Goal: Task Accomplishment & Management: Use online tool/utility

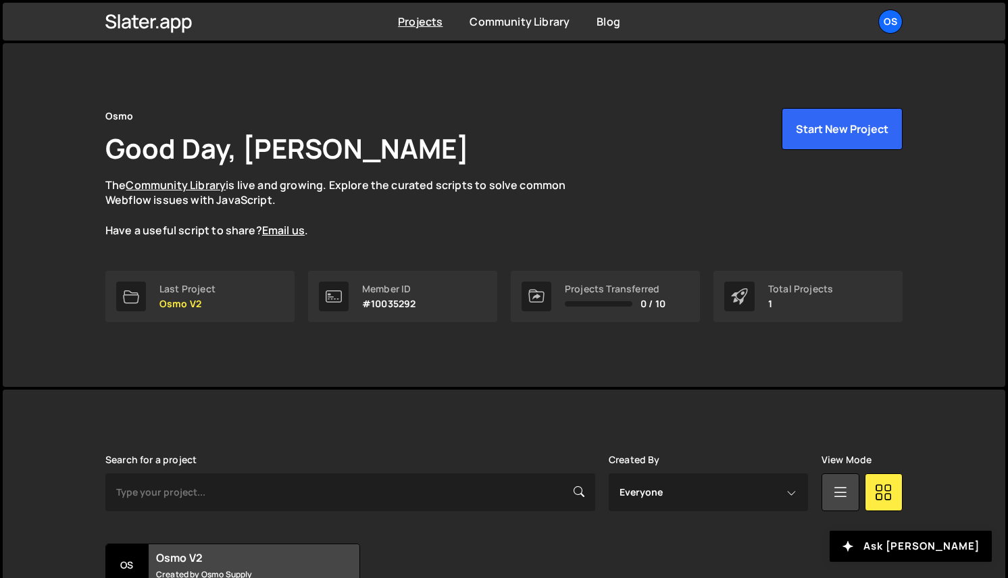
scroll to position [117, 0]
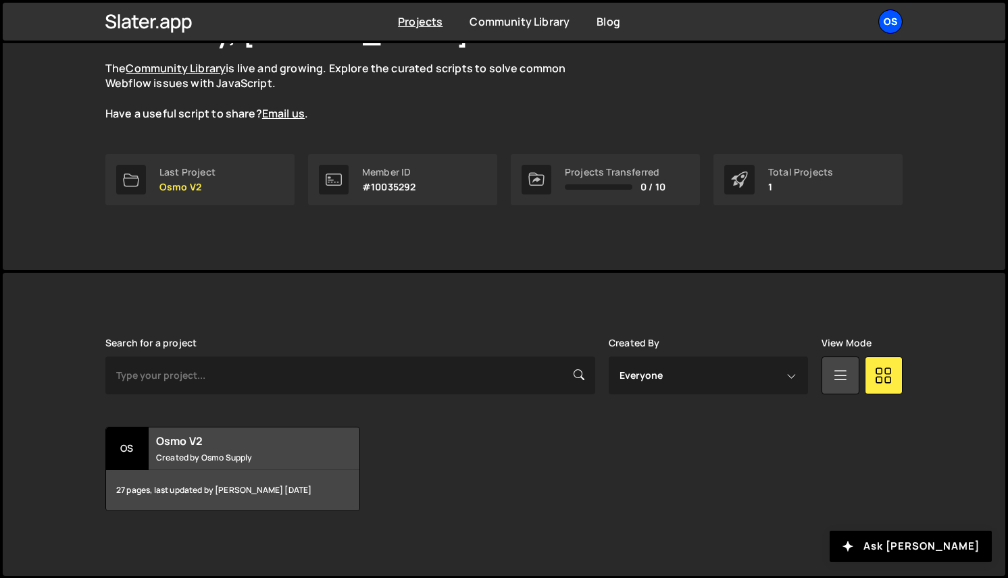
click at [894, 24] on div "Os" at bounding box center [890, 21] width 24 height 24
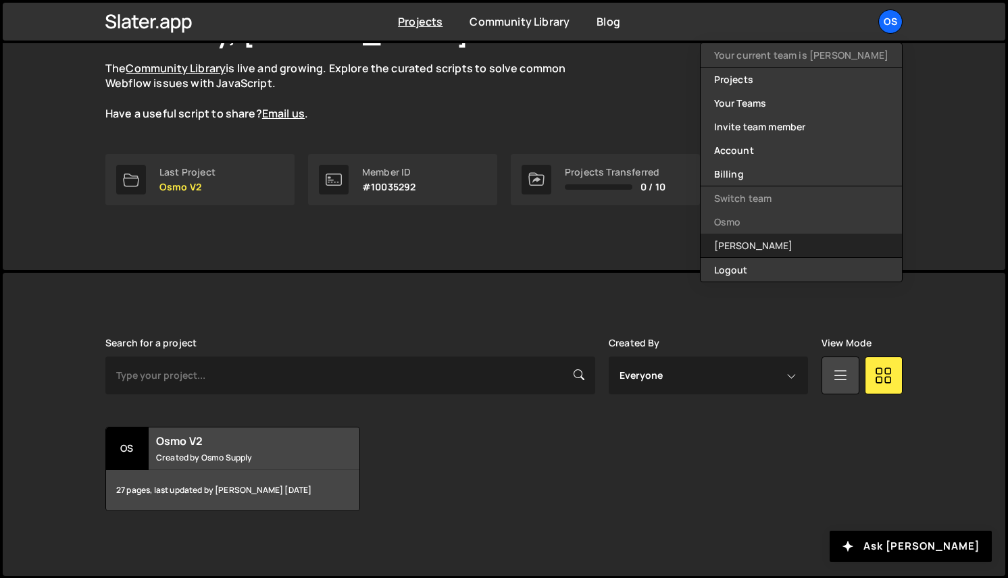
click at [796, 241] on link "[PERSON_NAME]" at bounding box center [800, 246] width 201 height 24
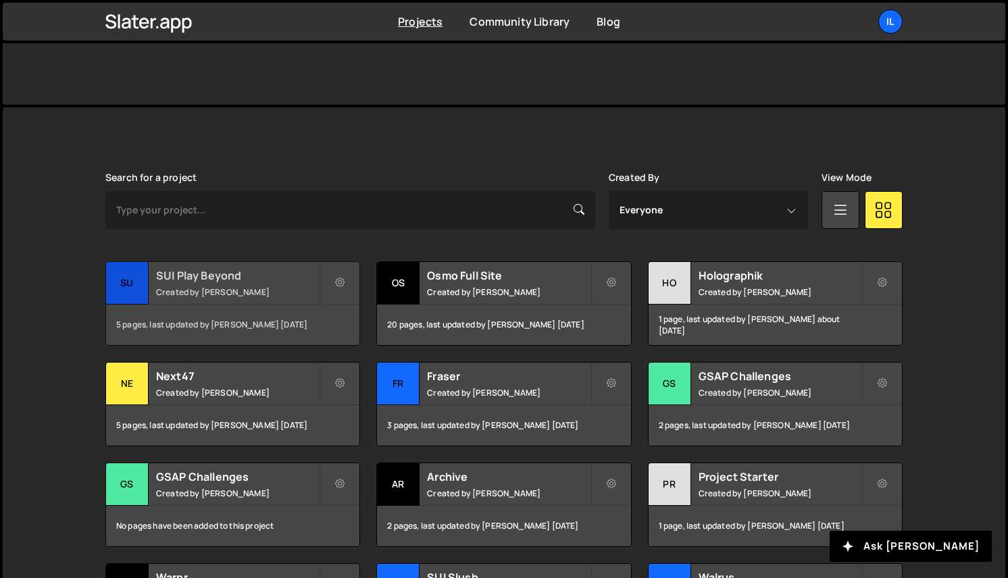
scroll to position [390, 0]
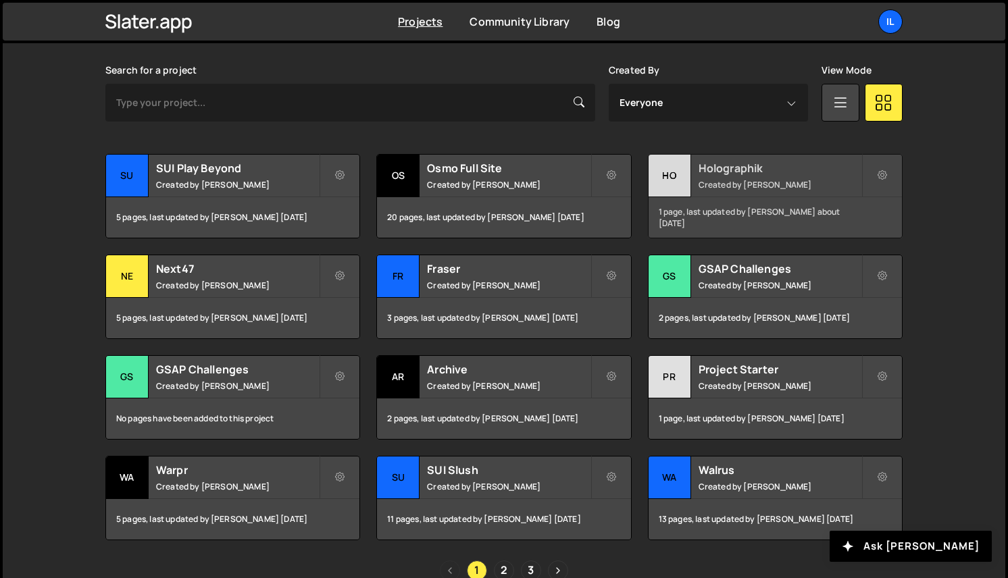
click at [714, 169] on h2 "Holographik" at bounding box center [779, 168] width 163 height 15
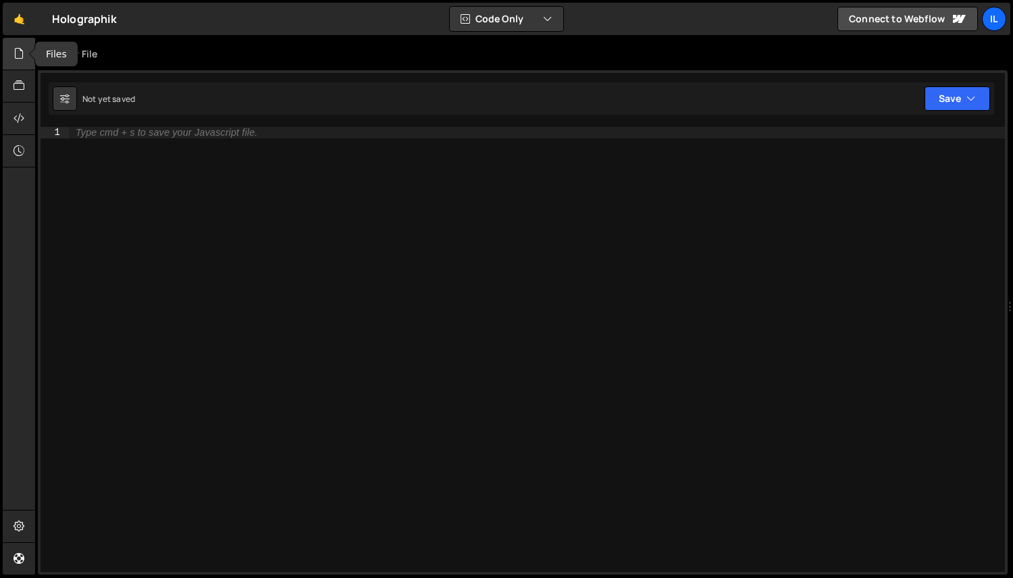
click at [25, 51] on div at bounding box center [19, 54] width 33 height 32
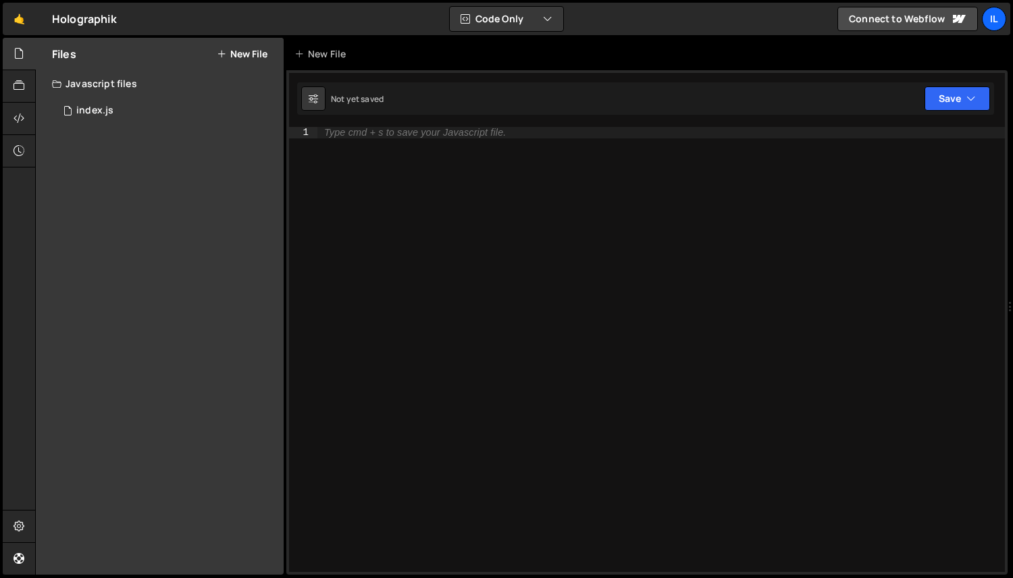
click at [240, 52] on button "New File" at bounding box center [242, 54] width 51 height 11
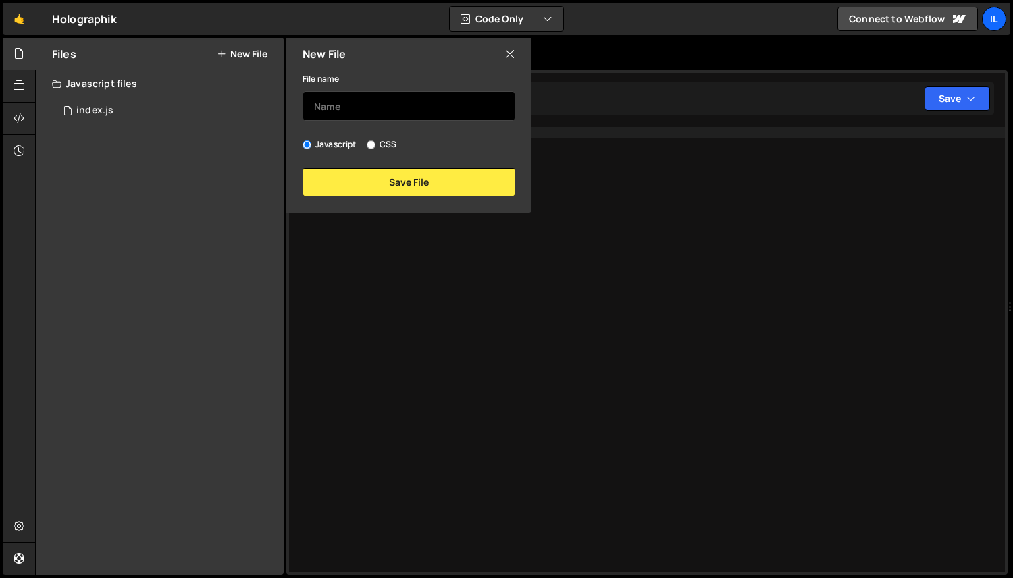
click at [394, 103] on input "text" at bounding box center [409, 106] width 213 height 30
click at [390, 138] on label "CSS" at bounding box center [382, 145] width 30 height 14
click at [376, 141] on input "CSS" at bounding box center [371, 145] width 9 height 9
radio input "true"
click at [390, 92] on input "text" at bounding box center [409, 106] width 213 height 30
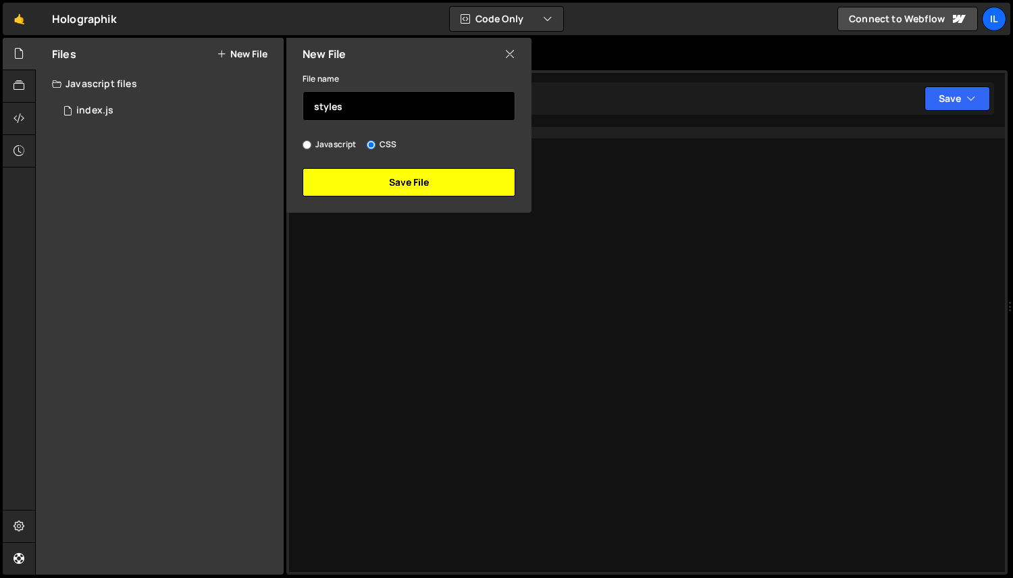
type input "styles"
click at [423, 189] on button "Save File" at bounding box center [409, 182] width 213 height 28
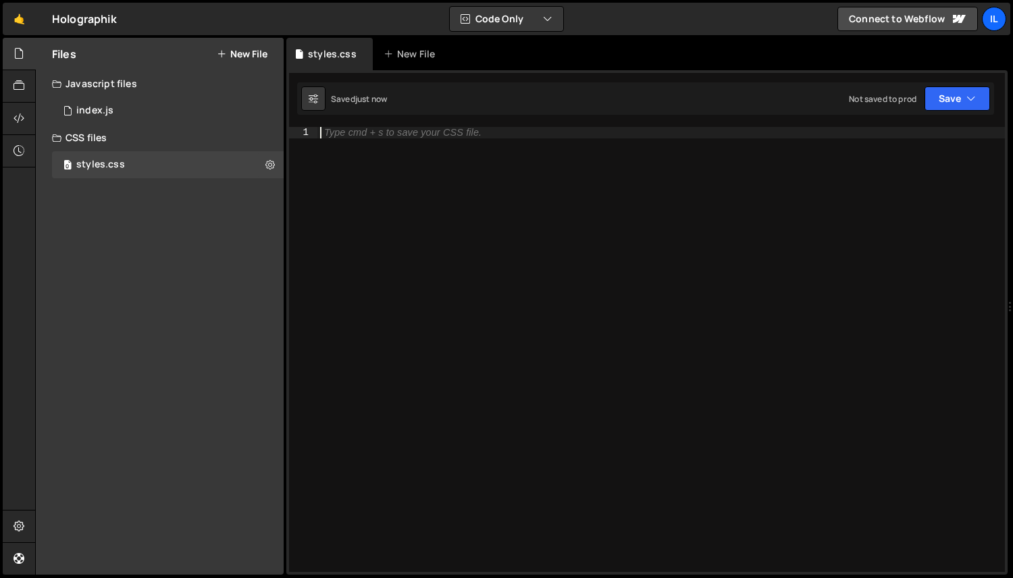
click at [453, 166] on div "Type cmd + s to save your CSS file." at bounding box center [661, 360] width 688 height 467
paste textarea "news-grid-item"
type textarea "news-grid-item"
paste textarea "news-grid-item"
type textarea "/"
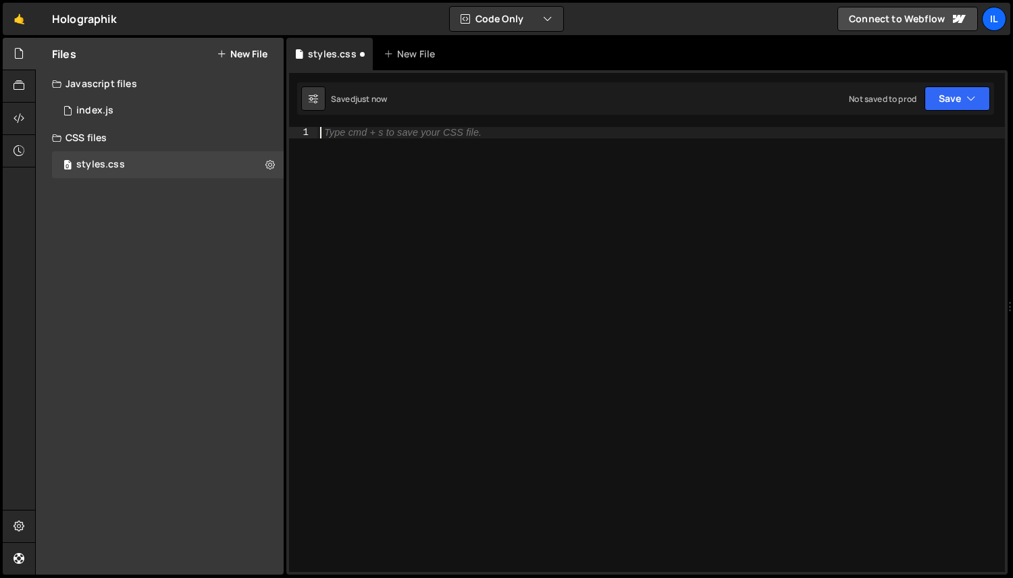
paste textarea "news-grid-item"
type textarea ".news-grid-item:nth-of-type(7n + 1){"
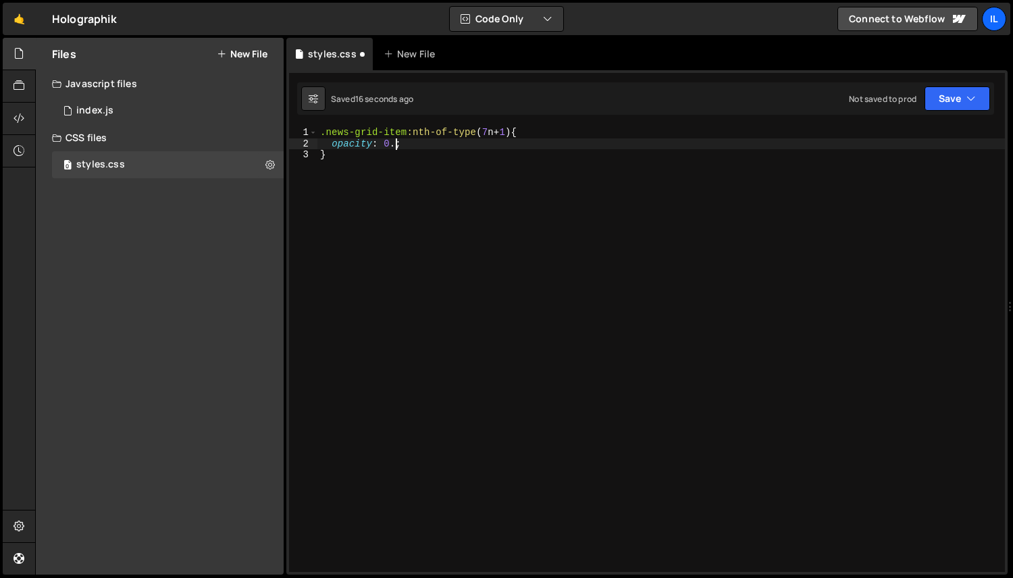
scroll to position [0, 5]
drag, startPoint x: 351, startPoint y: 167, endPoint x: 324, endPoint y: 138, distance: 39.2
click at [324, 138] on div ".news-grid-item :nth-of-type ( 7 n + 1 ) { opacity : 0.1 ; }" at bounding box center [661, 360] width 688 height 467
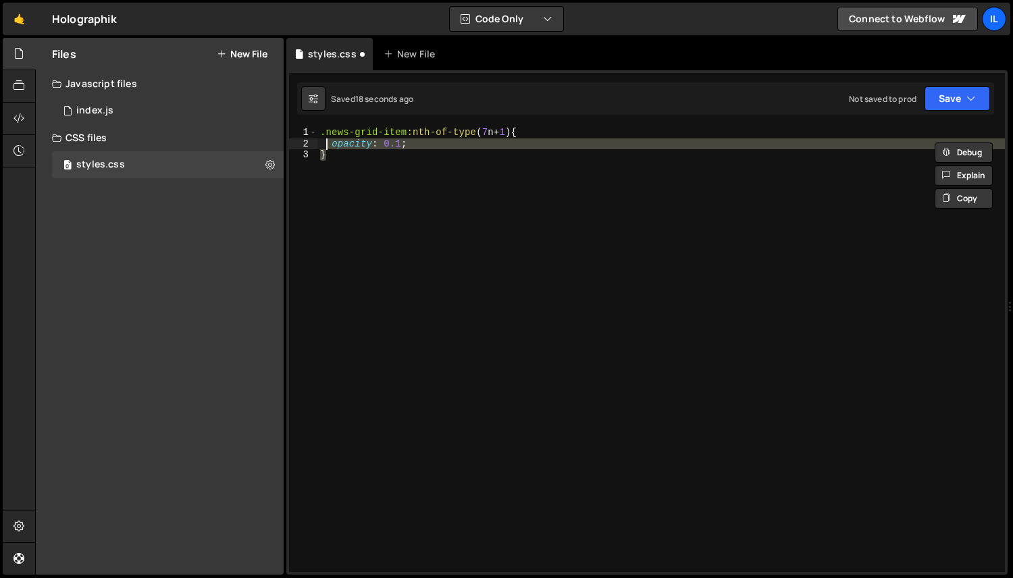
scroll to position [0, 0]
drag, startPoint x: 327, startPoint y: 141, endPoint x: 302, endPoint y: 103, distance: 45.3
click at [302, 102] on div "Debug Explain Copy styles.css New File Saved 18 seconds ago Not saved to prod U…" at bounding box center [646, 307] width 721 height 538
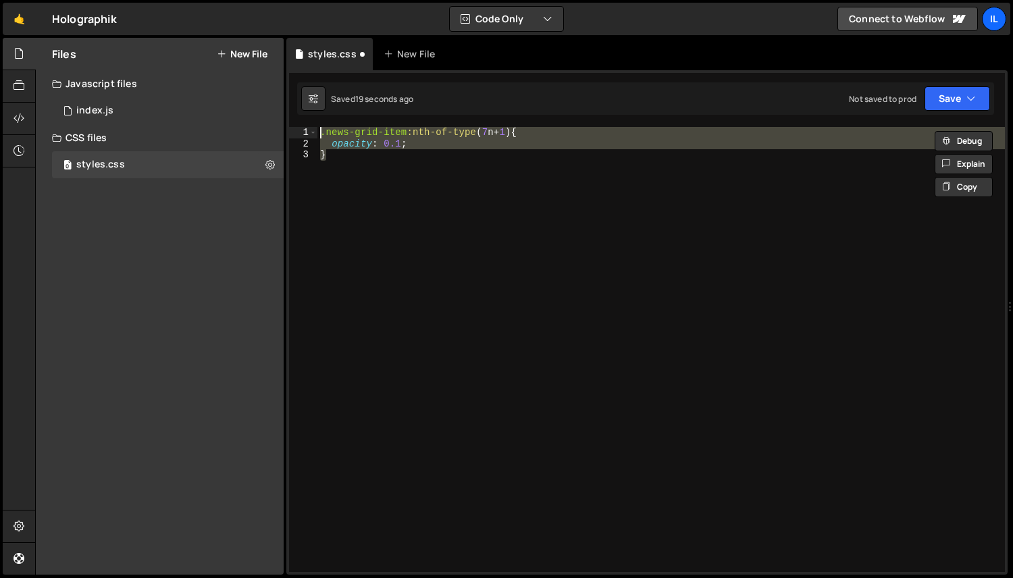
click at [327, 142] on div ".news-grid-item :nth-of-type ( 7 n + 1 ) { opacity : 0.1 ; }" at bounding box center [661, 349] width 688 height 445
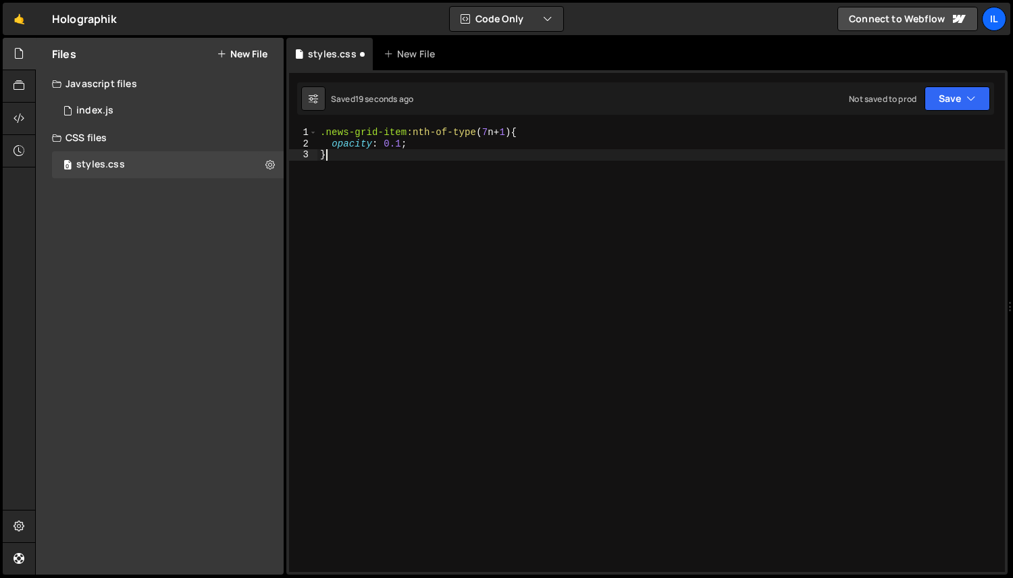
click at [332, 159] on div ".news-grid-item :nth-of-type ( 7 n + 1 ) { opacity : 0.1 ; }" at bounding box center [661, 360] width 688 height 467
type textarea "}"
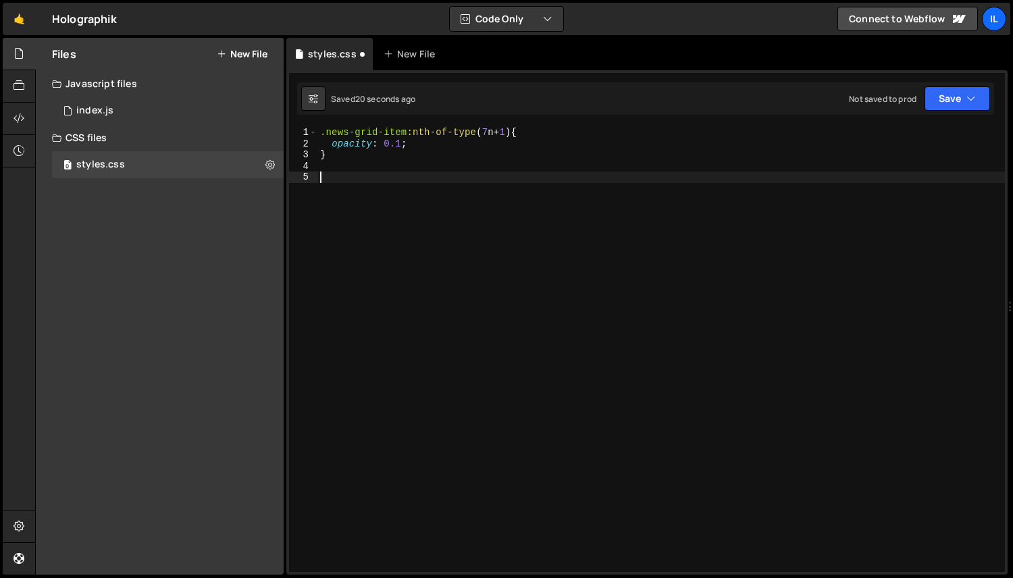
paste textarea "}"
type textarea "}"
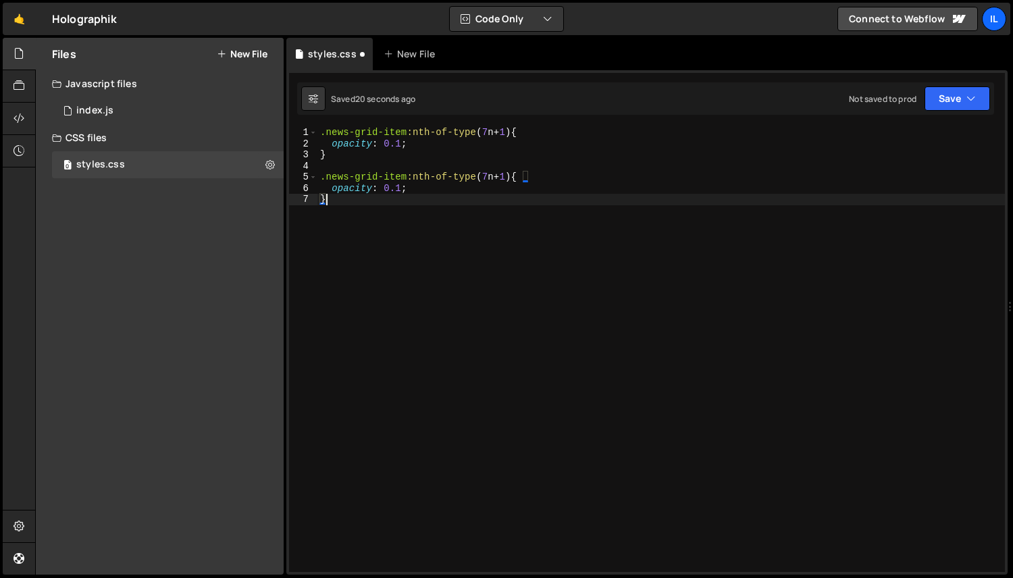
paste textarea "}"
type textarea "}"
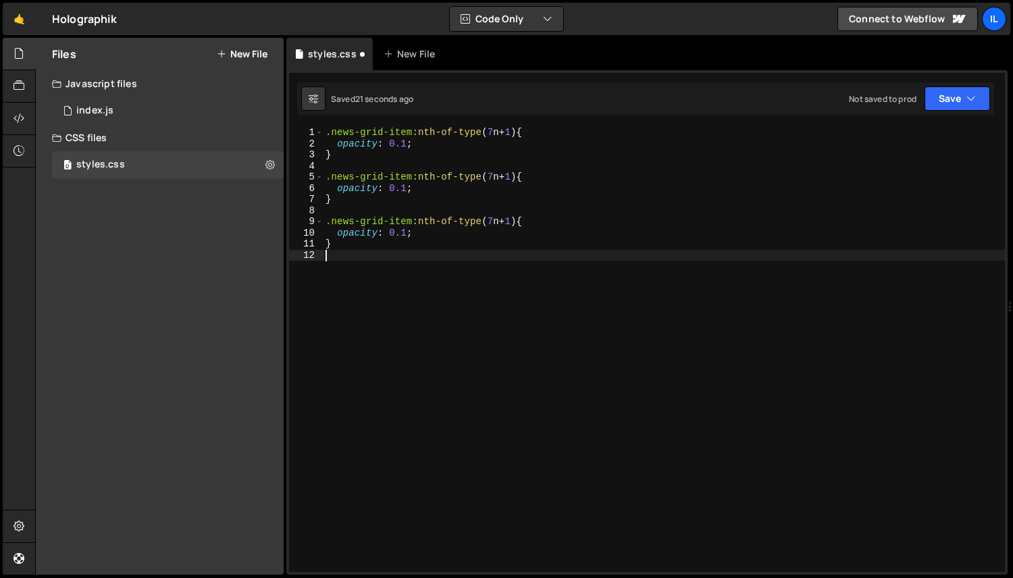
paste textarea "}"
type textarea "}"
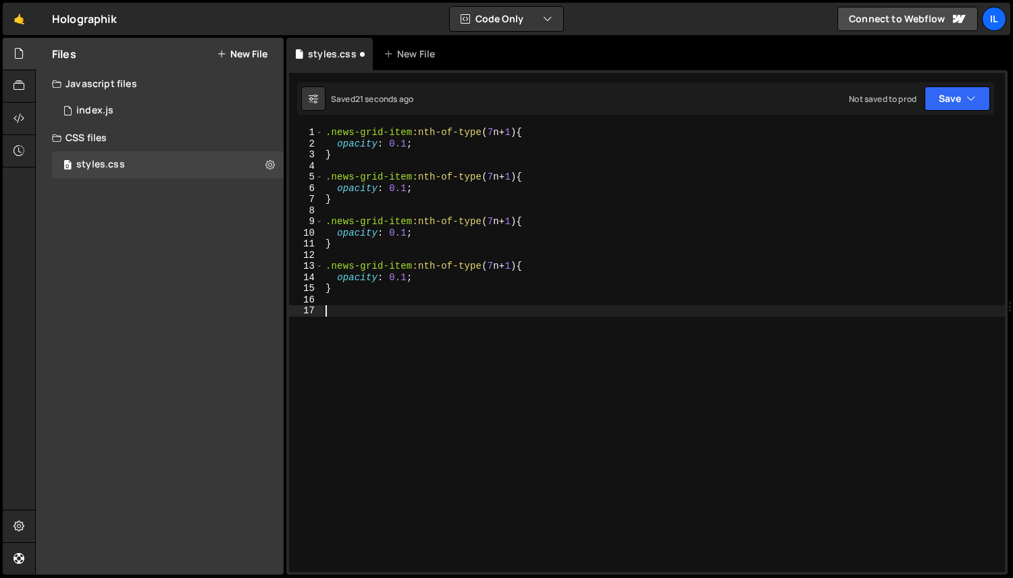
paste textarea "}"
type textarea "}"
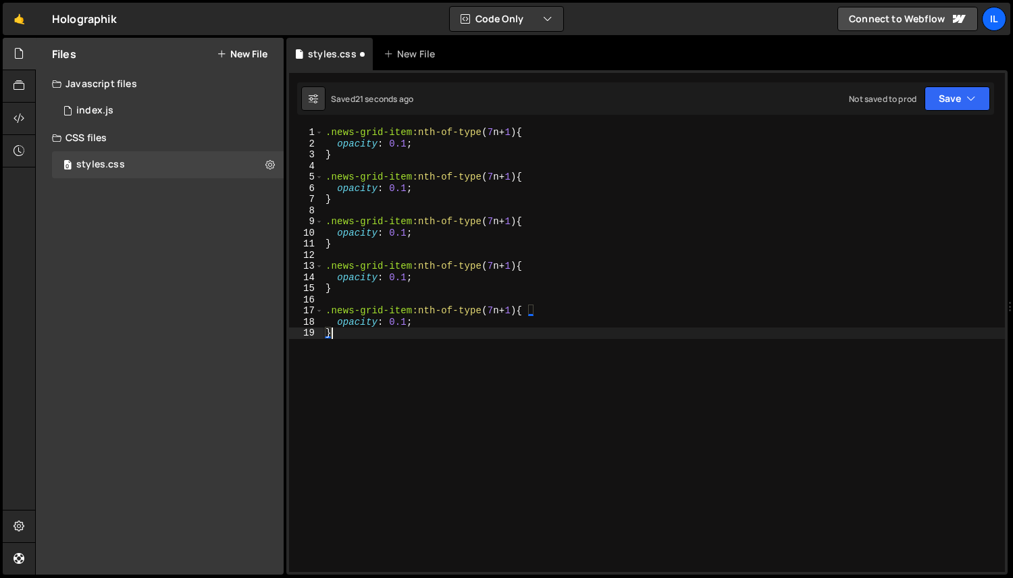
paste textarea "}"
type textarea "}"
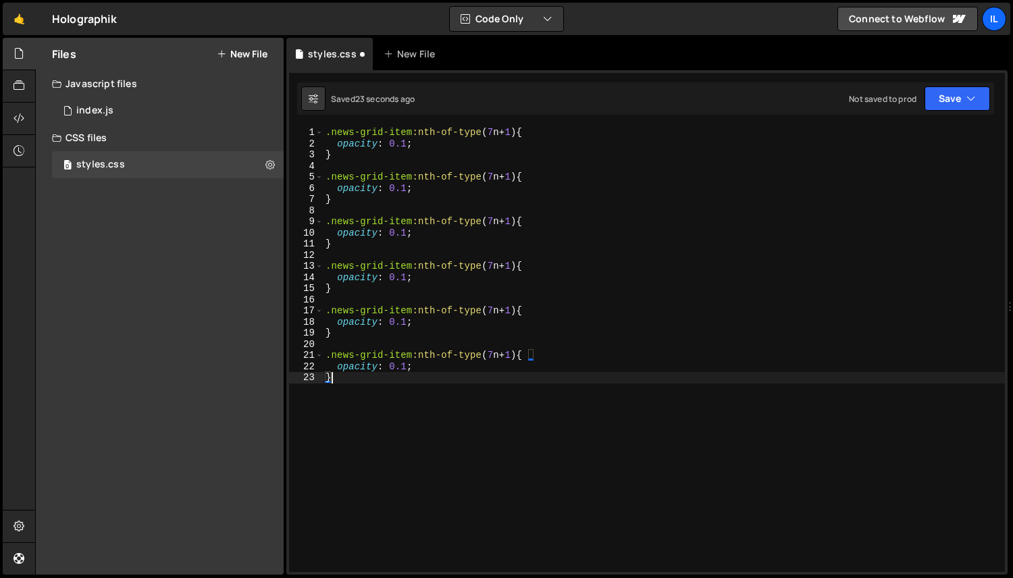
paste textarea "}"
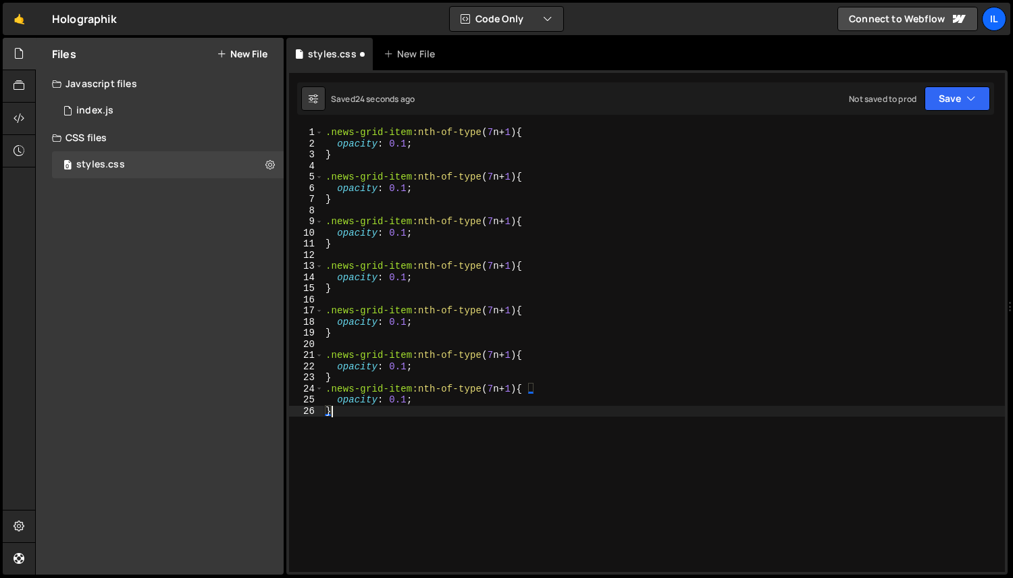
click at [527, 173] on div ".news-grid-item :nth-of-type ( 7 n + 1 ) { opacity : 0.1 ; } .news-grid-item :n…" at bounding box center [664, 360] width 682 height 467
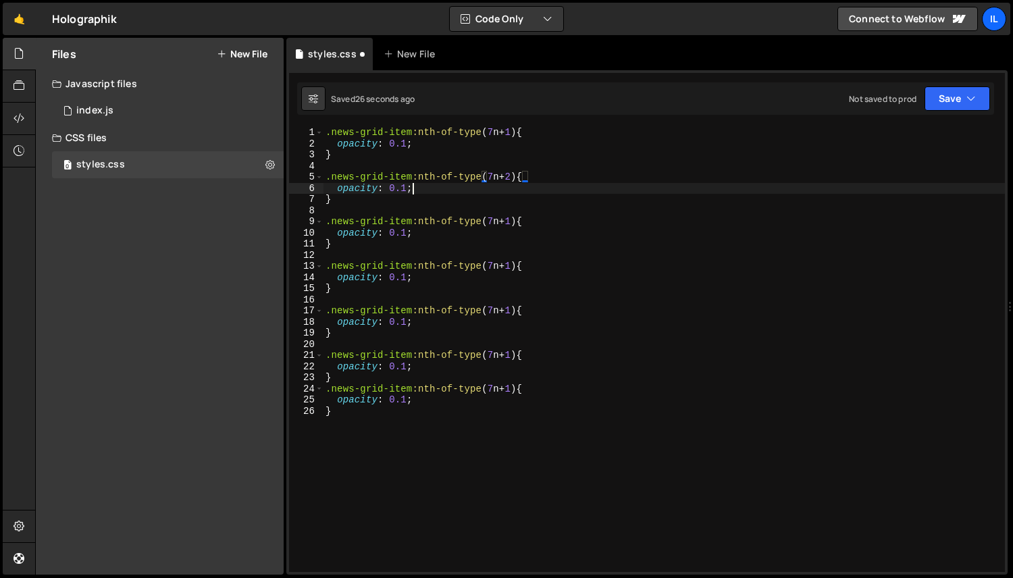
type textarea "}"
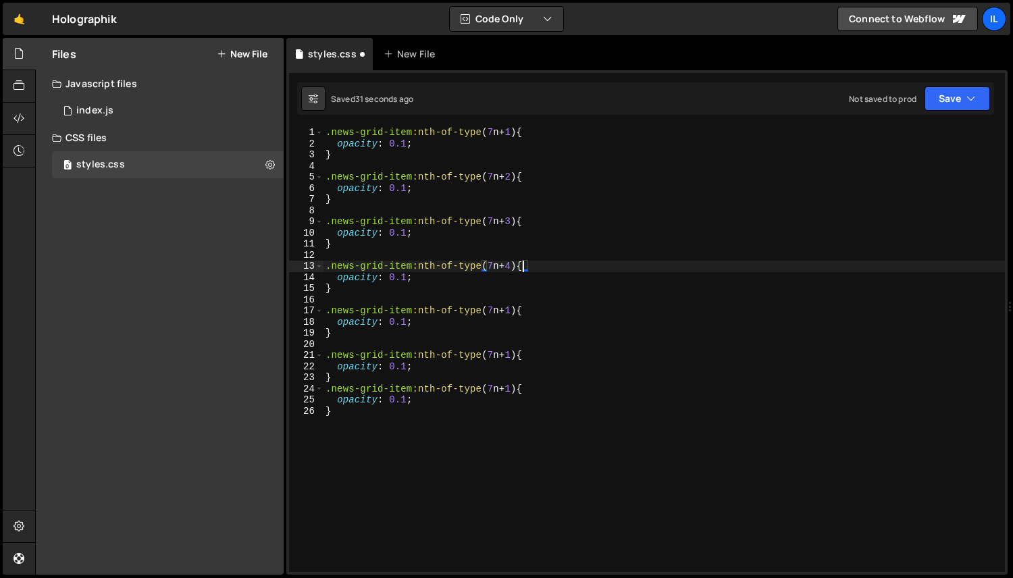
type textarea "}"
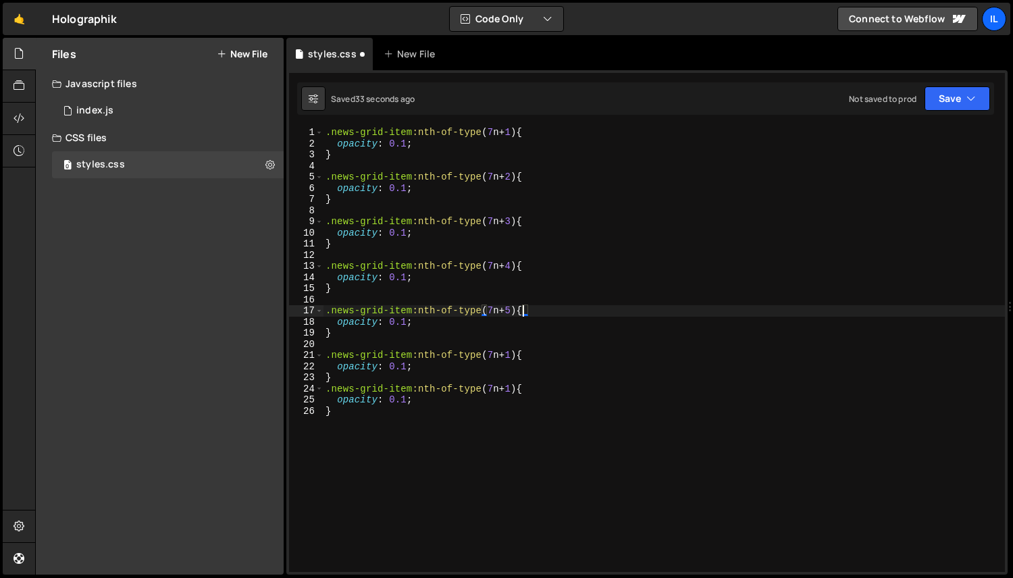
type textarea "}"
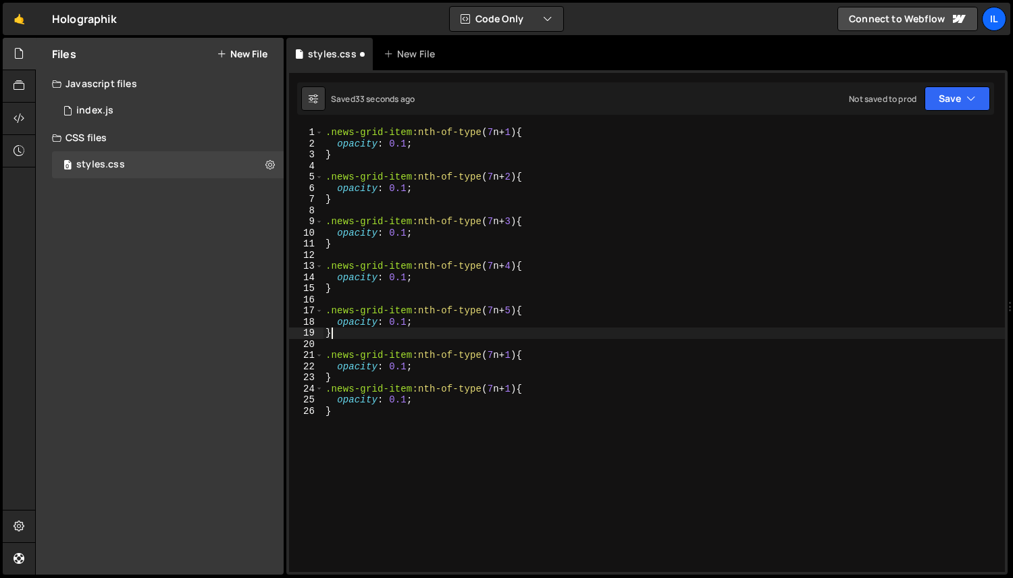
scroll to position [0, 0]
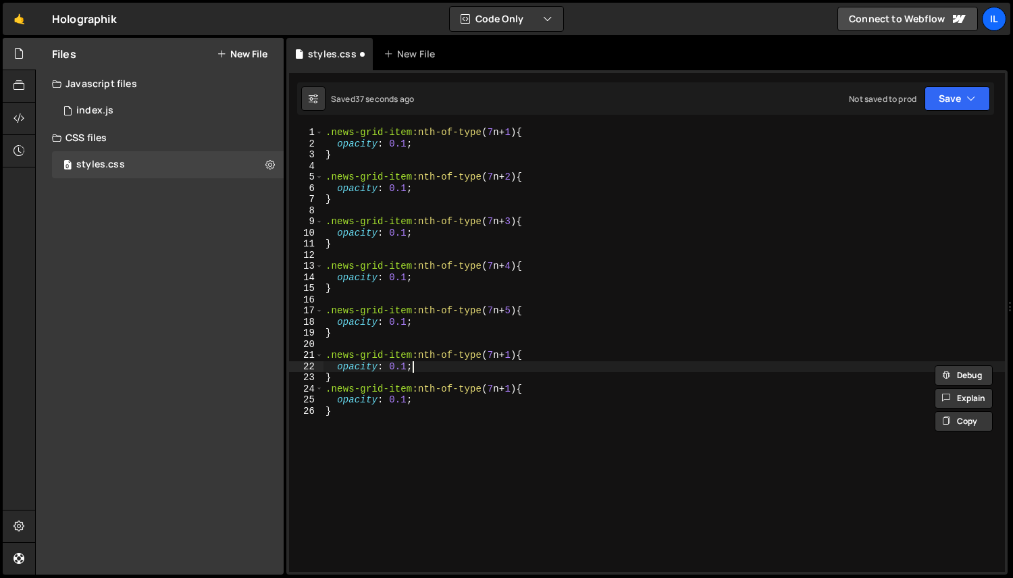
click at [524, 355] on div ".news-grid-item :nth-of-type ( 7 n + 1 ) { opacity : 0.1 ; } .news-grid-item :n…" at bounding box center [664, 360] width 682 height 467
click at [524, 388] on div ".news-grid-item :nth-of-type ( 7 n + 1 ) { opacity : 0.1 ; } .news-grid-item :n…" at bounding box center [664, 360] width 682 height 467
click at [407, 188] on div ".news-grid-item :nth-of-type ( 7 n + 1 ) { opacity : 0.1 ; } .news-grid-item :n…" at bounding box center [664, 360] width 682 height 467
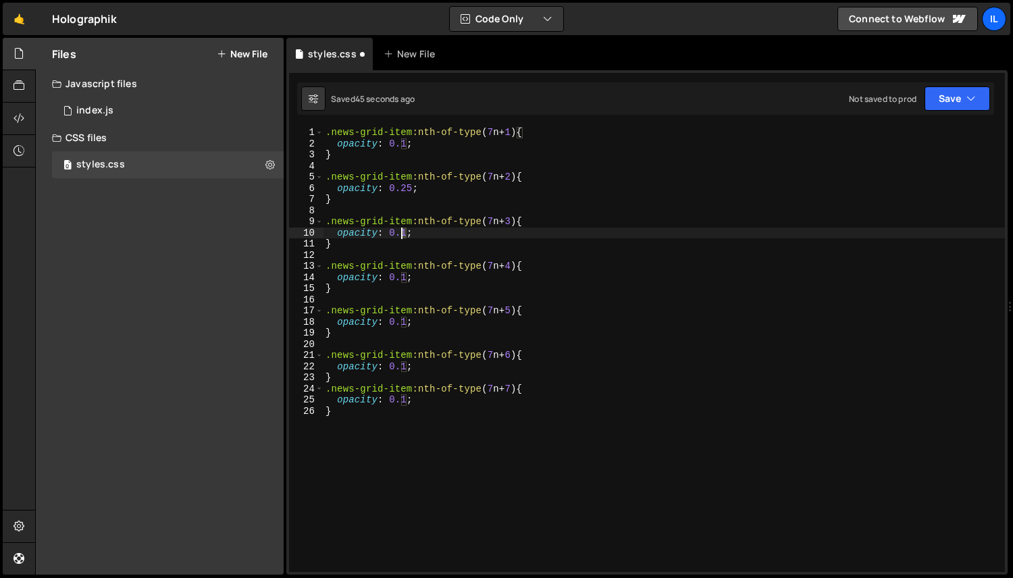
click at [401, 233] on div ".news-grid-item :nth-of-type ( 7 n + 1 ) { opacity : 0.1 ; } .news-grid-item :n…" at bounding box center [664, 360] width 682 height 467
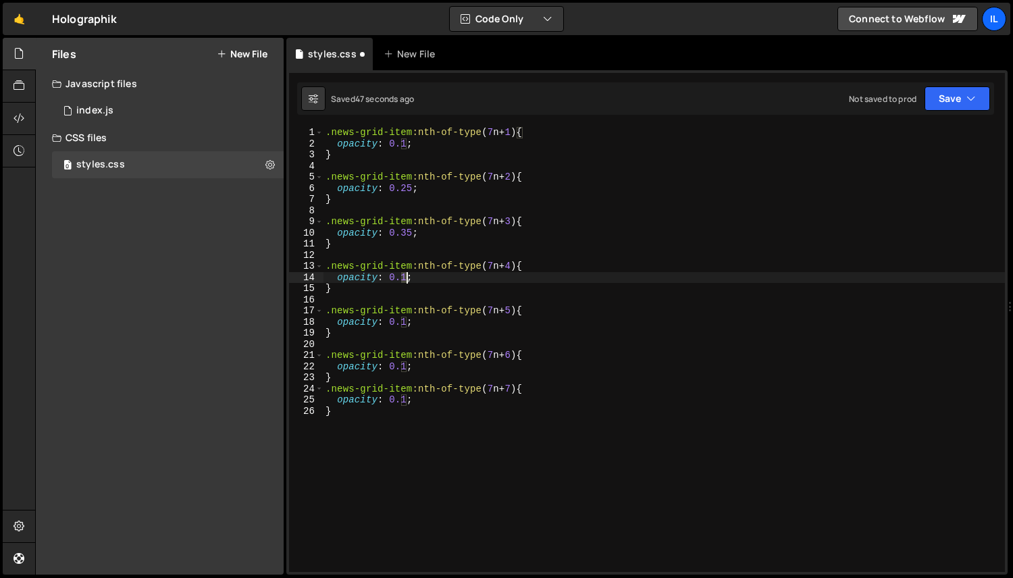
click at [408, 279] on div ".news-grid-item :nth-of-type ( 7 n + 1 ) { opacity : 0.1 ; } .news-grid-item :n…" at bounding box center [664, 360] width 682 height 467
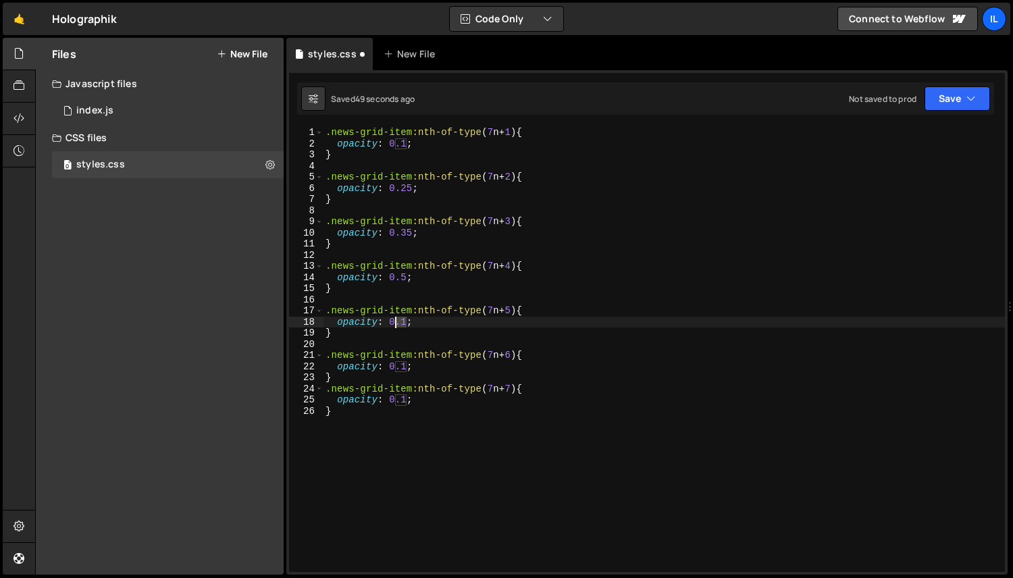
drag, startPoint x: 407, startPoint y: 322, endPoint x: 396, endPoint y: 322, distance: 10.8
click at [396, 322] on div ".news-grid-item :nth-of-type ( 7 n + 1 ) { opacity : 0.1 ; } .news-grid-item :n…" at bounding box center [664, 360] width 682 height 467
click at [413, 335] on div ".news-grid-item :nth-of-type ( 7 n + 1 ) { opacity : 0.1 ; } .news-grid-item :n…" at bounding box center [664, 360] width 682 height 467
click at [403, 326] on div ".news-grid-item :nth-of-type ( 7 n + 1 ) { opacity : 0.1 ; } .news-grid-item :n…" at bounding box center [664, 360] width 682 height 467
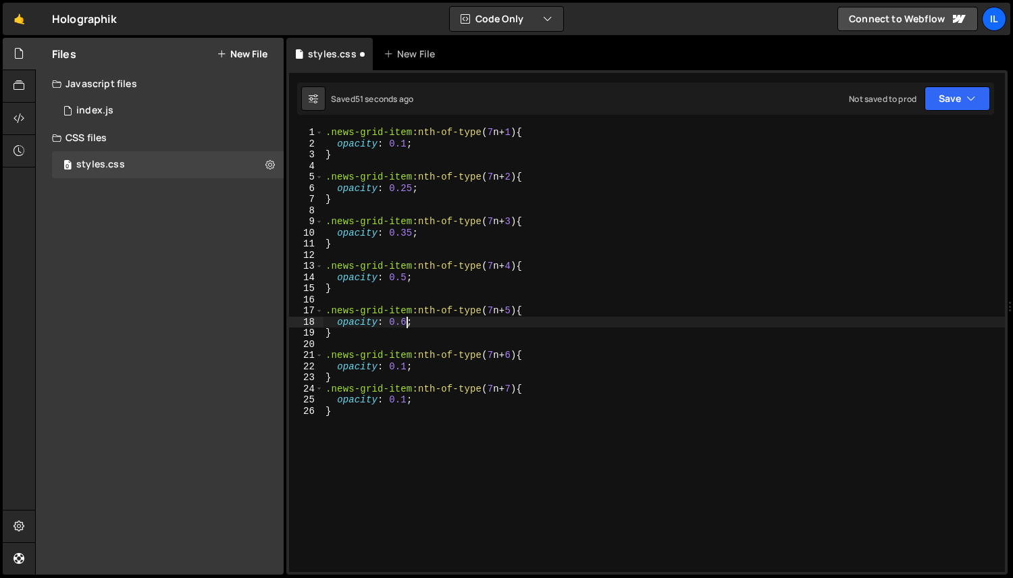
scroll to position [0, 5]
click at [402, 368] on div ".news-grid-item :nth-of-type ( 7 n + 1 ) { opacity : 0.1 ; } .news-grid-item :n…" at bounding box center [664, 360] width 682 height 467
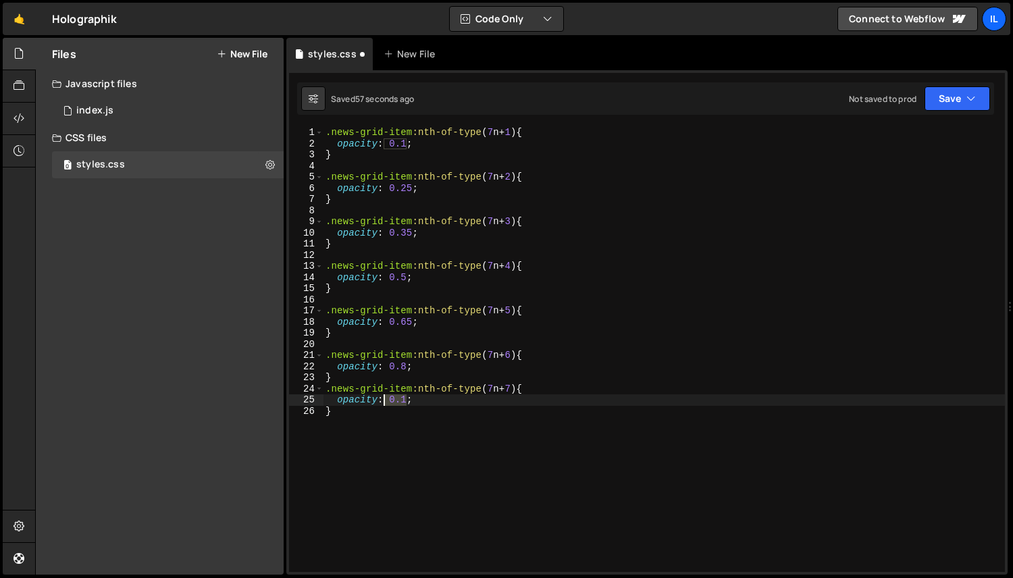
drag, startPoint x: 406, startPoint y: 399, endPoint x: 388, endPoint y: 401, distance: 17.7
click at [388, 401] on div ".news-grid-item :nth-of-type ( 7 n + 1 ) { opacity : 0.1 ; } .news-grid-item :n…" at bounding box center [664, 360] width 682 height 467
type textarea "opacity: 1;"
click at [18, 126] on div at bounding box center [19, 119] width 33 height 32
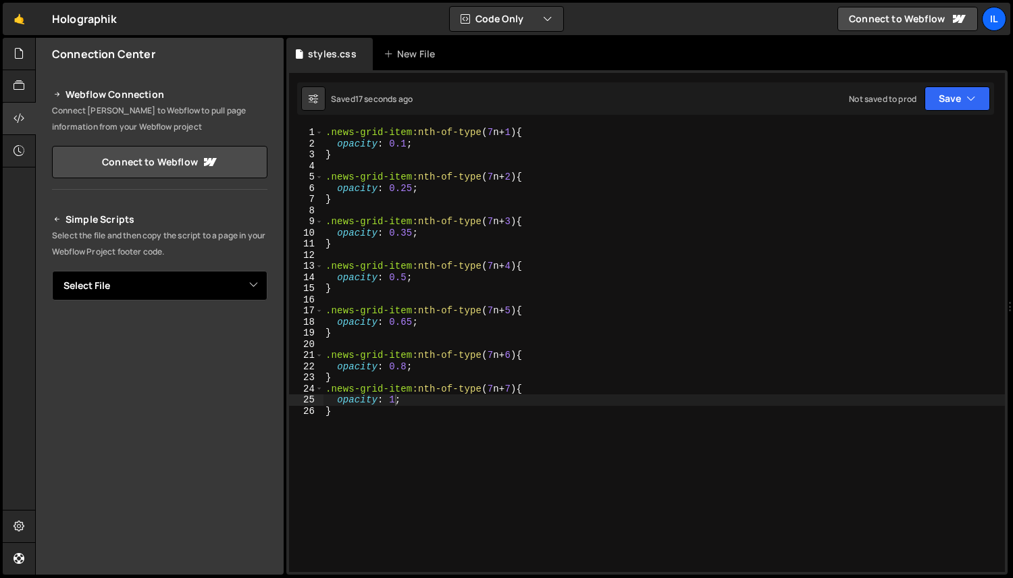
click at [143, 284] on select "Select File index.js styles.css" at bounding box center [159, 286] width 215 height 30
select select "46505"
click at [52, 271] on select "Select File index.js styles.css" at bounding box center [159, 286] width 215 height 30
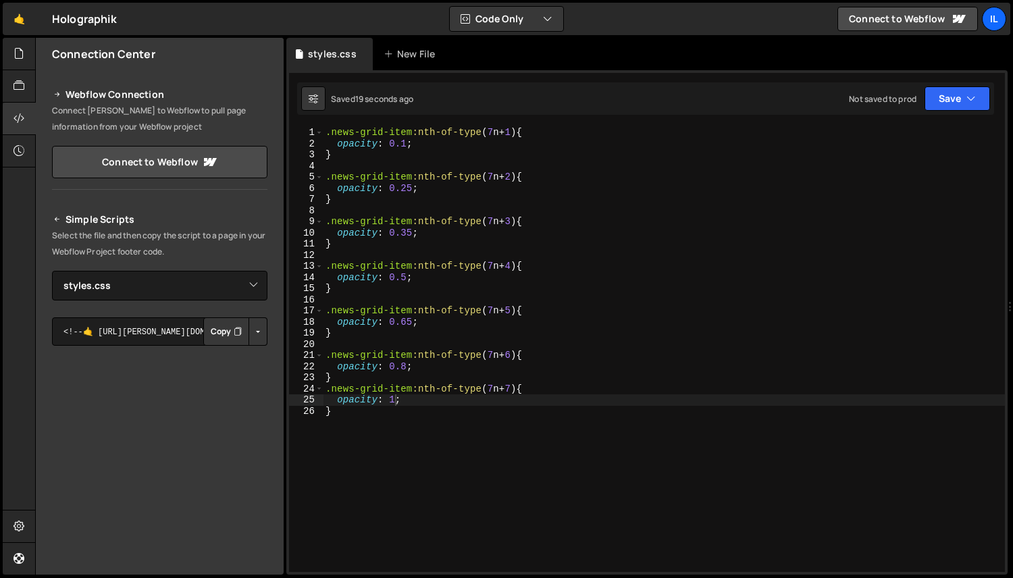
click at [257, 328] on button "Button group with nested dropdown" at bounding box center [258, 331] width 19 height 28
click at [250, 361] on link "Copy Staging css" at bounding box center [207, 357] width 120 height 19
click at [583, 447] on div ".news-grid-item :nth-of-type ( 7 n + 1 ) { opacity : 0.1 ; } .news-grid-item :n…" at bounding box center [664, 360] width 682 height 467
click at [515, 396] on div ".news-grid-item :nth-of-type ( 7 n + 1 ) { opacity : 0.1 ; } .news-grid-item :n…" at bounding box center [664, 360] width 682 height 467
click at [494, 134] on div ".news-grid-item :nth-of-type ( 7 n + 1 ) { opacity : 0.1 ; } .news-grid-item :n…" at bounding box center [664, 360] width 682 height 467
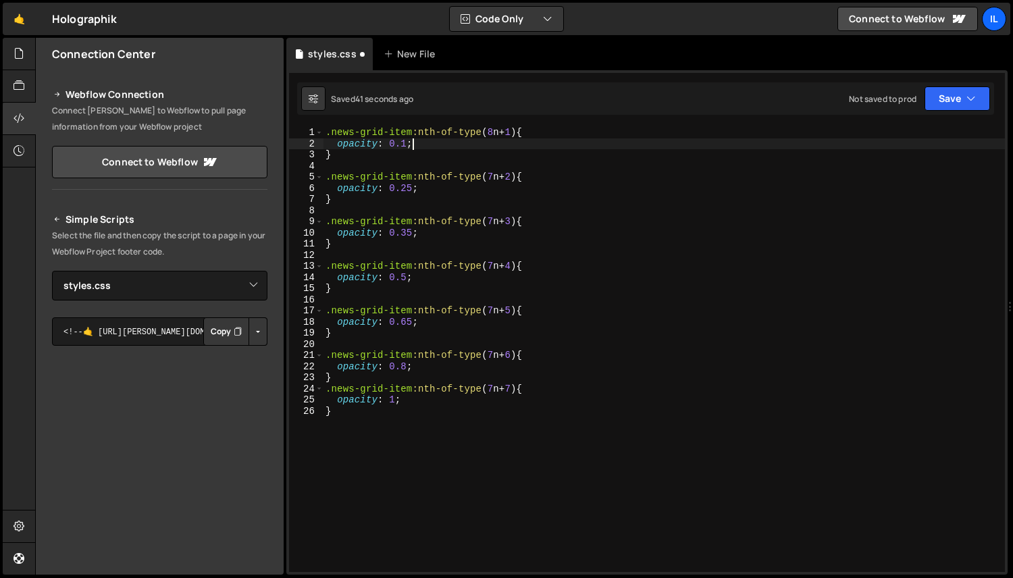
scroll to position [0, 5]
type textarea "}"
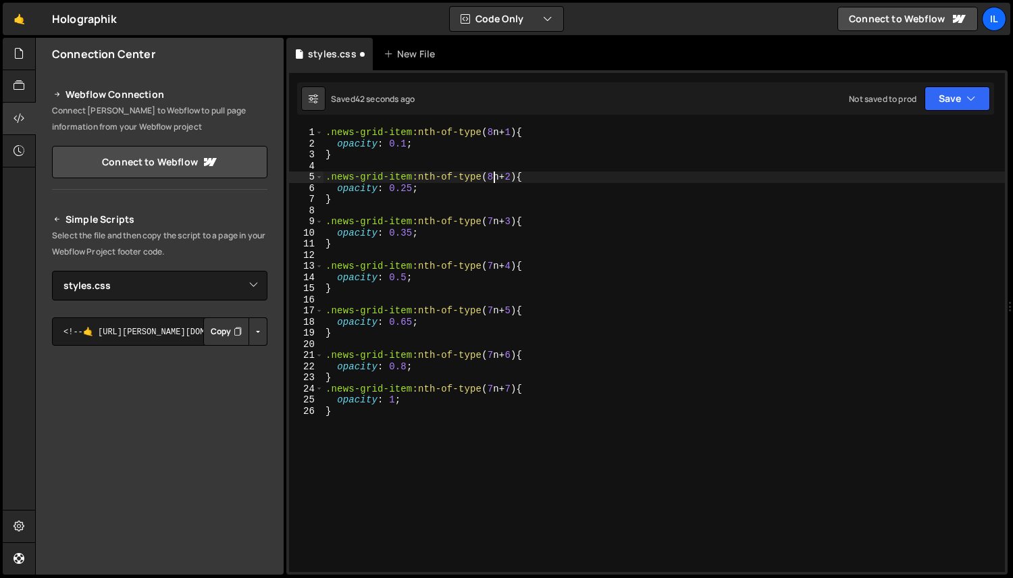
type textarea "}"
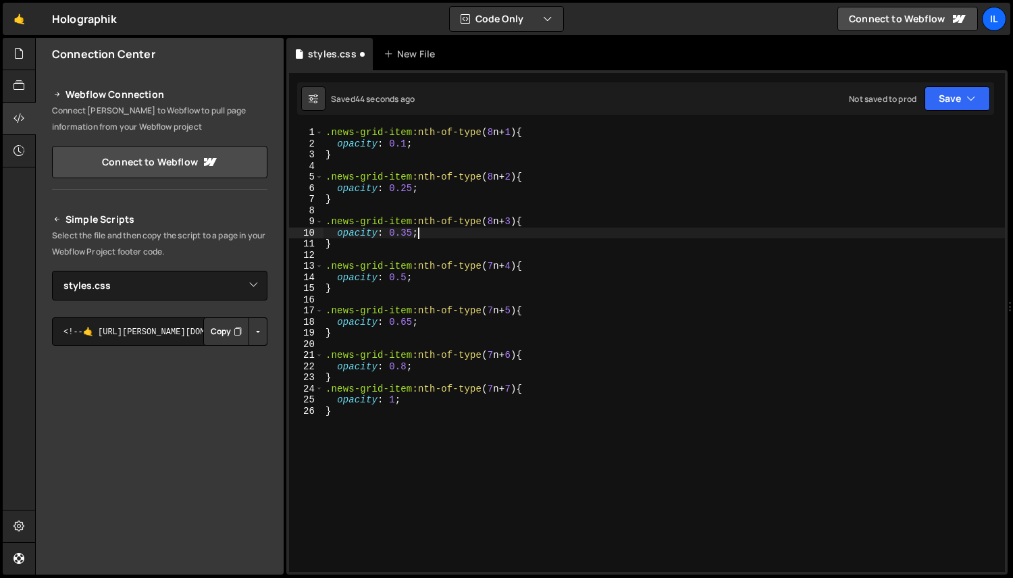
type textarea "}"
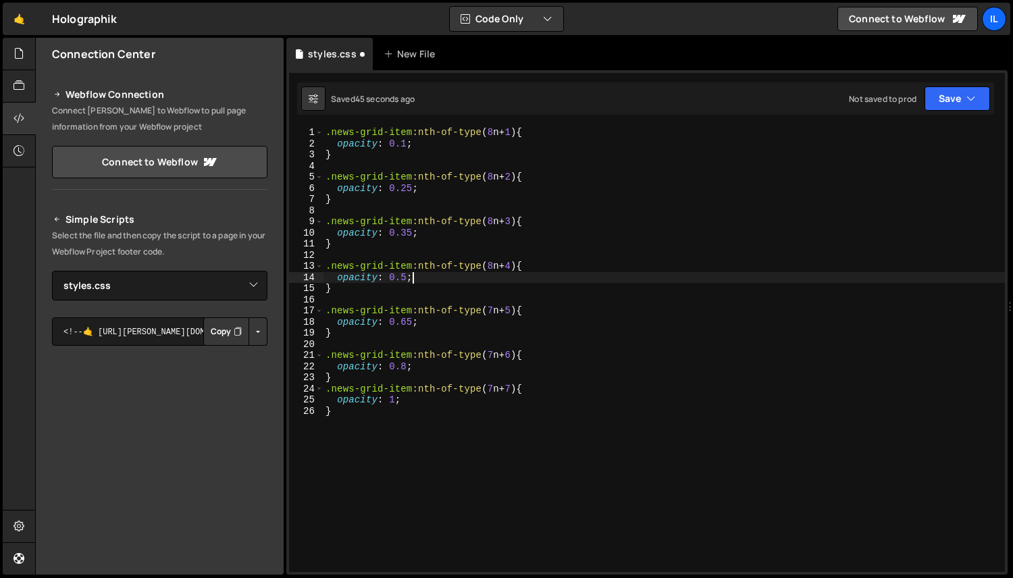
type textarea "}"
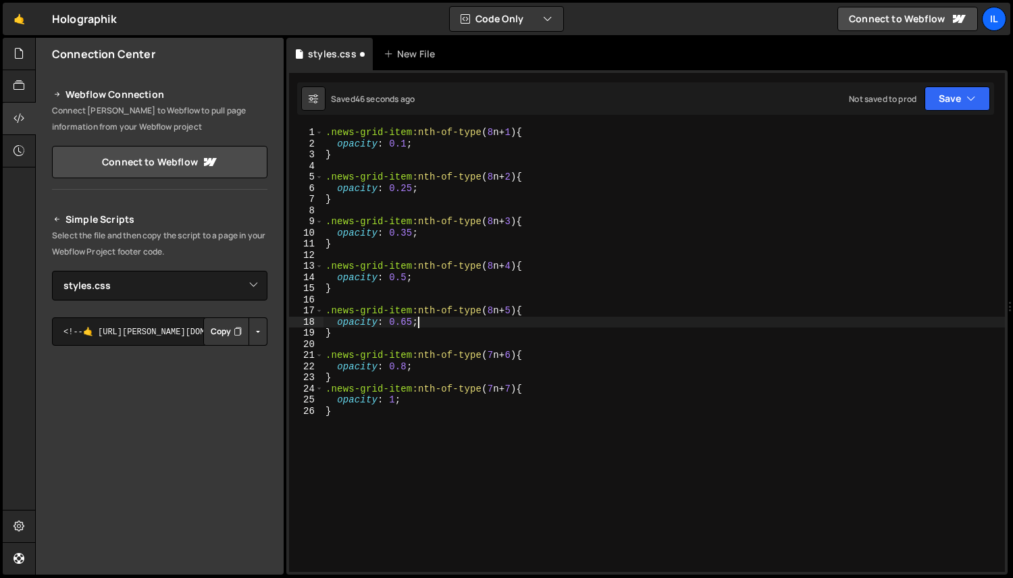
type textarea "}"
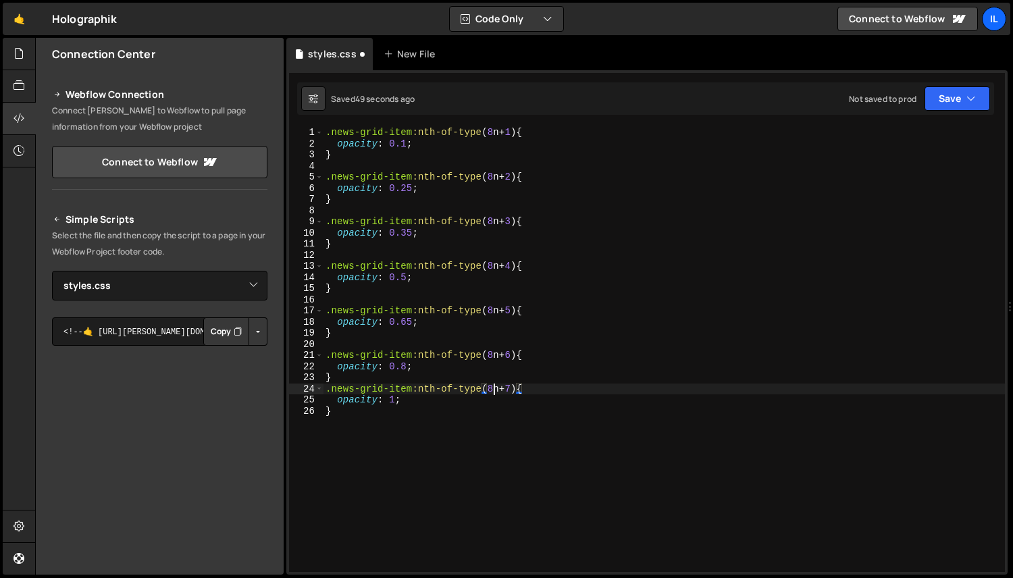
scroll to position [0, 11]
click at [500, 390] on div ".news-grid-item :nth-of-type ( 8 n + 1 ) { opacity : 0.1 ; } .news-grid-item :n…" at bounding box center [664, 360] width 682 height 467
click at [486, 432] on div ".news-grid-item :nth-of-type ( 8 n + 1 ) { opacity : 0.1 ; } .news-grid-item :n…" at bounding box center [664, 360] width 682 height 467
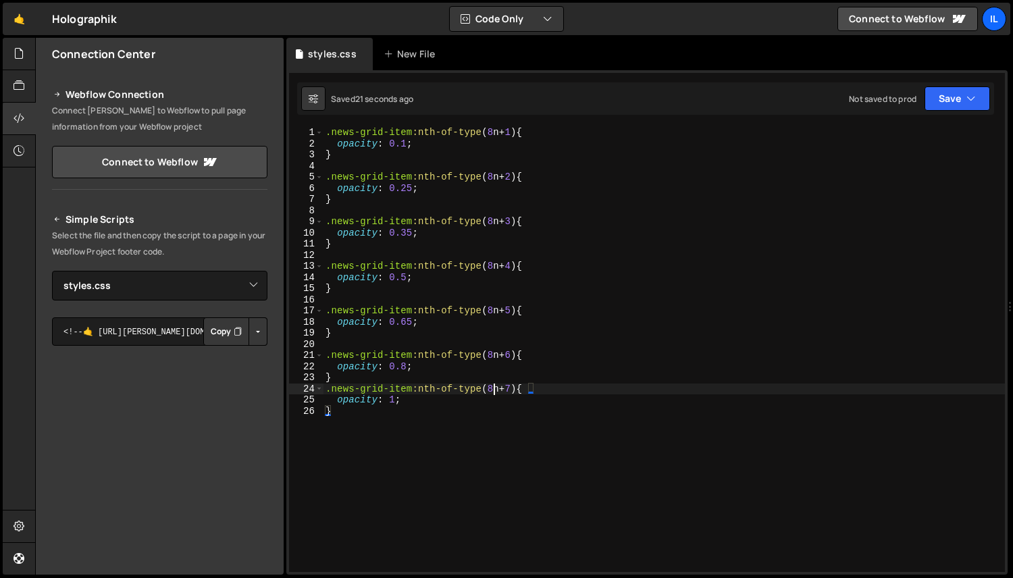
click at [494, 390] on div ".news-grid-item :nth-of-type ( 8 n + 1 ) { opacity : 0.1 ; } .news-grid-item :n…" at bounding box center [664, 360] width 682 height 467
click at [494, 357] on div ".news-grid-item :nth-of-type ( 8 n + 1 ) { opacity : 0.1 ; } .news-grid-item :n…" at bounding box center [664, 360] width 682 height 467
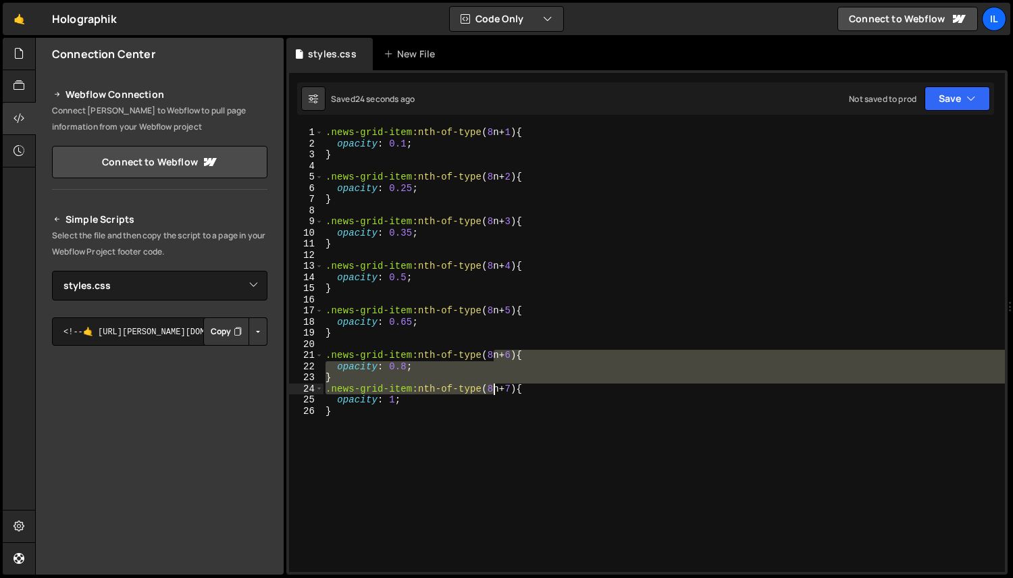
click at [493, 389] on div ".news-grid-item :nth-of-type ( 8 n + 1 ) { opacity : 0.1 ; } .news-grid-item :n…" at bounding box center [664, 360] width 682 height 467
click at [506, 328] on div ".news-grid-item :nth-of-type ( 8 n + 1 ) { opacity : 0.1 ; } .news-grid-item :n…" at bounding box center [664, 360] width 682 height 467
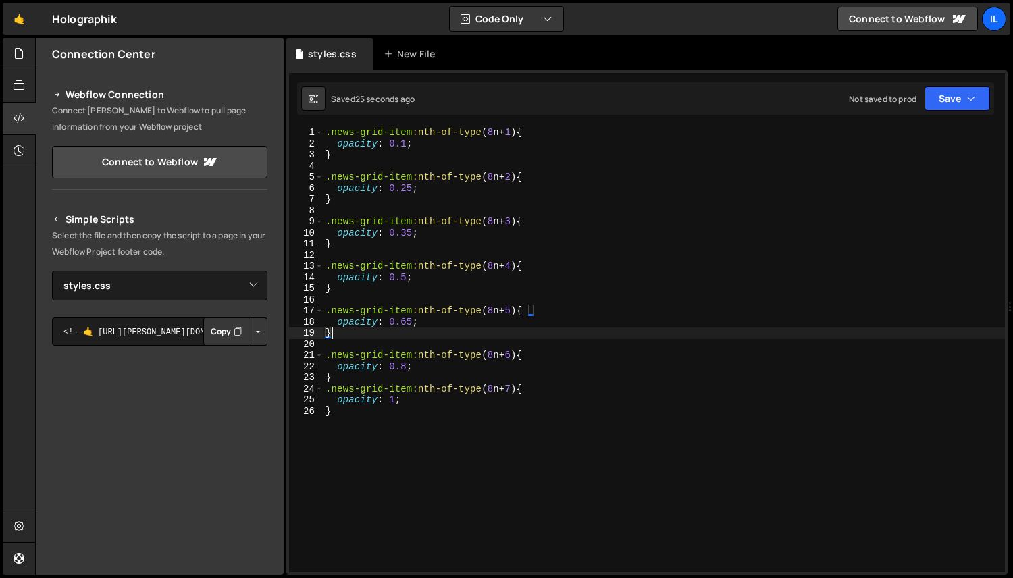
click at [494, 355] on div ".news-grid-item :nth-of-type ( 8 n + 1 ) { opacity : 0.1 ; } .news-grid-item :n…" at bounding box center [664, 360] width 682 height 467
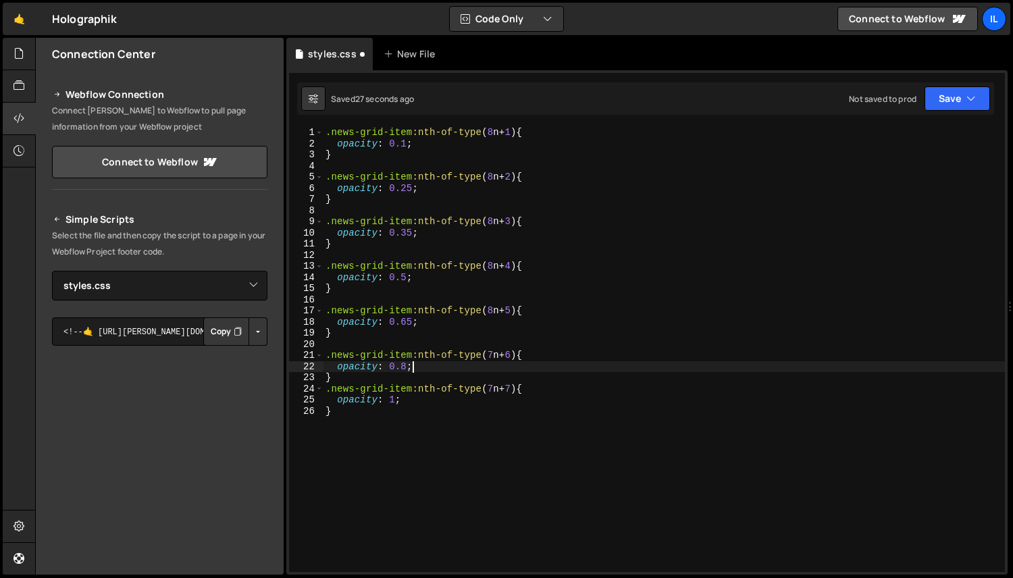
type textarea ".news-grid-item:nth-of-type(7n + 6){"
type textarea ".news-grid-item:nth-of-type(7n + 5){"
type textarea ".news-grid-item:nth-of-type(7n + 4){"
type textarea ".news-grid-item:nth-of-type(8n + 3){"
type textarea ".news-grid-item:nth-of-type(7n + 3){"
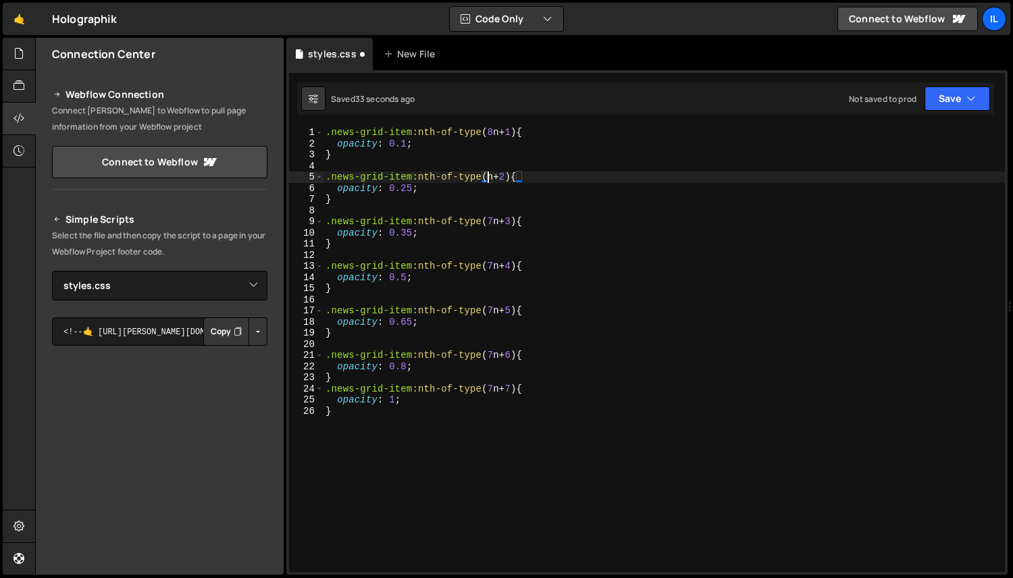
type textarea ".news-grid-item:nth-of-type(7n + 2){"
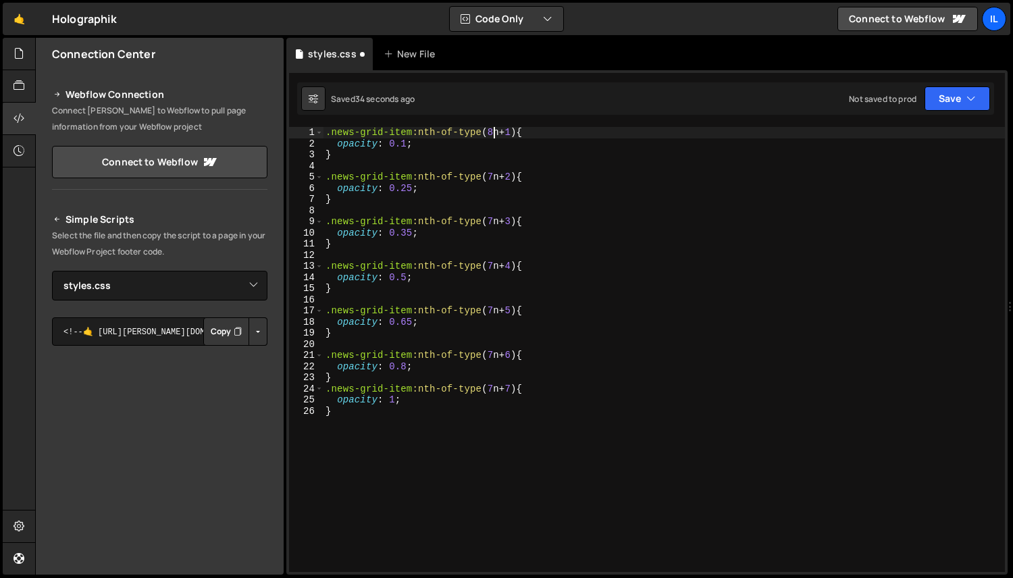
scroll to position [0, 11]
drag, startPoint x: 405, startPoint y: 145, endPoint x: 392, endPoint y: 145, distance: 13.5
click at [392, 145] on div ".news-grid-item :nth-of-type ( 7 n + 1 ) { opacity : 0.1 ; } .news-grid-item :n…" at bounding box center [664, 360] width 682 height 467
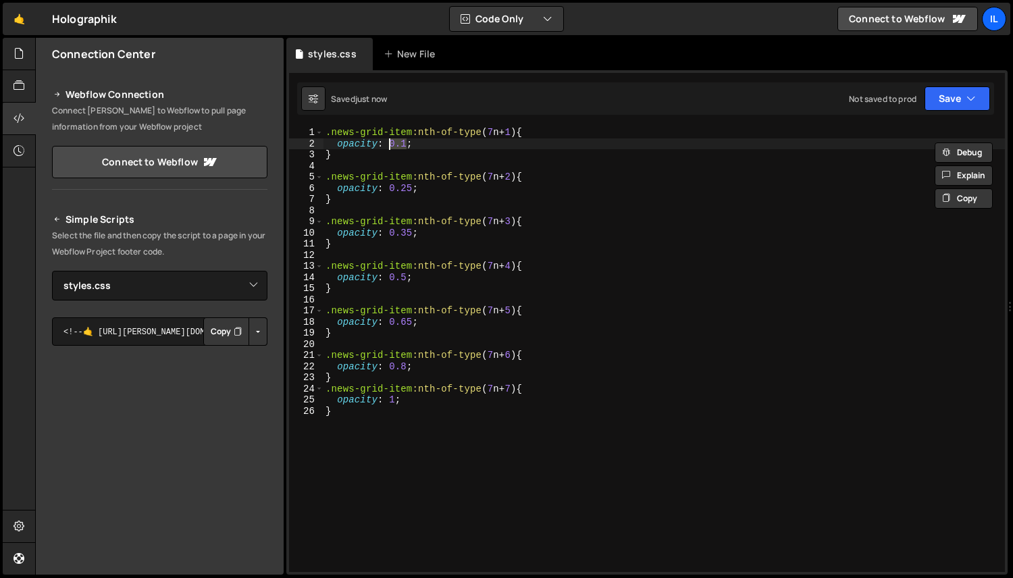
scroll to position [0, 5]
click at [438, 417] on div ".news-grid-item :nth-of-type ( 7 n + 1 ) { opacity : 0.1 ; } .news-grid-item :n…" at bounding box center [664, 360] width 682 height 467
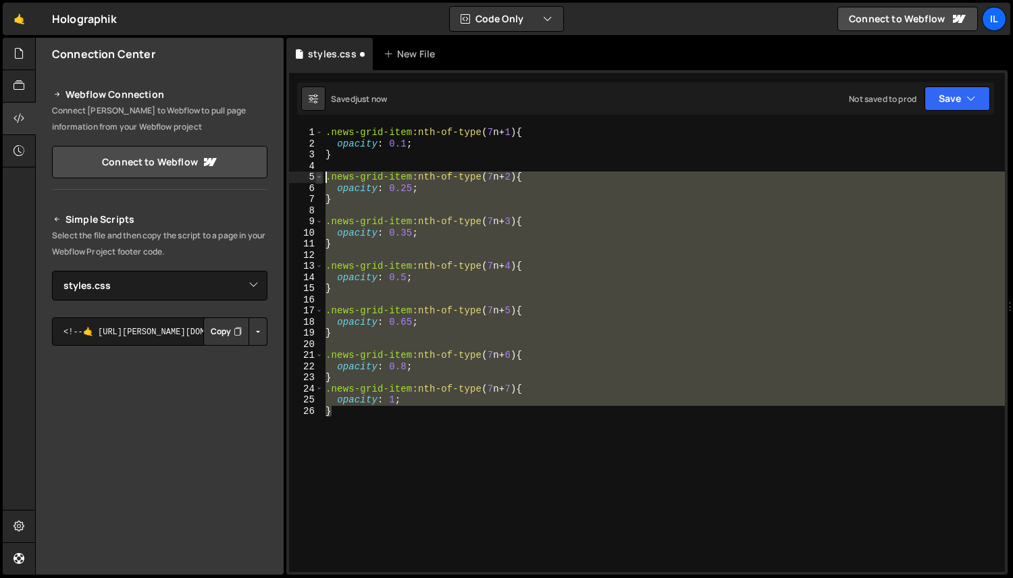
drag, startPoint x: 398, startPoint y: 465, endPoint x: 321, endPoint y: 173, distance: 301.8
click at [321, 173] on div "} 1 2 3 4 5 6 7 8 9 10 11 12 13 14 15 16 17 18 19 20 21 22 23 24 25 26 .news-gr…" at bounding box center [647, 349] width 716 height 445
click at [373, 180] on div ".news-grid-item :nth-of-type ( 7 n + 1 ) { opacity : 0.1 ; } .news-grid-item :n…" at bounding box center [664, 349] width 682 height 445
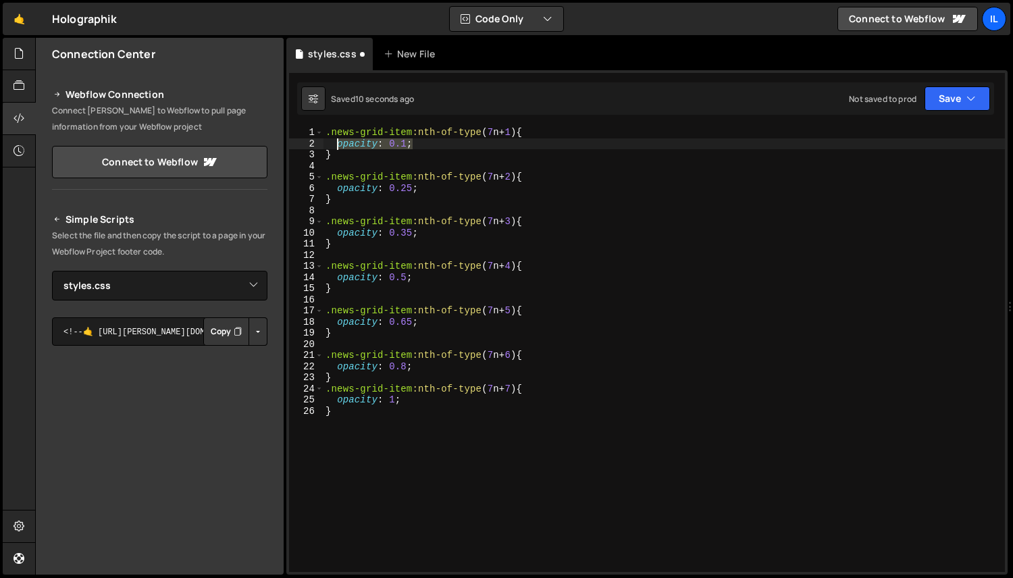
drag, startPoint x: 390, startPoint y: 141, endPoint x: 338, endPoint y: 139, distance: 52.0
click at [338, 139] on div ".news-grid-item :nth-of-type ( 7 n + 1 ) { opacity : 0.1 ; } .news-grid-item :n…" at bounding box center [664, 360] width 682 height 467
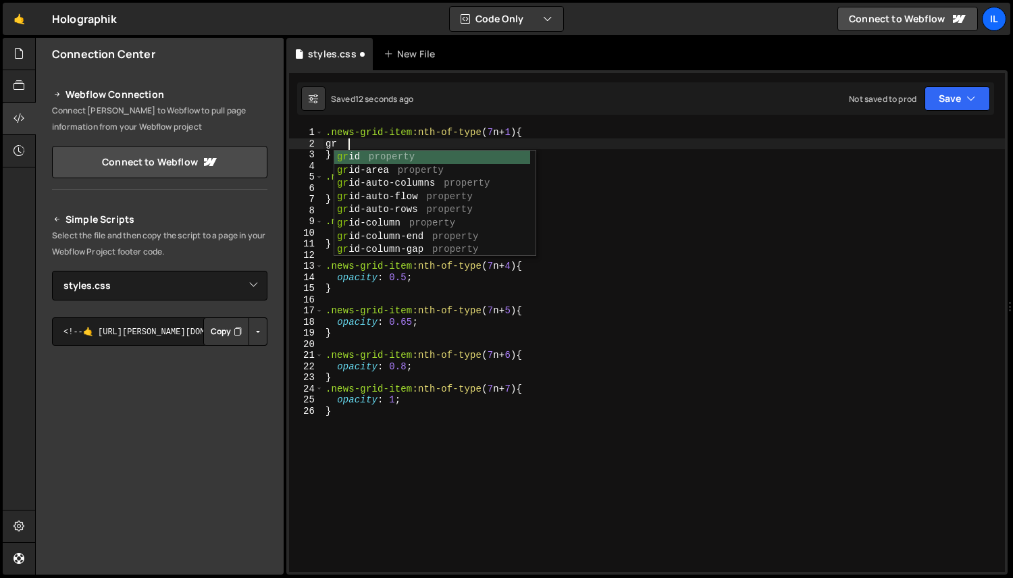
type textarea "g"
type textarea "c"
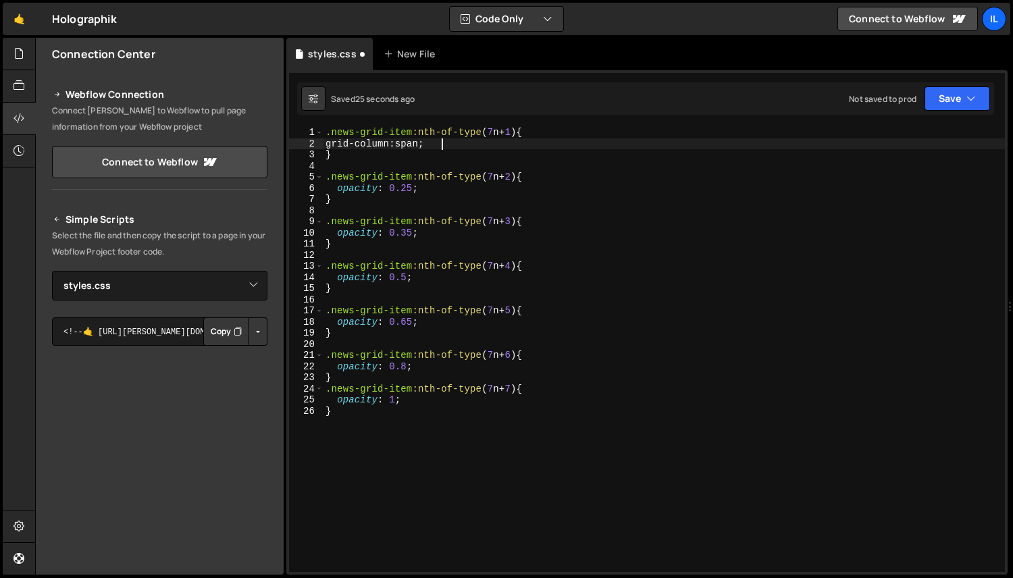
scroll to position [0, 8]
drag, startPoint x: 465, startPoint y: 141, endPoint x: 336, endPoint y: 143, distance: 129.0
click at [336, 143] on div ".news-grid-item :nth-of-type ( 7 n + 1 ) { grid-column : span 8 ; } .news-grid-…" at bounding box center [664, 360] width 682 height 467
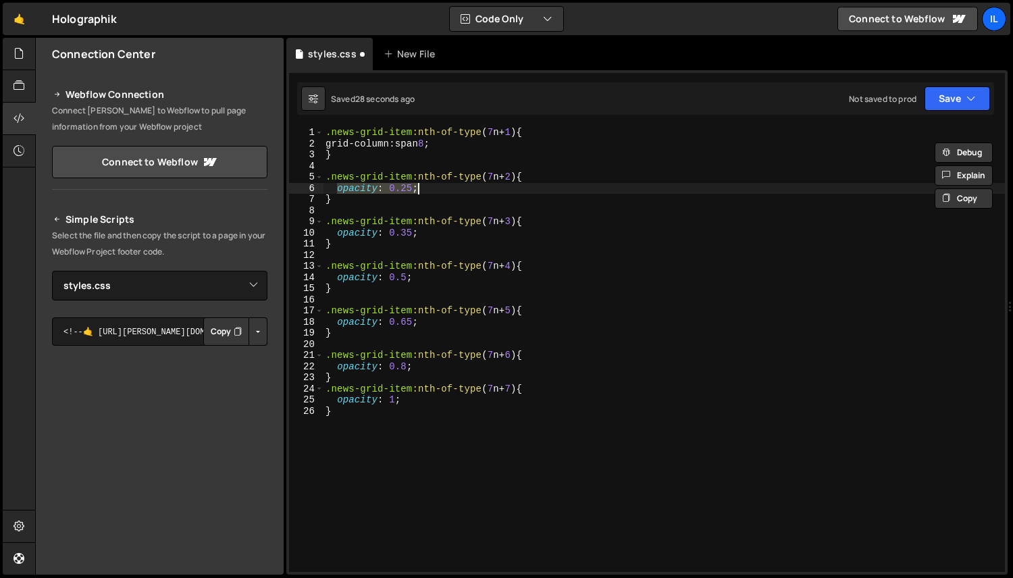
drag, startPoint x: 336, startPoint y: 188, endPoint x: 461, endPoint y: 188, distance: 124.3
click at [461, 188] on div ".news-grid-item :nth-of-type ( 7 n + 1 ) { grid-column : span 8 ; } .news-grid-…" at bounding box center [664, 360] width 682 height 467
paste textarea "grid-column: span 8"
click at [447, 191] on div ".news-grid-item :nth-of-type ( 7 n + 1 ) { grid-column : span 8 ; } .news-grid-…" at bounding box center [664, 360] width 682 height 467
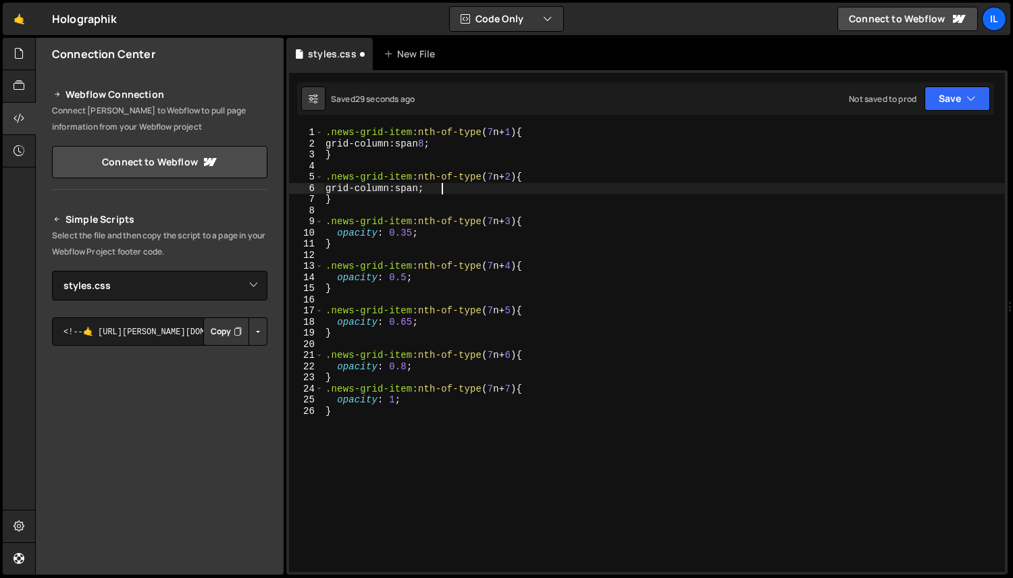
scroll to position [0, 8]
drag, startPoint x: 461, startPoint y: 189, endPoint x: 336, endPoint y: 186, distance: 124.3
click at [336, 186] on div ".news-grid-item :nth-of-type ( 7 n + 1 ) { grid-column : span 8 ; } .news-grid-…" at bounding box center [664, 360] width 682 height 467
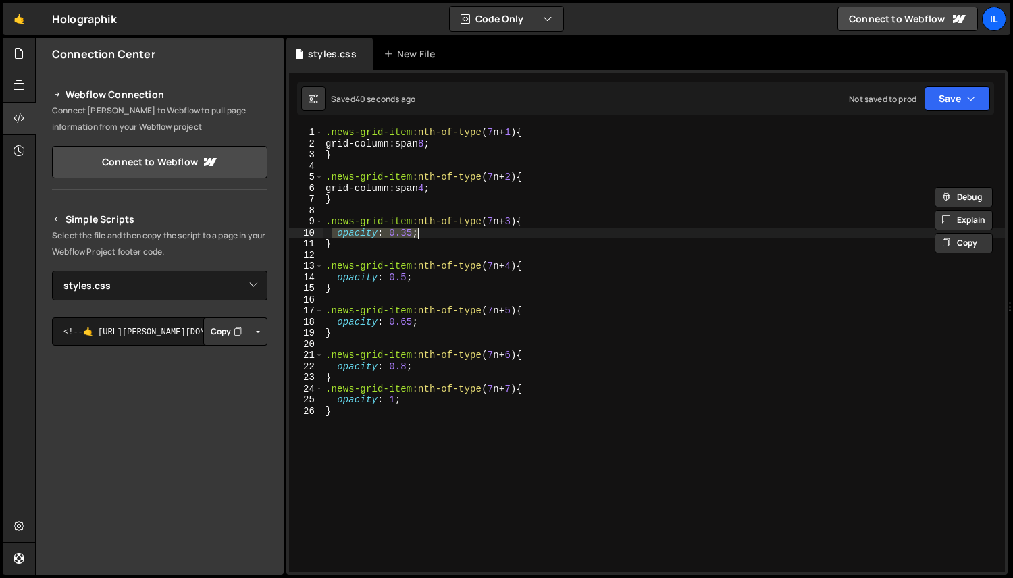
drag, startPoint x: 336, startPoint y: 231, endPoint x: 438, endPoint y: 231, distance: 102.7
click at [438, 231] on div ".news-grid-item :nth-of-type ( 7 n + 1 ) { grid-column : span 8 ; } .news-grid-…" at bounding box center [664, 360] width 682 height 467
paste textarea "grid-column: span 4"
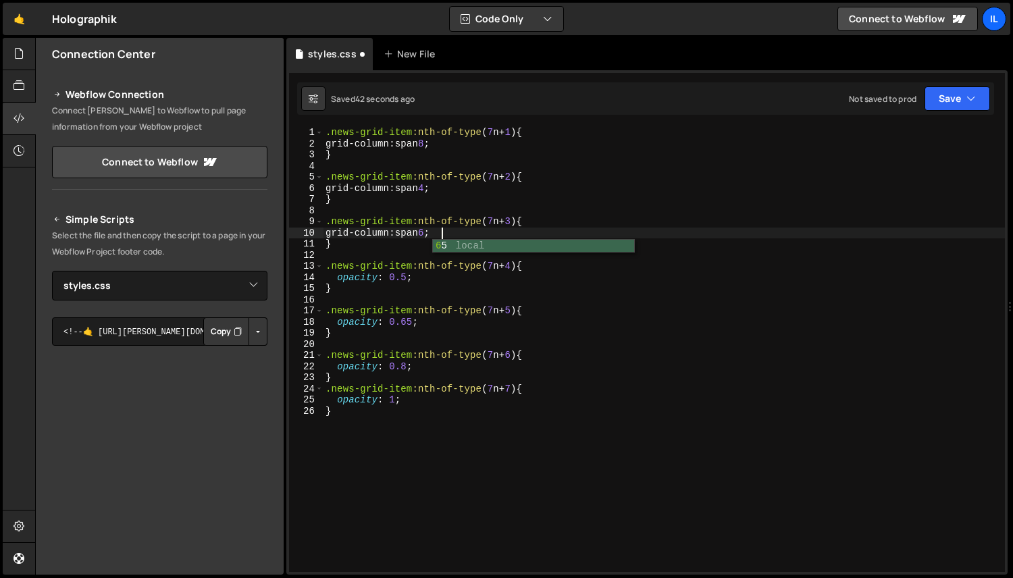
type textarea "grid-column: span 6;"
click at [465, 236] on div ".news-grid-item :nth-of-type ( 7 n + 1 ) { grid-column : span 8 ; } .news-grid-…" at bounding box center [664, 360] width 682 height 467
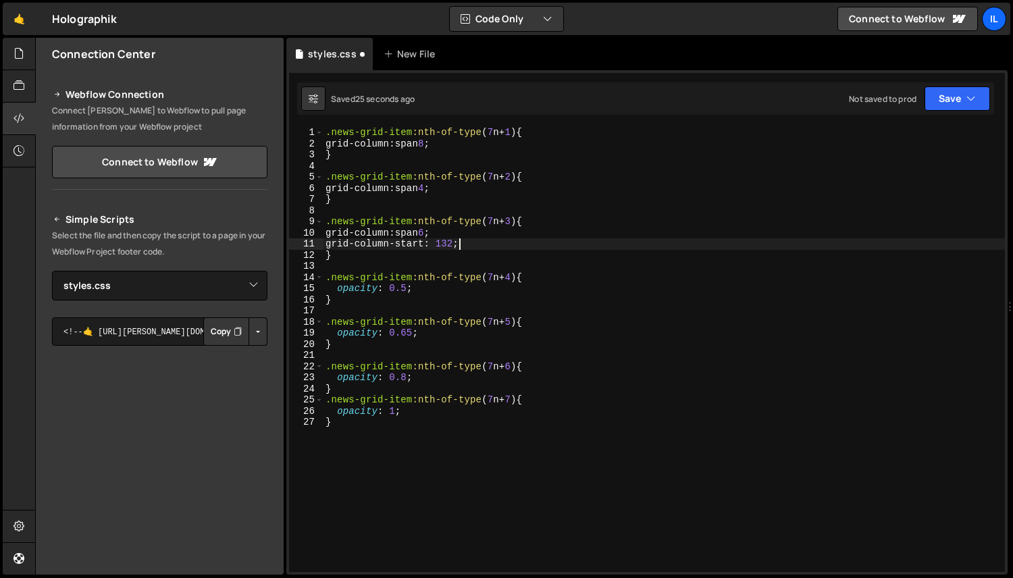
scroll to position [0, 9]
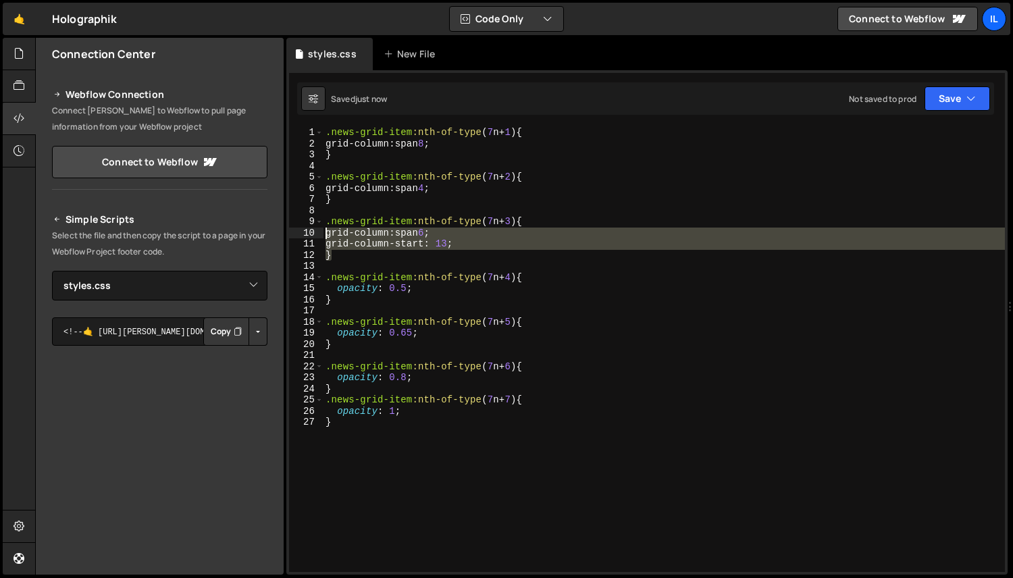
drag, startPoint x: 486, startPoint y: 251, endPoint x: 314, endPoint y: 230, distance: 172.9
click at [314, 229] on div "grid-column-start: 13; 1 2 3 4 5 6 7 8 9 10 11 12 13 14 15 16 17 18 19 20 21 22…" at bounding box center [647, 349] width 716 height 445
click at [314, 230] on div "10" at bounding box center [306, 233] width 34 height 11
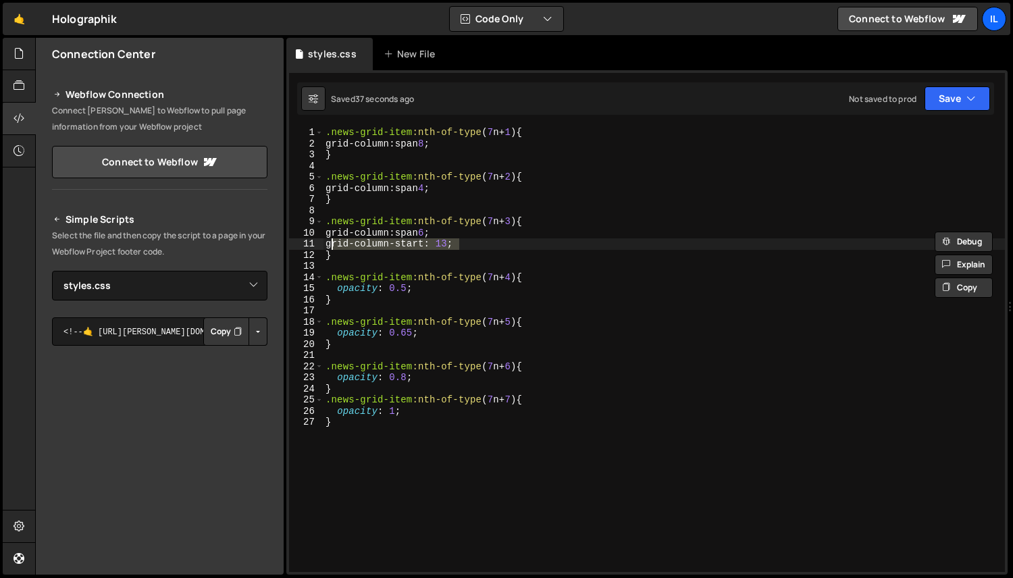
drag, startPoint x: 490, startPoint y: 241, endPoint x: 330, endPoint y: 239, distance: 160.1
click at [330, 239] on div ".news-grid-item :nth-of-type ( 7 n + 1 ) { grid-column : span 8 ; } .news-grid-…" at bounding box center [664, 360] width 682 height 467
click at [447, 245] on div ".news-grid-item :nth-of-type ( 7 n + 1 ) { grid-column : span 8 ; } .news-grid-…" at bounding box center [664, 349] width 682 height 445
drag, startPoint x: 478, startPoint y: 245, endPoint x: 329, endPoint y: 244, distance: 148.6
click at [329, 244] on div ".news-grid-item :nth-of-type ( 7 n + 1 ) { grid-column : span 8 ; } .news-grid-…" at bounding box center [664, 360] width 682 height 467
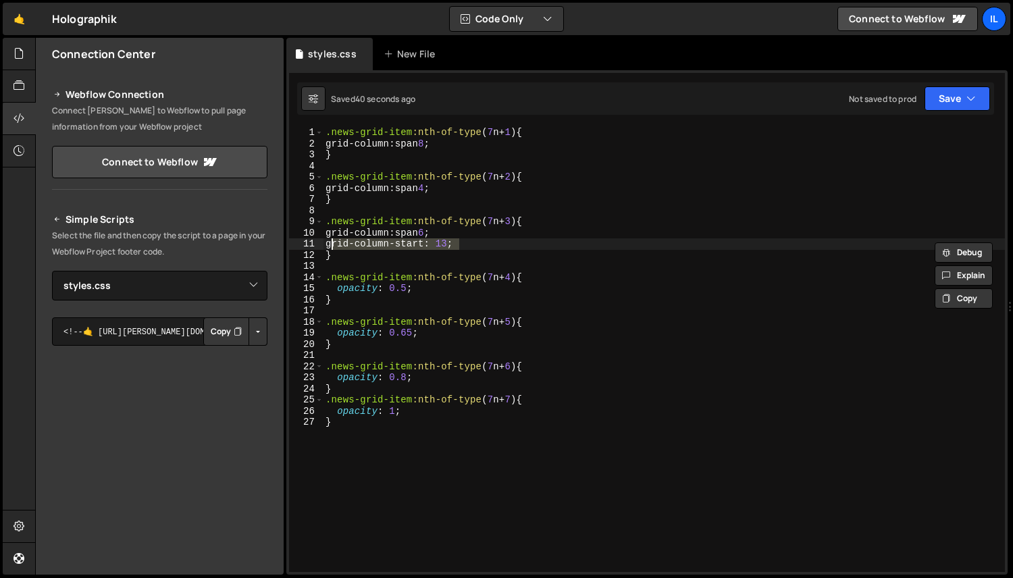
click at [564, 224] on div ".news-grid-item :nth-of-type ( 7 n + 1 ) { grid-column : span 8 ; } .news-grid-…" at bounding box center [664, 360] width 682 height 467
type textarea ".news-grid-item:nth-of-type(7n + 3){"
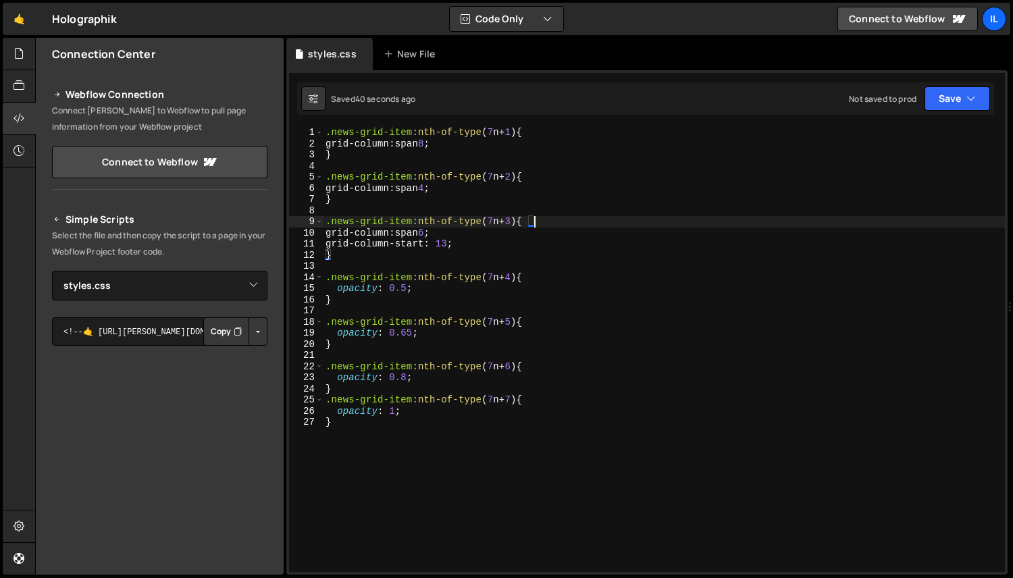
scroll to position [0, 0]
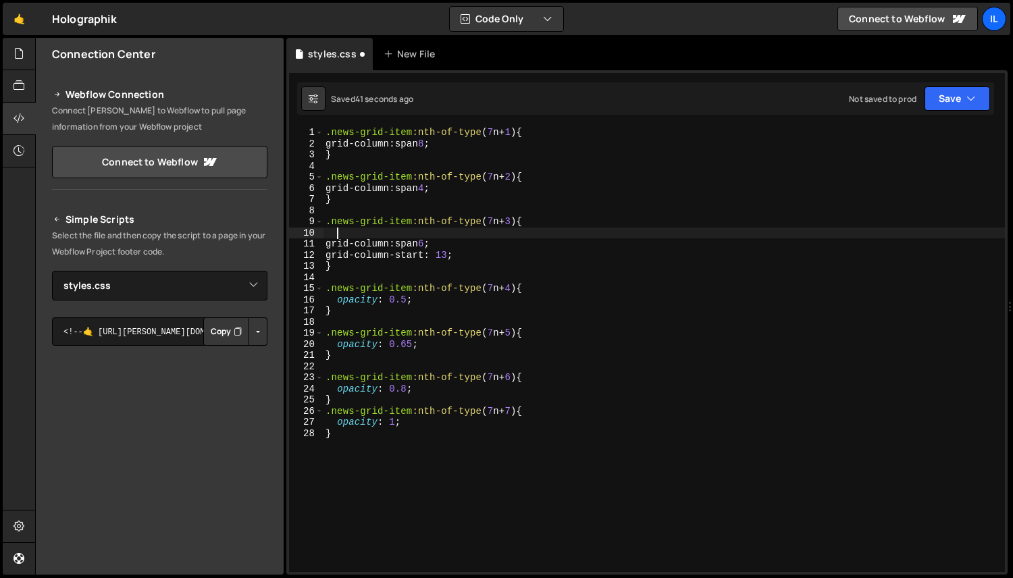
paste textarea "grid-column-start: 13;"
click at [334, 240] on div ".news-grid-item :nth-of-type ( 7 n + 1 ) { grid-column : span 8 ; } .news-grid-…" at bounding box center [664, 360] width 682 height 467
click at [336, 236] on div ".news-grid-item :nth-of-type ( 7 n + 1 ) { grid-column : span 8 ; } .news-grid-…" at bounding box center [664, 360] width 682 height 467
click at [502, 247] on div ".news-grid-item :nth-of-type ( 7 n + 1 ) { grid-column : span 8 ; } .news-grid-…" at bounding box center [664, 360] width 682 height 467
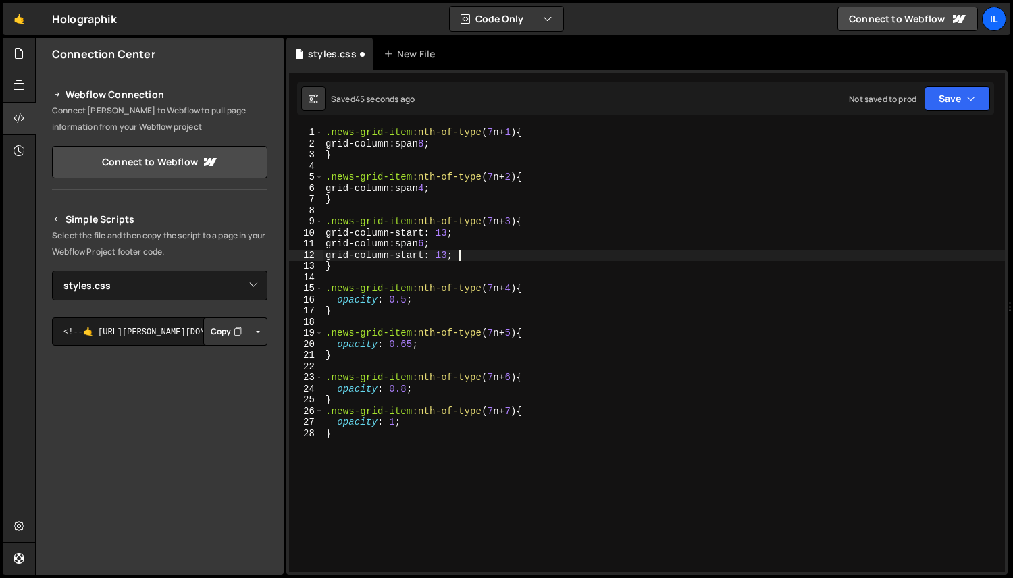
drag, startPoint x: 497, startPoint y: 256, endPoint x: 499, endPoint y: 244, distance: 12.2
click at [499, 244] on div ".news-grid-item :nth-of-type ( 7 n + 1 ) { grid-column : span 8 ; } .news-grid-…" at bounding box center [664, 360] width 682 height 467
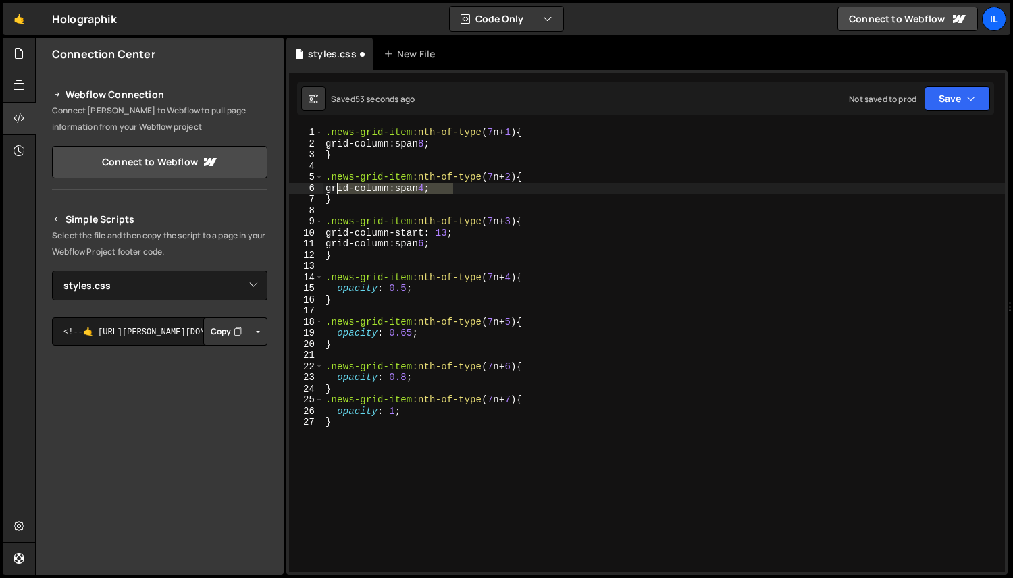
drag, startPoint x: 465, startPoint y: 184, endPoint x: 336, endPoint y: 184, distance: 128.3
click at [336, 184] on div ".news-grid-item :nth-of-type ( 7 n + 1 ) { grid-column : span 8 ; } .news-grid-…" at bounding box center [664, 360] width 682 height 467
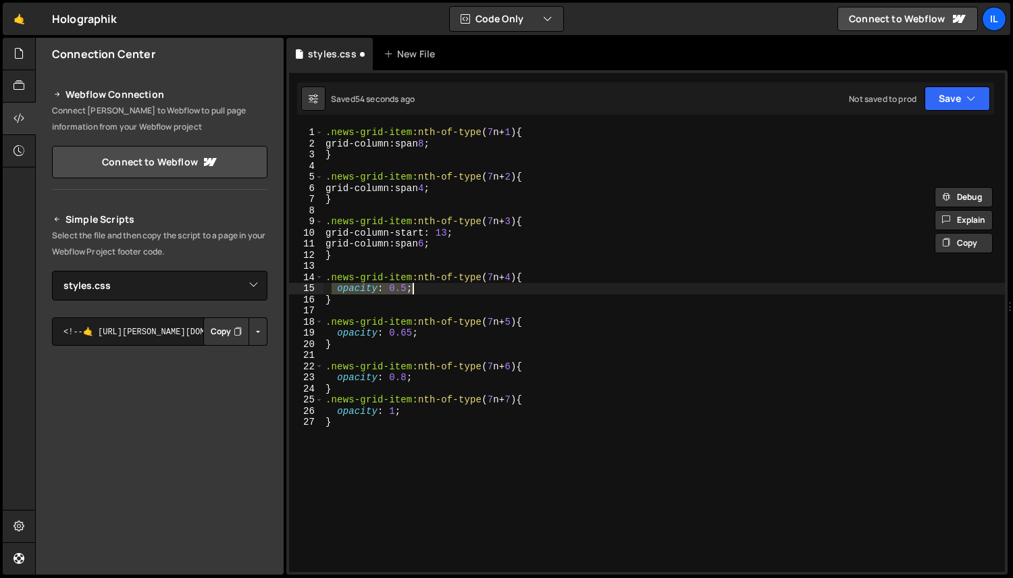
drag, startPoint x: 380, startPoint y: 288, endPoint x: 506, endPoint y: 288, distance: 125.6
click at [506, 288] on div ".news-grid-item :nth-of-type ( 7 n + 1 ) { grid-column : span 8 ; } .news-grid-…" at bounding box center [664, 360] width 682 height 467
paste textarea "grid-column: span 4"
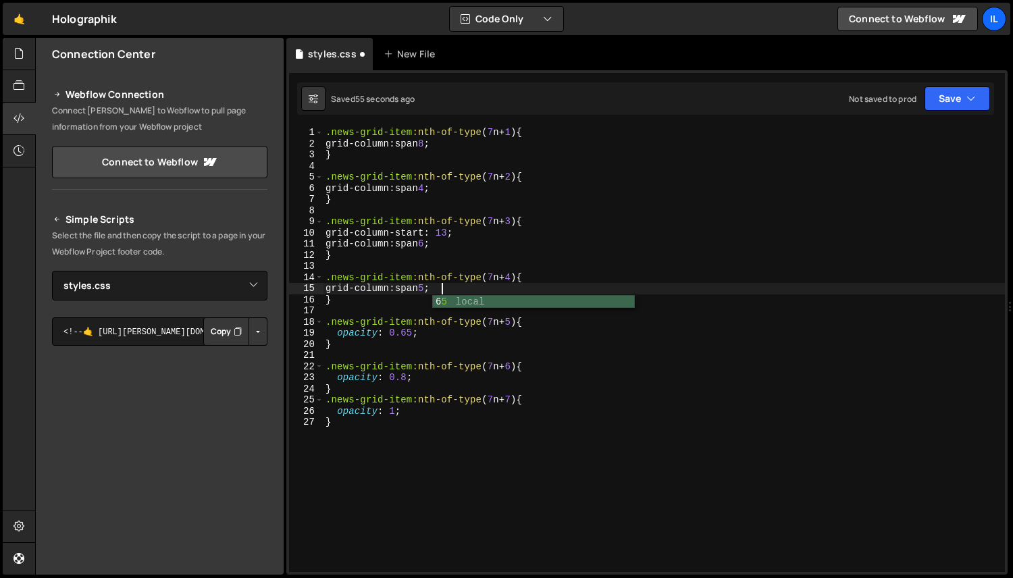
scroll to position [0, 7]
click at [326, 235] on div ".news-grid-item :nth-of-type ( 7 n + 1 ) { grid-column : span 8 ; } .news-grid-…" at bounding box center [664, 360] width 682 height 467
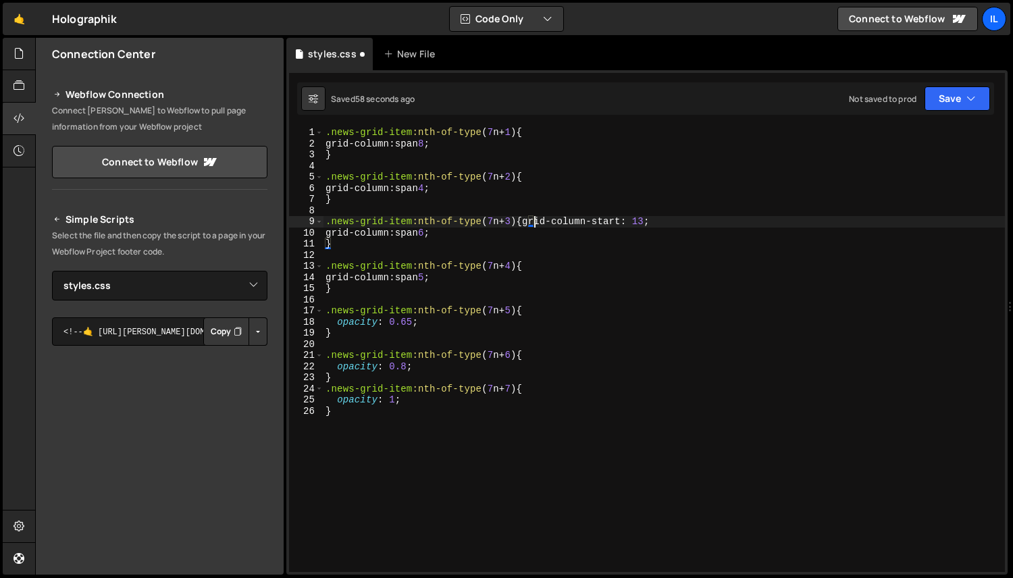
scroll to position [0, 1]
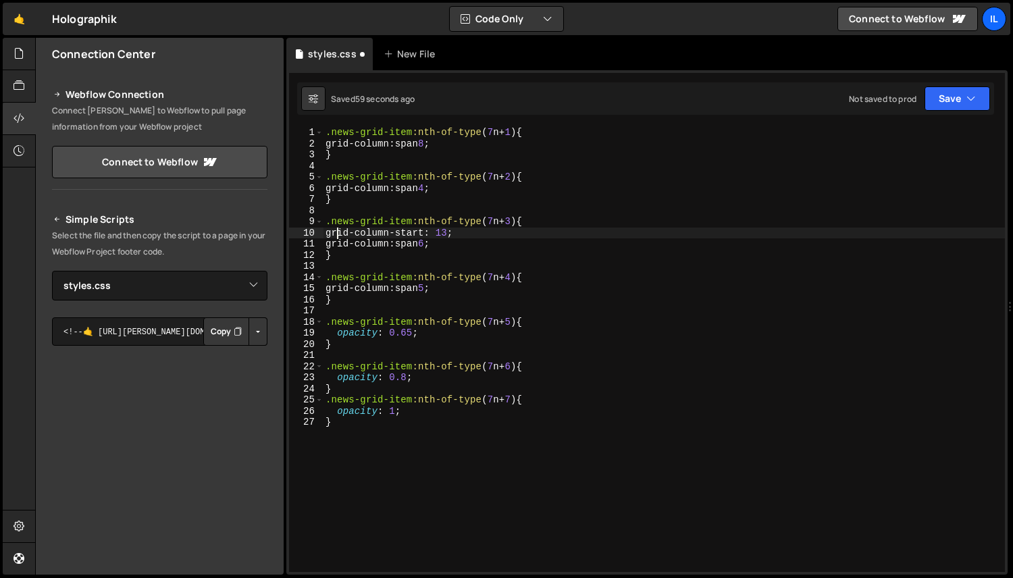
click at [331, 246] on div ".news-grid-item :nth-of-type ( 7 n + 1 ) { grid-column : span 8 ; } .news-grid-…" at bounding box center [664, 360] width 682 height 467
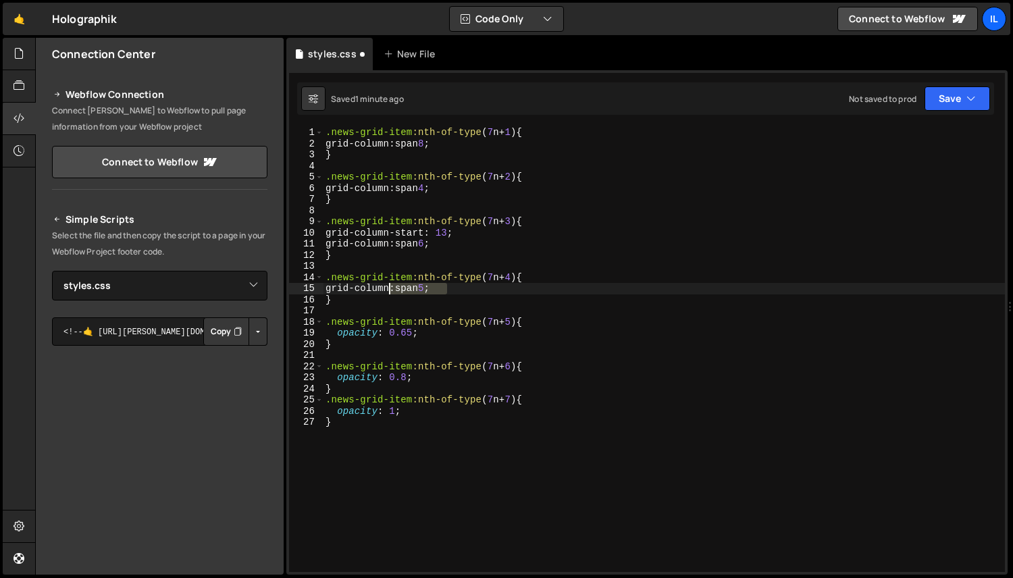
drag, startPoint x: 451, startPoint y: 292, endPoint x: 384, endPoint y: 292, distance: 66.9
click at [382, 292] on div ".news-grid-item :nth-of-type ( 7 n + 1 ) { grid-column : span 8 ; } .news-grid-…" at bounding box center [664, 360] width 682 height 467
click at [336, 146] on div ".news-grid-item :nth-of-type ( 7 n + 1 ) { grid-column : span 8 ; } .news-grid-…" at bounding box center [664, 360] width 682 height 467
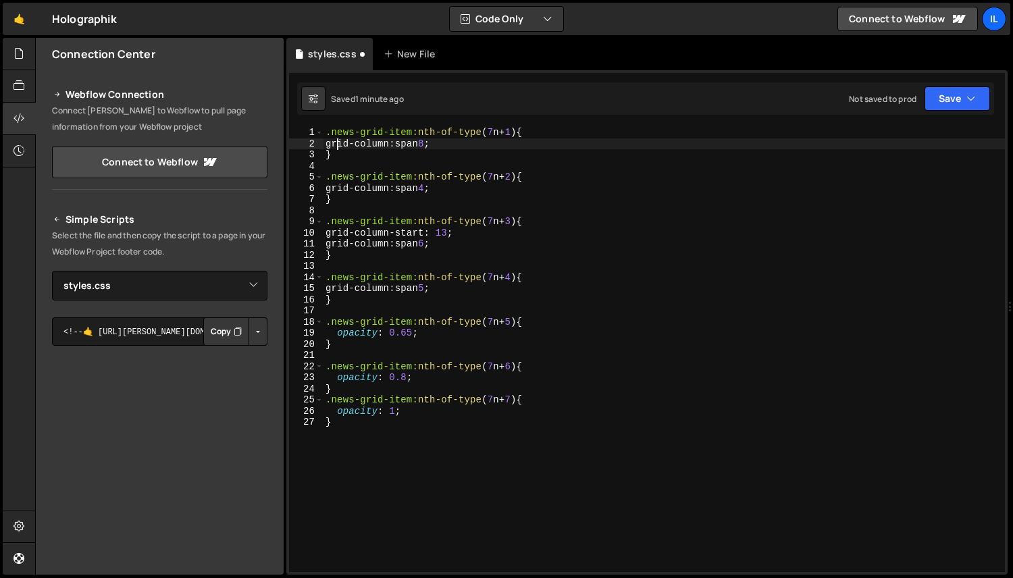
click at [336, 192] on div ".news-grid-item :nth-of-type ( 7 n + 1 ) { grid-column : span 8 ; } .news-grid-…" at bounding box center [664, 360] width 682 height 467
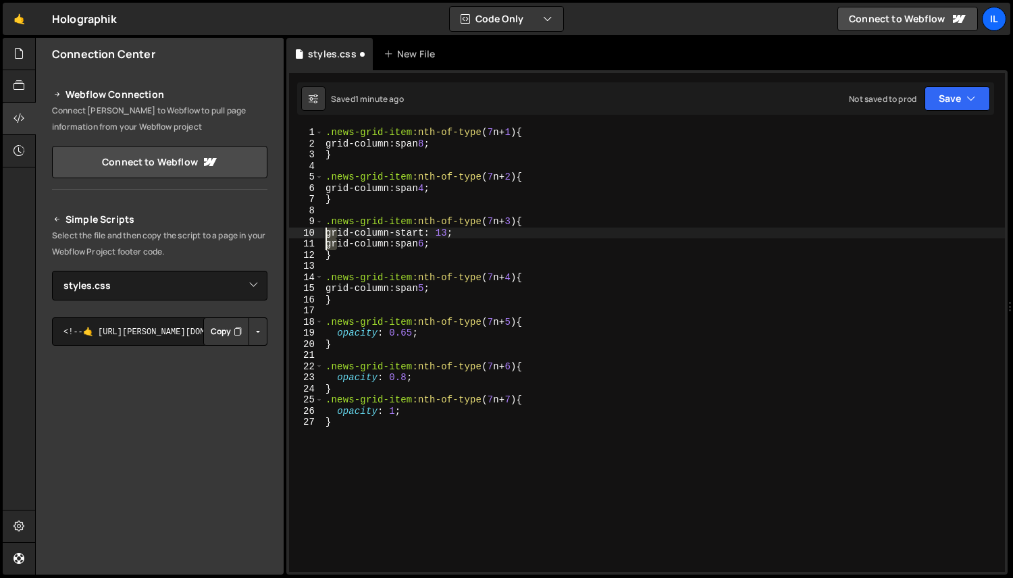
drag, startPoint x: 336, startPoint y: 246, endPoint x: 326, endPoint y: 234, distance: 15.8
click at [326, 234] on div ".news-grid-item :nth-of-type ( 7 n + 1 ) { grid-column : span 8 ; } .news-grid-…" at bounding box center [664, 360] width 682 height 467
click at [331, 287] on div ".news-grid-item :nth-of-type ( 7 n + 1 ) { grid-column : span 8 ; } .news-grid-…" at bounding box center [664, 360] width 682 height 467
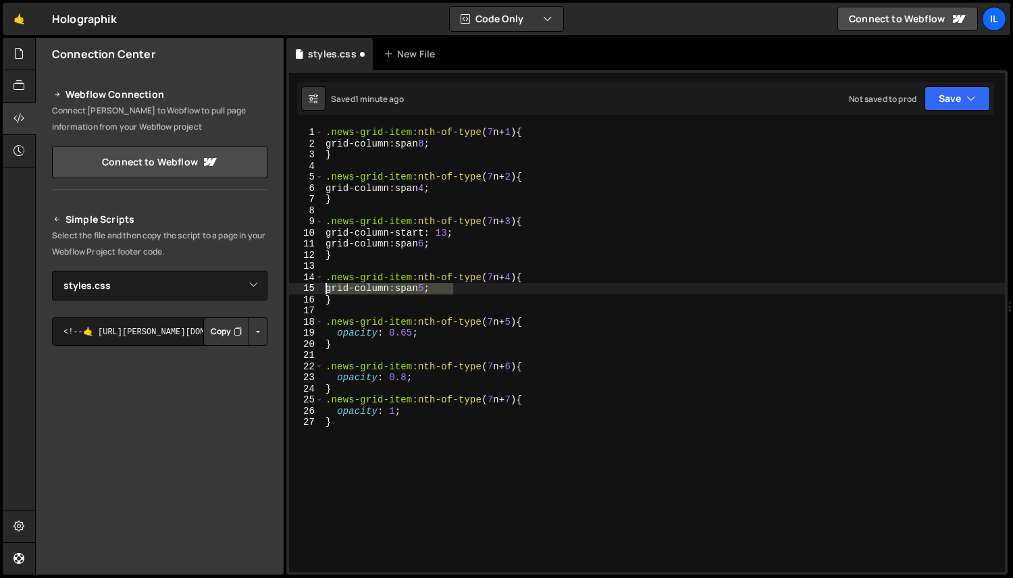
drag, startPoint x: 461, startPoint y: 287, endPoint x: 303, endPoint y: 287, distance: 157.4
click at [303, 287] on div "grid-column: span 5; 1 2 3 4 5 6 7 8 9 10 11 12 13 14 15 16 17 18 19 20 21 22 2…" at bounding box center [647, 349] width 716 height 445
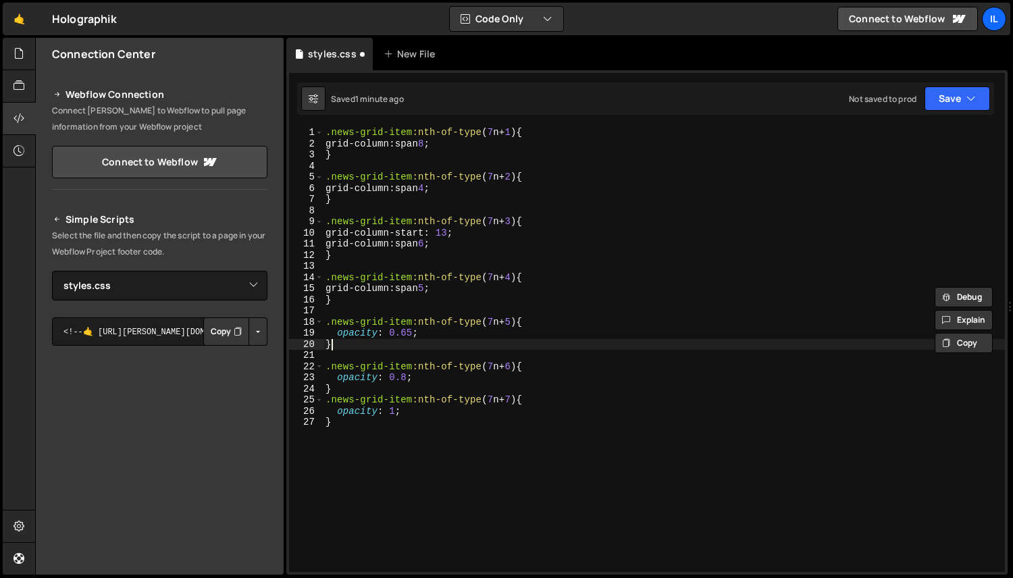
click at [338, 340] on div ".news-grid-item :nth-of-type ( 7 n + 1 ) { grid-column : span 8 ; } .news-grid-…" at bounding box center [664, 360] width 682 height 467
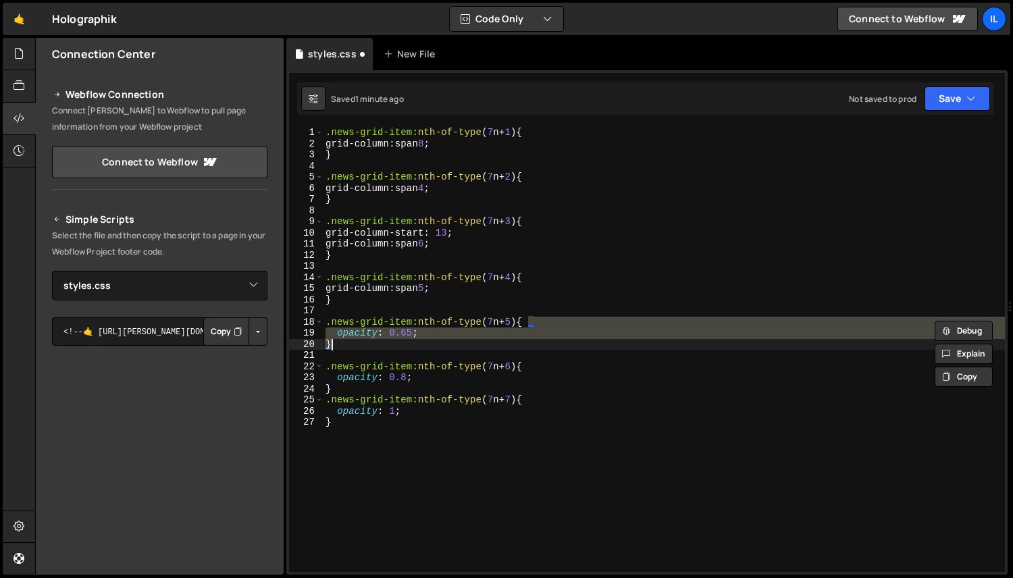
click at [338, 340] on div ".news-grid-item :nth-of-type ( 7 n + 1 ) { grid-column : span 8 ; } .news-grid-…" at bounding box center [664, 360] width 682 height 467
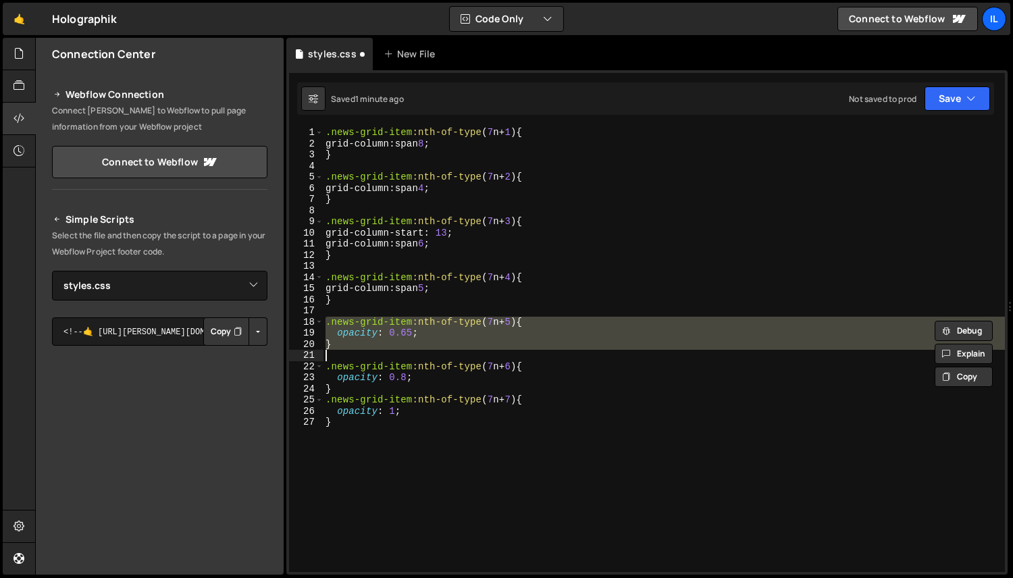
click at [359, 330] on div ".news-grid-item :nth-of-type ( 7 n + 1 ) { grid-column : span 8 ; } .news-grid-…" at bounding box center [664, 360] width 682 height 467
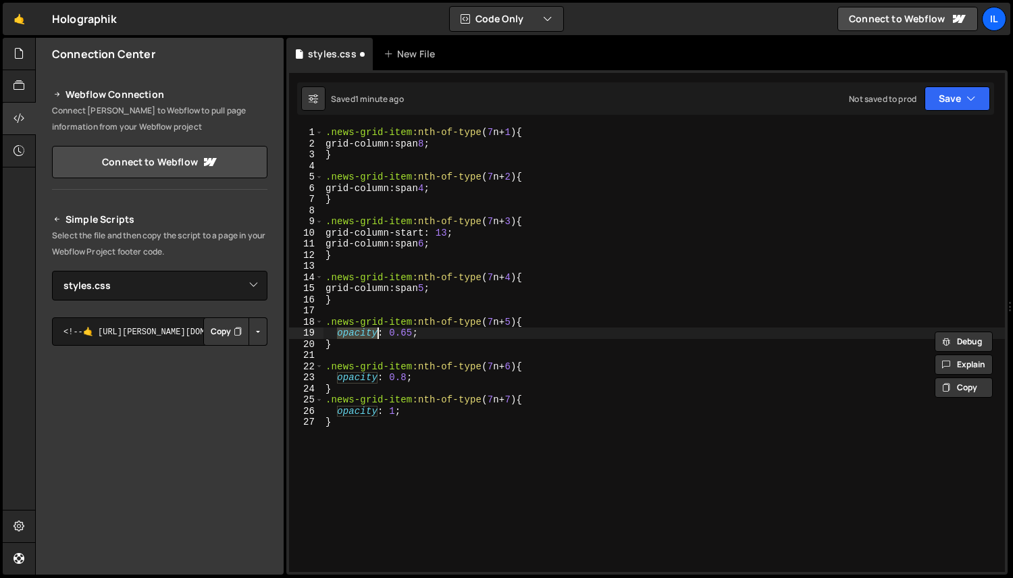
click at [359, 330] on div ".news-grid-item :nth-of-type ( 7 n + 1 ) { grid-column : span 8 ; } .news-grid-…" at bounding box center [664, 360] width 682 height 467
paste textarea "grid-column: span 5;"
type textarea "grid-column: span 5;}"
drag, startPoint x: 461, startPoint y: 332, endPoint x: 270, endPoint y: 332, distance: 191.8
click at [270, 332] on div "Files New File Javascript files 0 index.js 0 CSS files 0 styles.css 0 Copy shar…" at bounding box center [524, 307] width 978 height 538
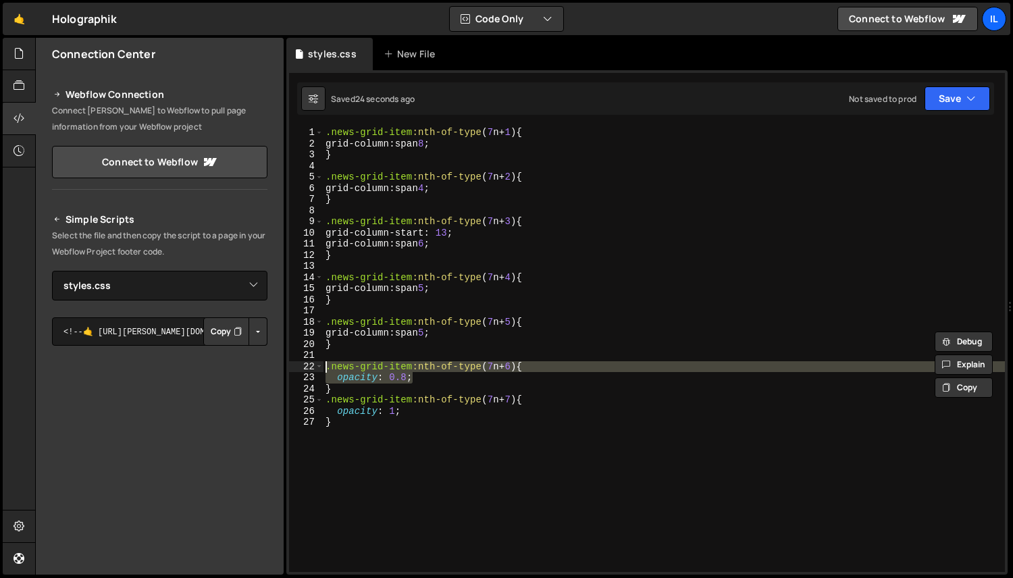
paste textarea ".news-grid-item:nth-of-type(7n + 6){ opacity: 0.8"
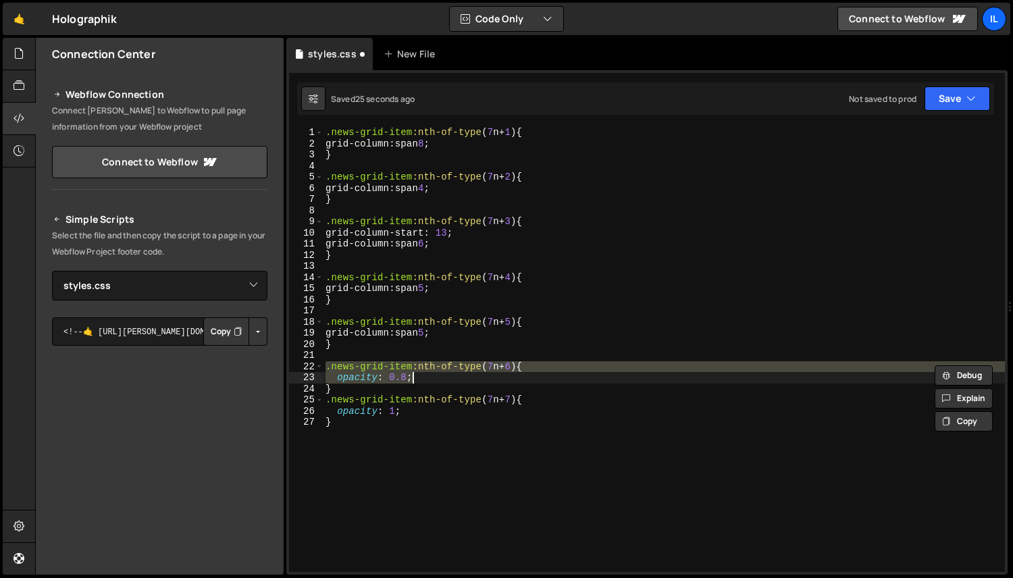
click at [410, 382] on div ".news-grid-item :nth-of-type ( 7 n + 1 ) { grid-column : span 8 ; } .news-grid-…" at bounding box center [664, 349] width 682 height 445
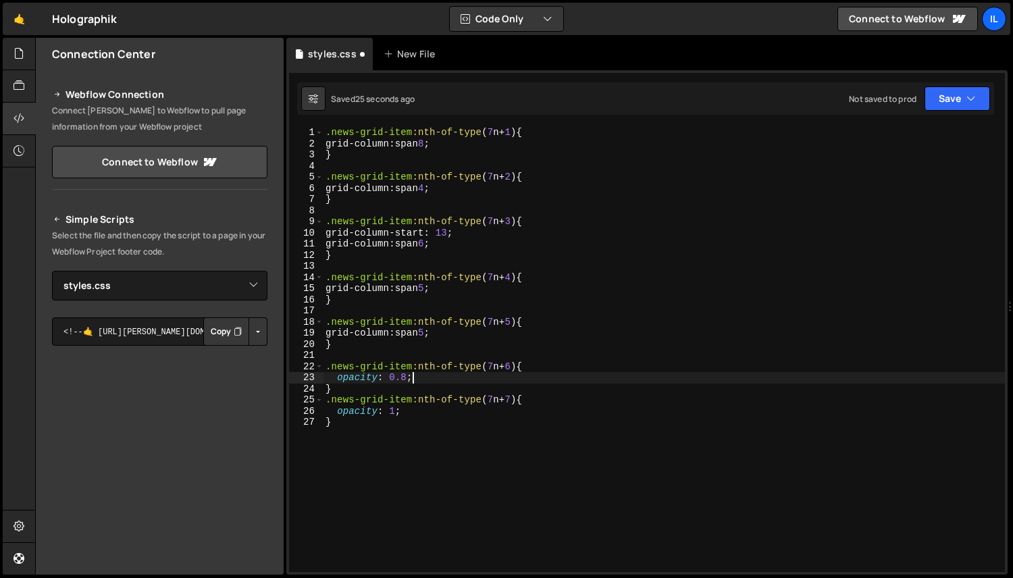
click at [410, 382] on div ".news-grid-item :nth-of-type ( 7 n + 1 ) { grid-column : span 8 ; } .news-grid-…" at bounding box center [664, 360] width 682 height 467
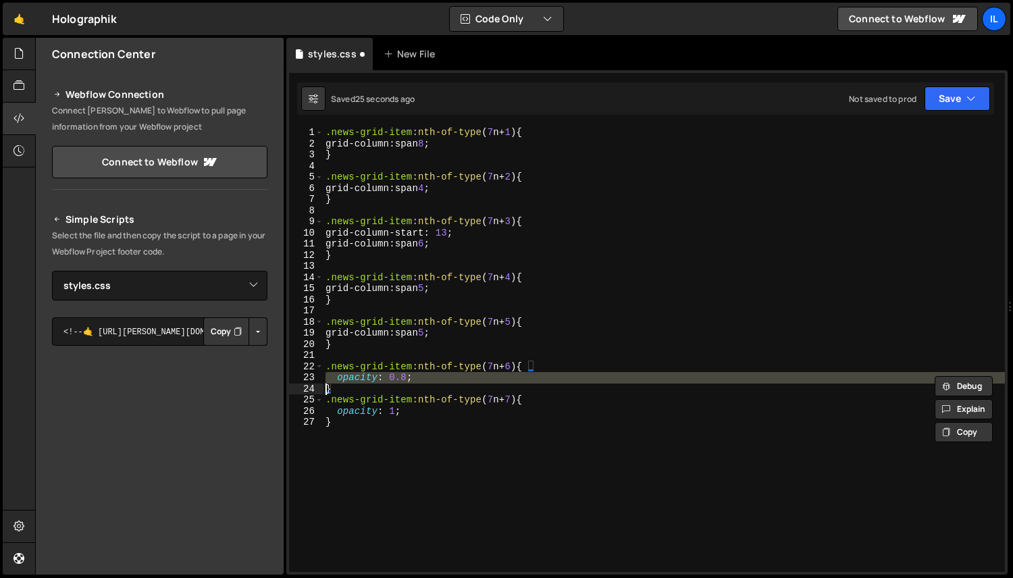
paste textarea "grid-column: span 5;"
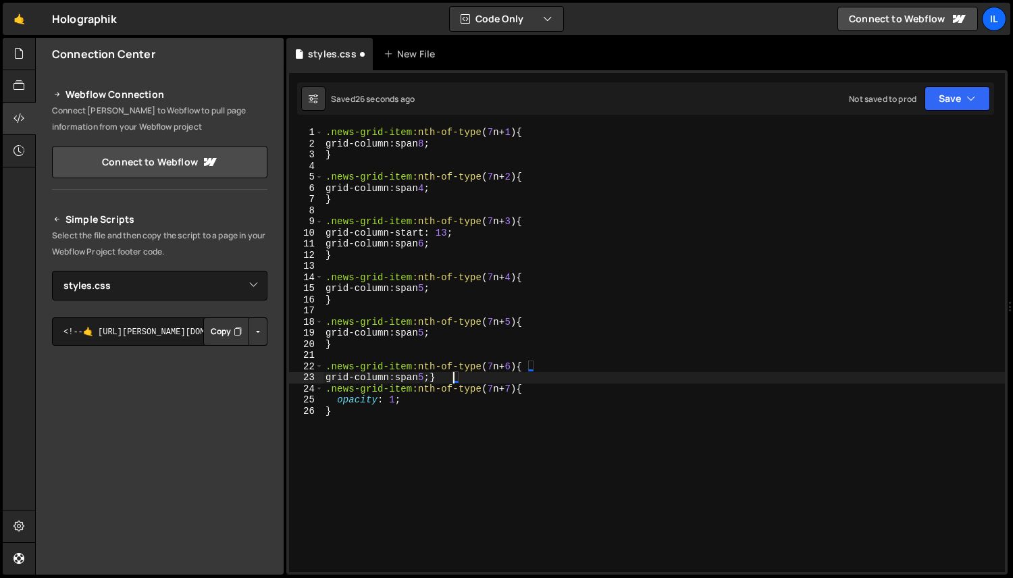
click at [449, 380] on div ".news-grid-item :nth-of-type ( 7 n + 1 ) { grid-column : span 8 ; } .news-grid-…" at bounding box center [664, 360] width 682 height 467
type textarea "grid-column: span 11;}"
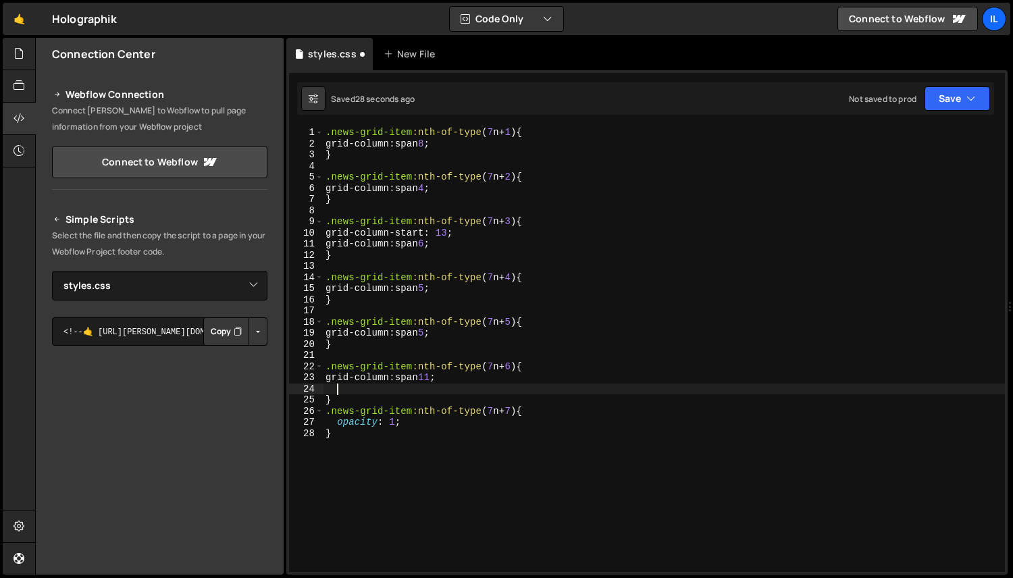
type textarea "grid-column: span 11;"
click at [465, 382] on div ".news-grid-item :nth-of-type ( 7 n + 1 ) { grid-column : span 8 ; } .news-grid-…" at bounding box center [664, 360] width 682 height 467
type textarea "}"
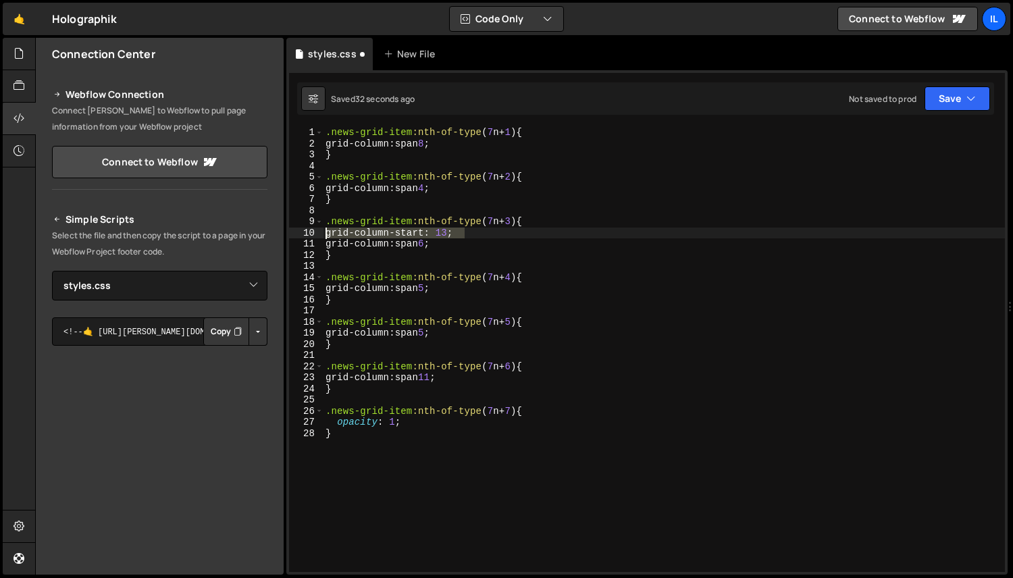
drag, startPoint x: 474, startPoint y: 231, endPoint x: 287, endPoint y: 230, distance: 187.1
click at [287, 230] on div "1 Type cmd + s to save your Javascript file. הההההההההההההההההההההההההההההההההה…" at bounding box center [646, 322] width 721 height 505
click at [462, 378] on div ".news-grid-item :nth-of-type ( 7 n + 1 ) { grid-column : span 8 ; } .news-grid-…" at bounding box center [664, 360] width 682 height 467
type textarea "grid-column: span 11;"
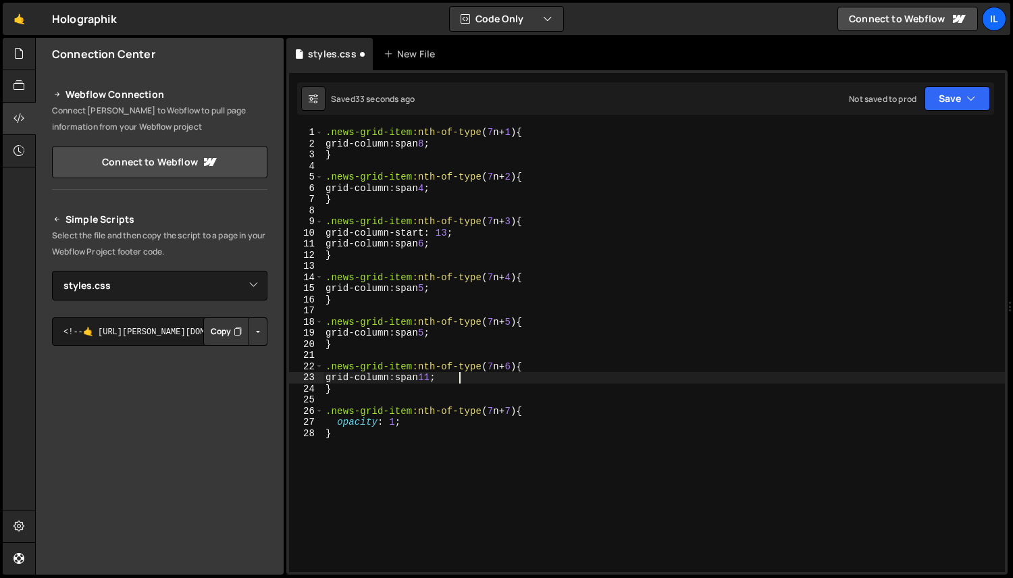
paste textarea "grid-column-start: 13;"
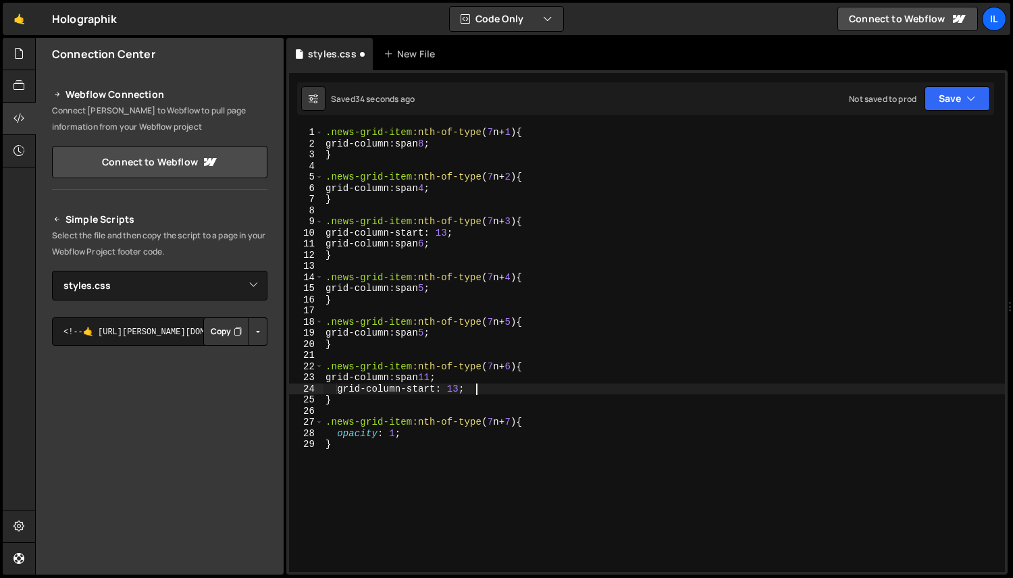
click at [347, 395] on div ".news-grid-item :nth-of-type ( 7 n + 1 ) { grid-column : span 8 ; } .news-grid-…" at bounding box center [664, 360] width 682 height 467
click at [347, 390] on div ".news-grid-item :nth-of-type ( 7 n + 1 ) { grid-column : span 8 ; } .news-grid-…" at bounding box center [664, 360] width 682 height 467
click at [452, 394] on div ".news-grid-item :nth-of-type ( 7 n + 1 ) { grid-column : span 8 ; } .news-grid-…" at bounding box center [664, 360] width 682 height 467
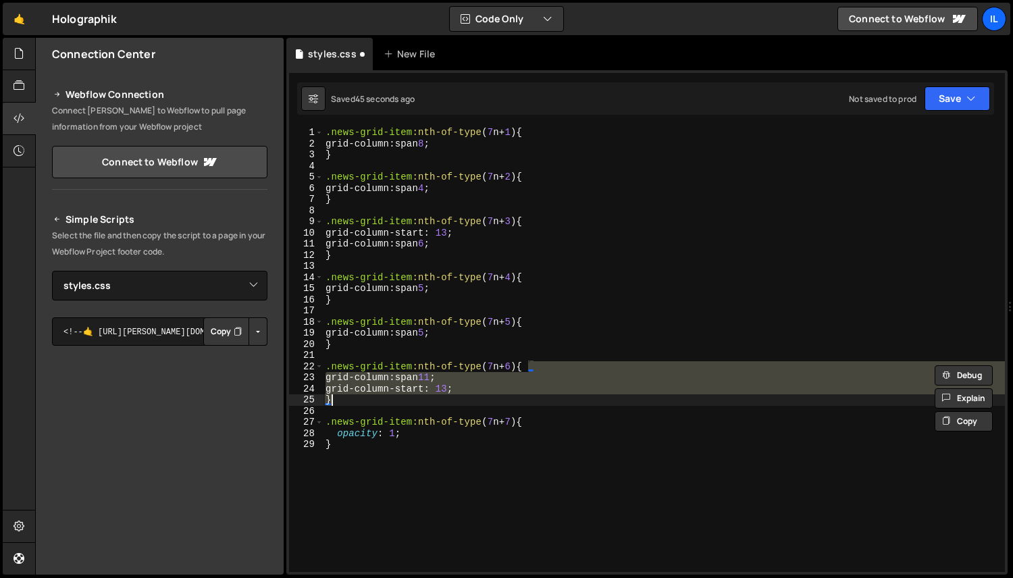
click at [456, 383] on div ".news-grid-item :nth-of-type ( 7 n + 1 ) { grid-column : span 8 ; } .news-grid-…" at bounding box center [664, 349] width 682 height 445
click at [456, 383] on div ".news-grid-item :nth-of-type ( 7 n + 1 ) { grid-column : span 8 ; } .news-grid-…" at bounding box center [664, 360] width 682 height 467
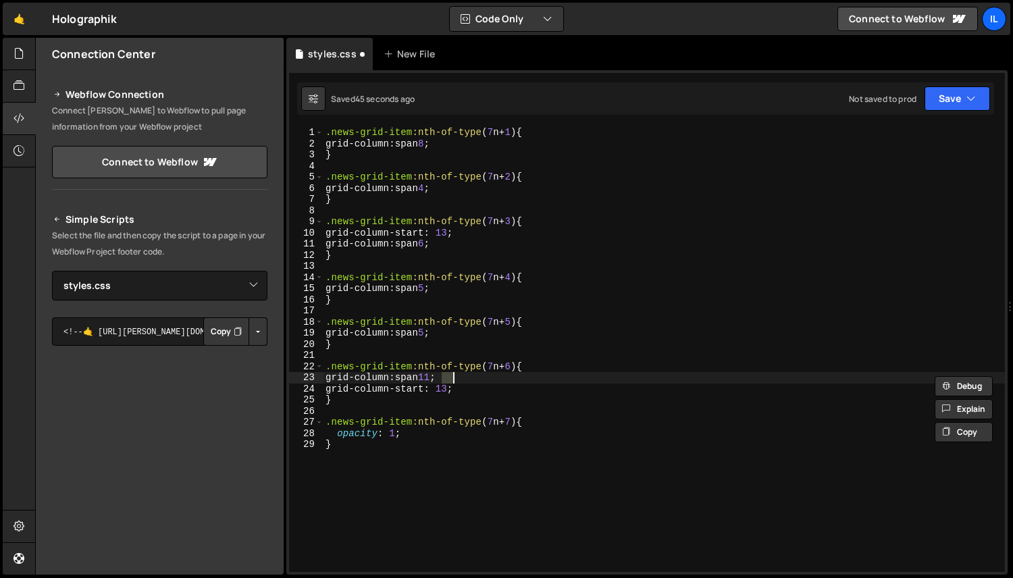
click at [453, 386] on div ".news-grid-item :nth-of-type ( 7 n + 1 ) { grid-column : span 8 ; } .news-grid-…" at bounding box center [664, 360] width 682 height 467
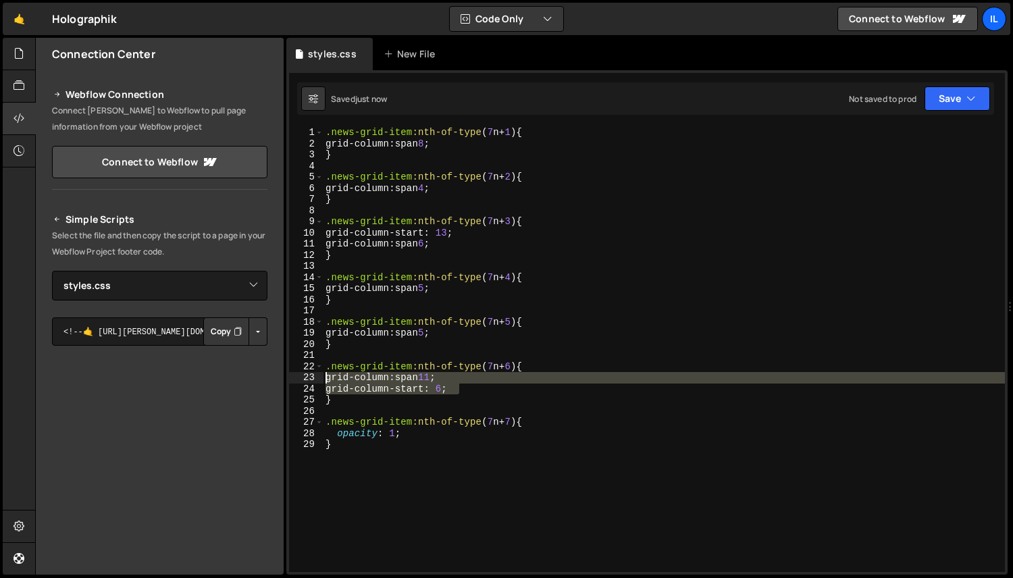
drag, startPoint x: 465, startPoint y: 384, endPoint x: 301, endPoint y: 378, distance: 163.6
click at [301, 378] on div "grid-column-start: 6; 1 2 3 4 5 6 7 8 9 10 11 12 13 14 15 16 17 18 19 20 21 22 …" at bounding box center [647, 349] width 716 height 445
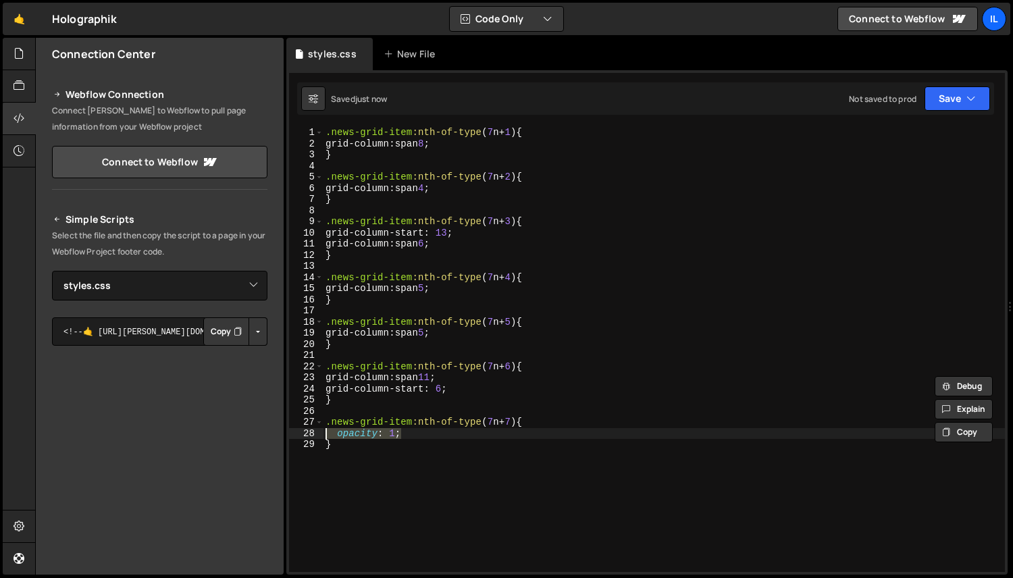
drag, startPoint x: 407, startPoint y: 438, endPoint x: 289, endPoint y: 438, distance: 118.2
click at [289, 438] on div "grid-column: span 11; grid-column-start: 6; 1 2 3 4 5 6 7 8 9 10 11 12 13 14 15…" at bounding box center [647, 349] width 716 height 445
paste textarea "grid-column-start: 6"
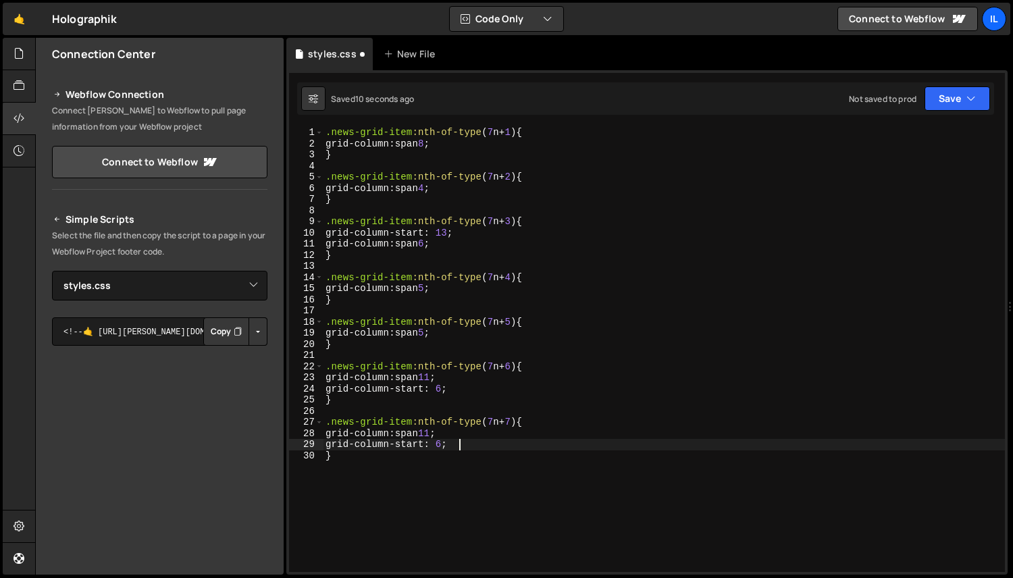
click at [453, 435] on div ".news-grid-item :nth-of-type ( 7 n + 1 ) { grid-column : span 8 ; } .news-grid-…" at bounding box center [664, 360] width 682 height 467
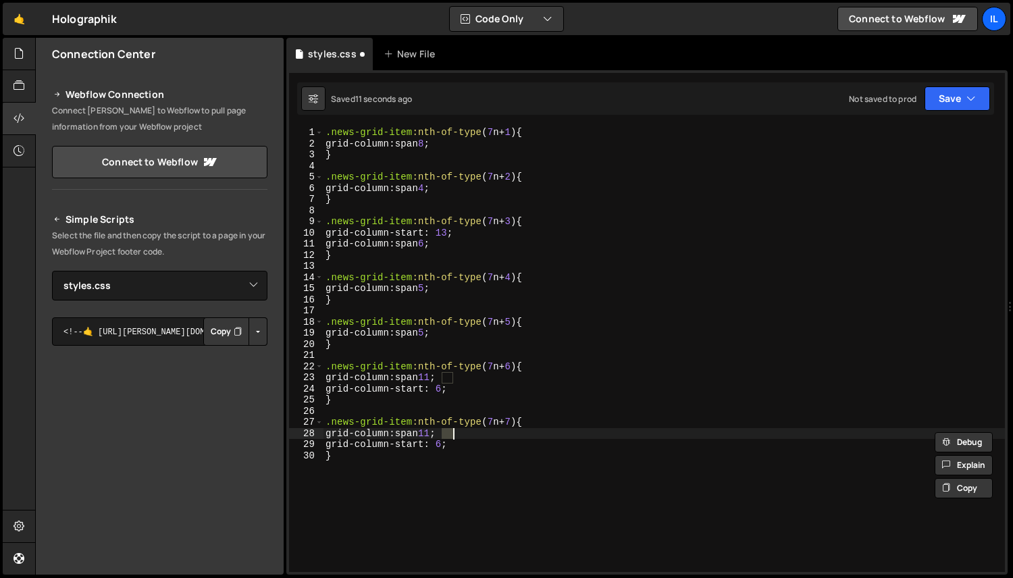
scroll to position [0, 8]
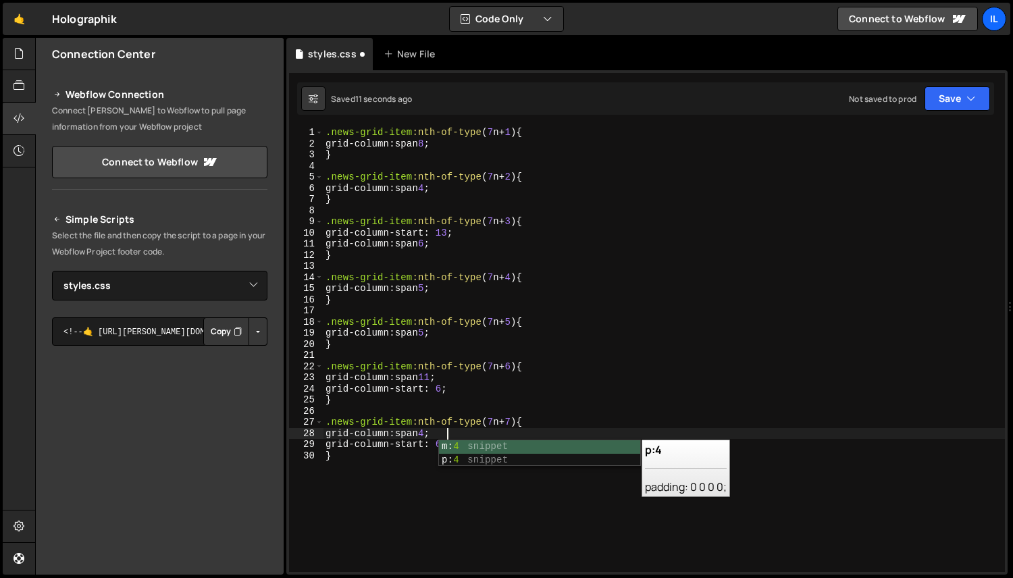
click at [408, 475] on div ".news-grid-item :nth-of-type ( 7 n + 1 ) { grid-column : span 8 ; } .news-grid-…" at bounding box center [664, 360] width 682 height 467
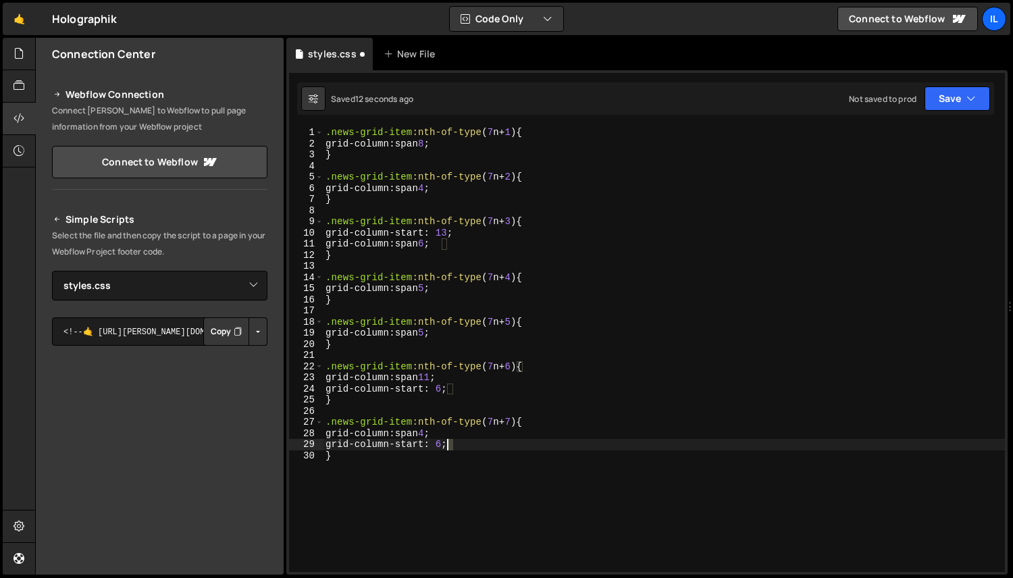
click at [447, 448] on div ".news-grid-item :nth-of-type ( 7 n + 1 ) { grid-column : span 8 ; } .news-grid-…" at bounding box center [664, 360] width 682 height 467
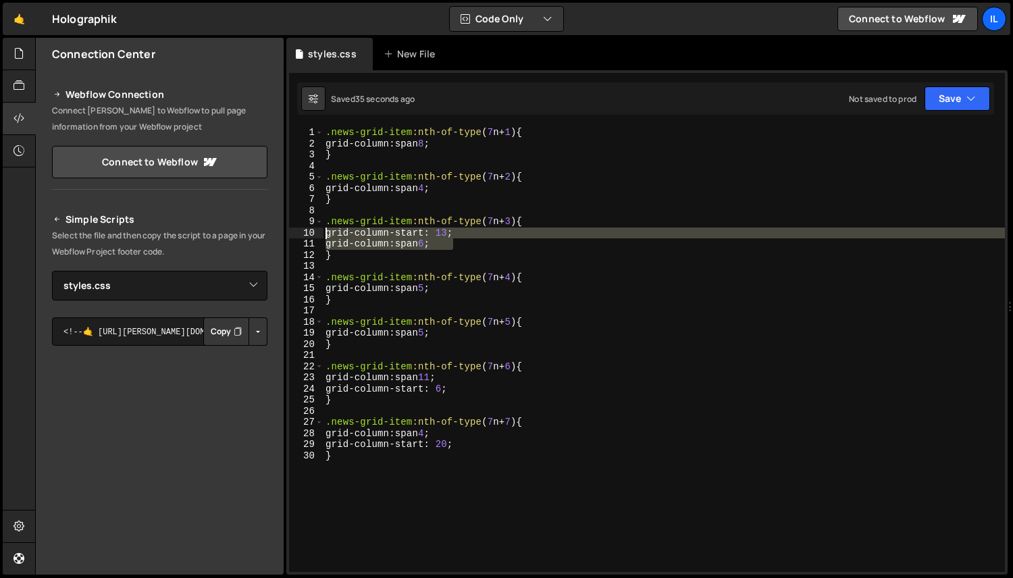
drag, startPoint x: 478, startPoint y: 245, endPoint x: 280, endPoint y: 237, distance: 197.4
click at [280, 237] on div "Files New File Javascript files 0 index.js 0 CSS files 0 styles.css 0 Copy shar…" at bounding box center [524, 307] width 978 height 538
click at [443, 238] on div ".news-grid-item :nth-of-type ( 7 n + 1 ) { grid-column : span 8 ; } .news-grid-…" at bounding box center [664, 349] width 682 height 445
type textarea "grid-column-start: 13;"
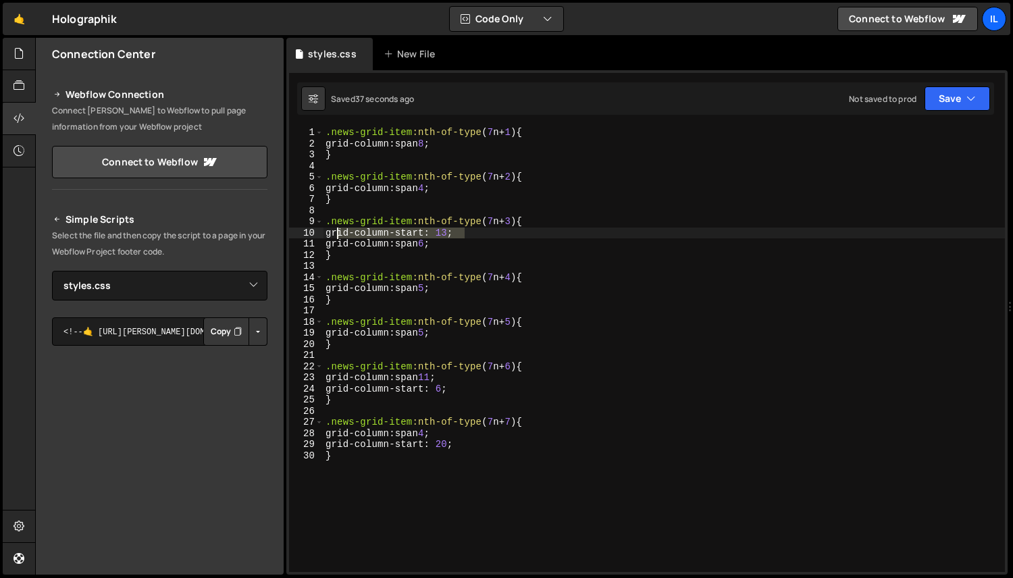
drag, startPoint x: 478, startPoint y: 238, endPoint x: 337, endPoint y: 237, distance: 140.5
click at [337, 237] on div ".news-grid-item :nth-of-type ( 7 n + 1 ) { grid-column : span 8 ; } .news-grid-…" at bounding box center [664, 360] width 682 height 467
click at [485, 232] on div ".news-grid-item :nth-of-type ( 7 n + 1 ) { grid-column : span 8 ; } .news-grid-…" at bounding box center [664, 349] width 682 height 445
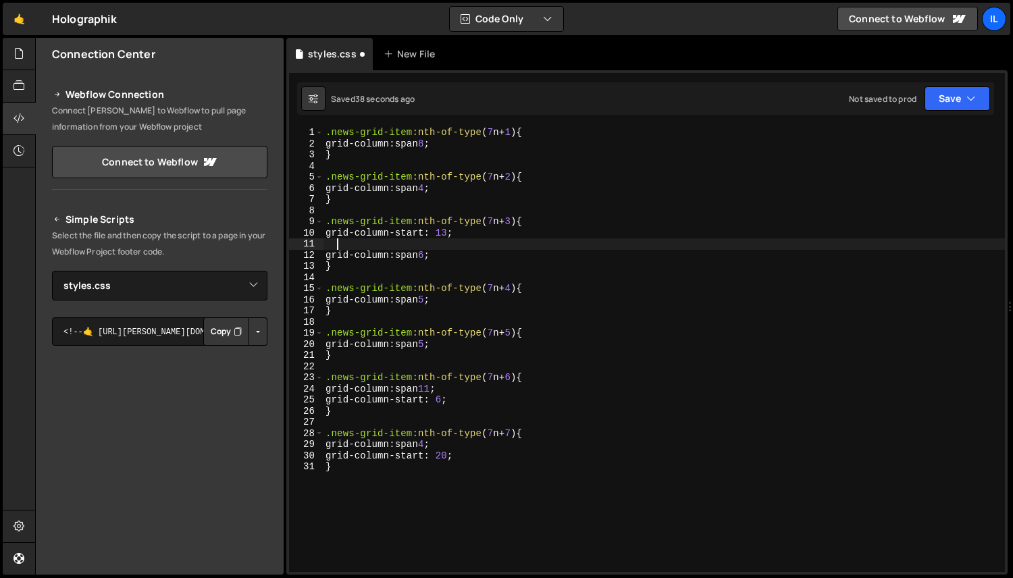
scroll to position [0, 0]
paste textarea "grid-column-start: 13;"
click at [452, 242] on div ".news-grid-item :nth-of-type ( 7 n + 1 ) { grid-column : span 8 ; } .news-grid-…" at bounding box center [664, 360] width 682 height 467
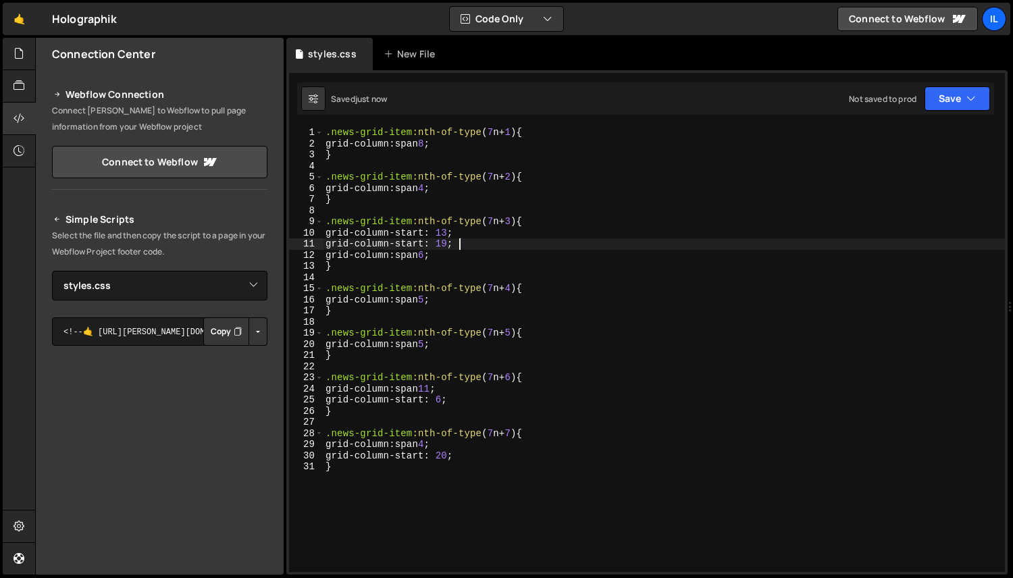
click at [426, 244] on div ".news-grid-item :nth-of-type ( 7 n + 1 ) { grid-column : span 8 ; } .news-grid-…" at bounding box center [664, 360] width 682 height 467
click at [465, 395] on div ".news-grid-item :nth-of-type ( 7 n + 1 ) { grid-column : span 8 ; } .news-grid-…" at bounding box center [664, 360] width 682 height 467
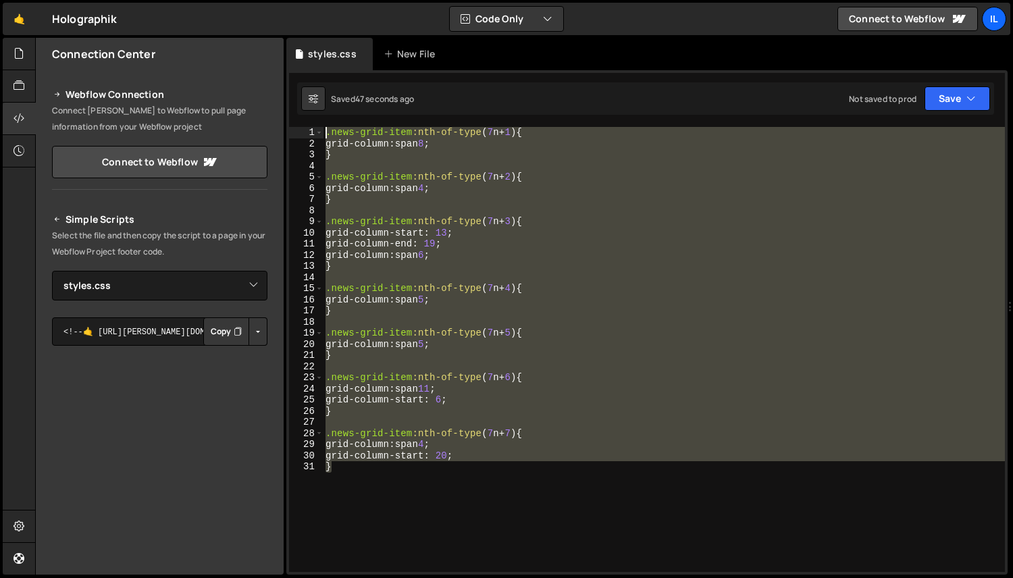
drag, startPoint x: 490, startPoint y: 509, endPoint x: 292, endPoint y: 20, distance: 528.2
click at [291, 20] on div "Hold on a sec... Are you certain you wish to leave this page? Any changes you'v…" at bounding box center [506, 289] width 1013 height 578
click at [486, 271] on div ".news-grid-item :nth-of-type ( 7 n + 1 ) { grid-column : span 8 ; } .news-grid-…" at bounding box center [664, 349] width 682 height 445
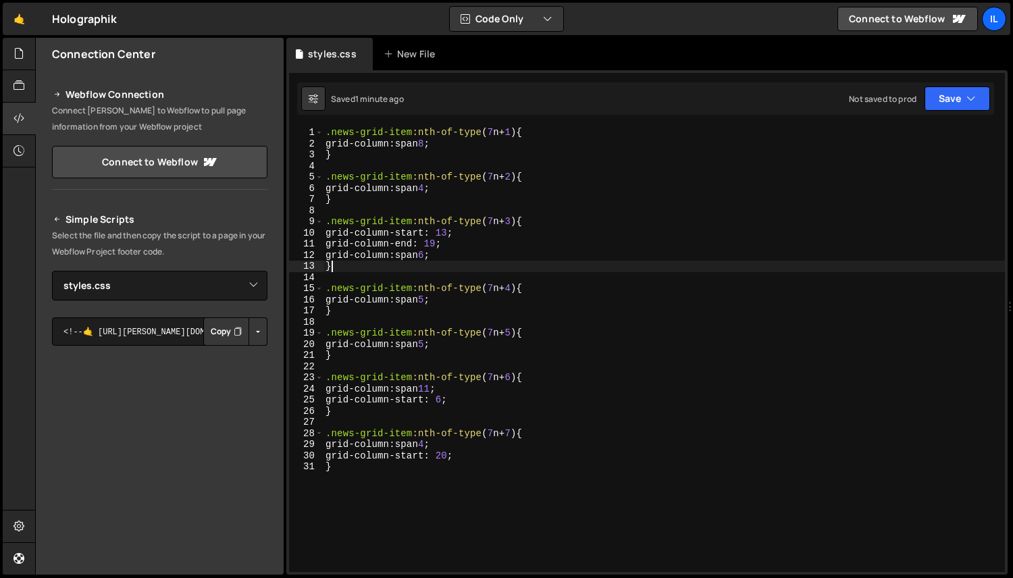
scroll to position [0, 0]
drag, startPoint x: 482, startPoint y: 256, endPoint x: 485, endPoint y: 248, distance: 8.5
click at [485, 248] on div ".news-grid-item :nth-of-type ( 7 n + 1 ) { grid-column : span 8 ; } .news-grid-…" at bounding box center [664, 360] width 682 height 467
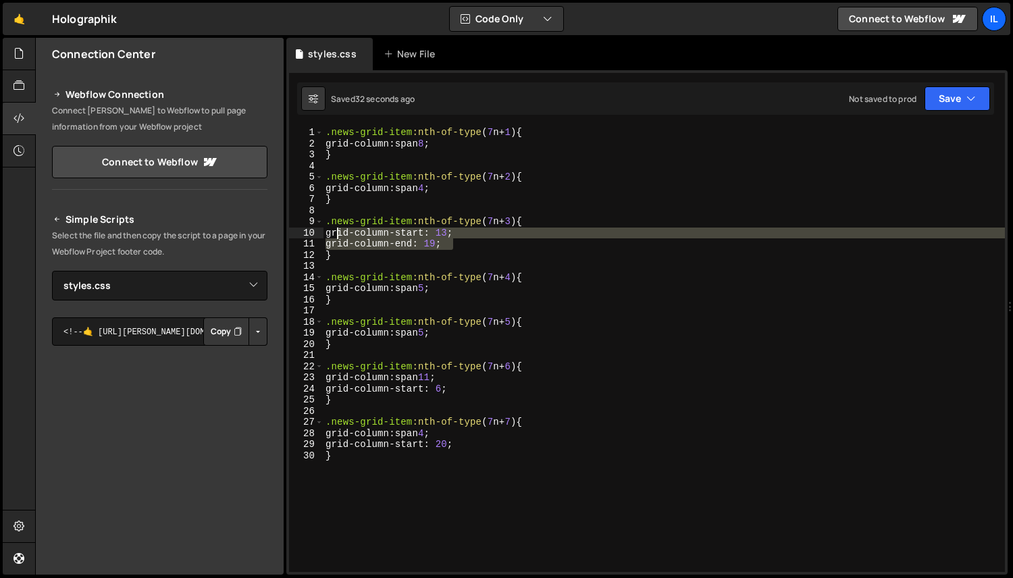
drag, startPoint x: 465, startPoint y: 244, endPoint x: 337, endPoint y: 234, distance: 128.1
click at [338, 234] on div ".news-grid-item :nth-of-type ( 7 n + 1 ) { grid-column : span 8 ; } .news-grid-…" at bounding box center [664, 360] width 682 height 467
paste textarea ": 13 /"
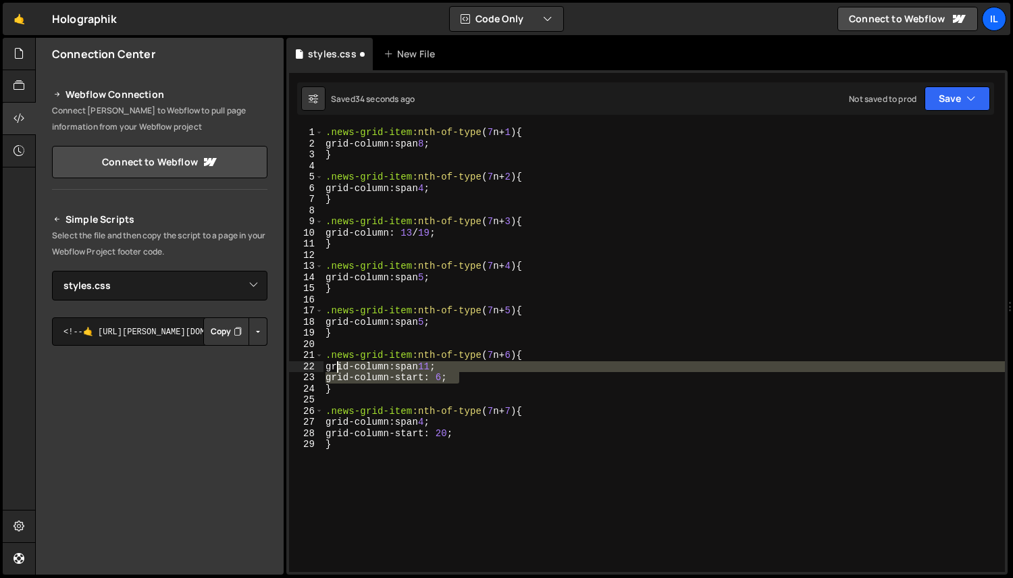
drag, startPoint x: 477, startPoint y: 378, endPoint x: 337, endPoint y: 370, distance: 140.1
click at [337, 370] on div ".news-grid-item :nth-of-type ( 7 n + 1 ) { grid-column : span 8 ; } .news-grid-…" at bounding box center [664, 360] width 682 height 467
paste textarea "13 / 19"
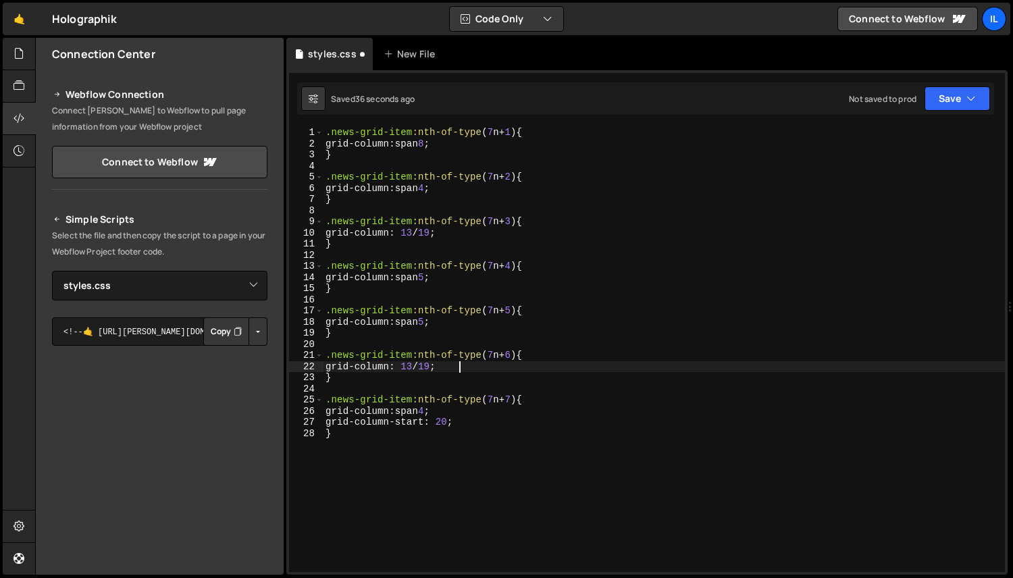
click at [428, 368] on div ".news-grid-item :nth-of-type ( 7 n + 1 ) { grid-column : span 8 ; } .news-grid-…" at bounding box center [664, 360] width 682 height 467
click at [423, 368] on div ".news-grid-item :nth-of-type ( 7 n + 1 ) { grid-column : span 8 ; } .news-grid-…" at bounding box center [664, 360] width 682 height 467
click at [444, 366] on div ".news-grid-item :nth-of-type ( 7 n + 1 ) { grid-column : span 8 ; } .news-grid-…" at bounding box center [664, 360] width 682 height 467
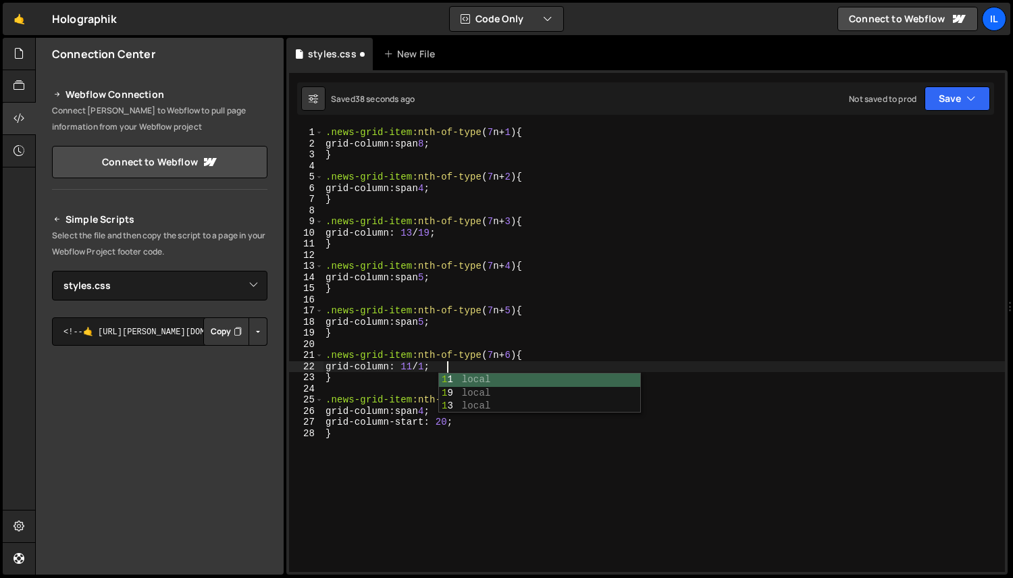
scroll to position [0, 8]
click at [517, 330] on div ".news-grid-item :nth-of-type ( 7 n + 1 ) { grid-column : span 8 ; } .news-grid-…" at bounding box center [664, 360] width 682 height 467
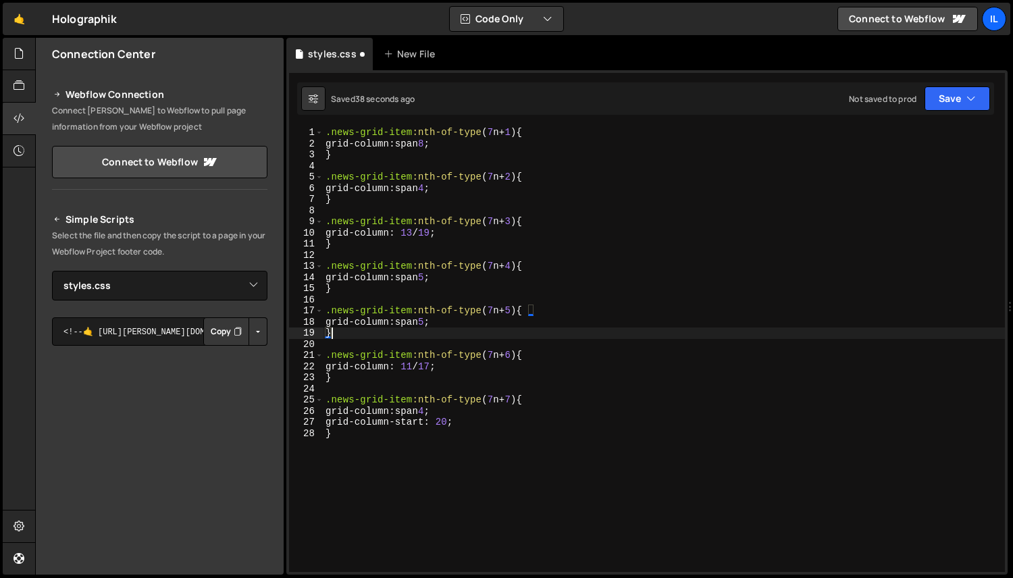
scroll to position [0, 0]
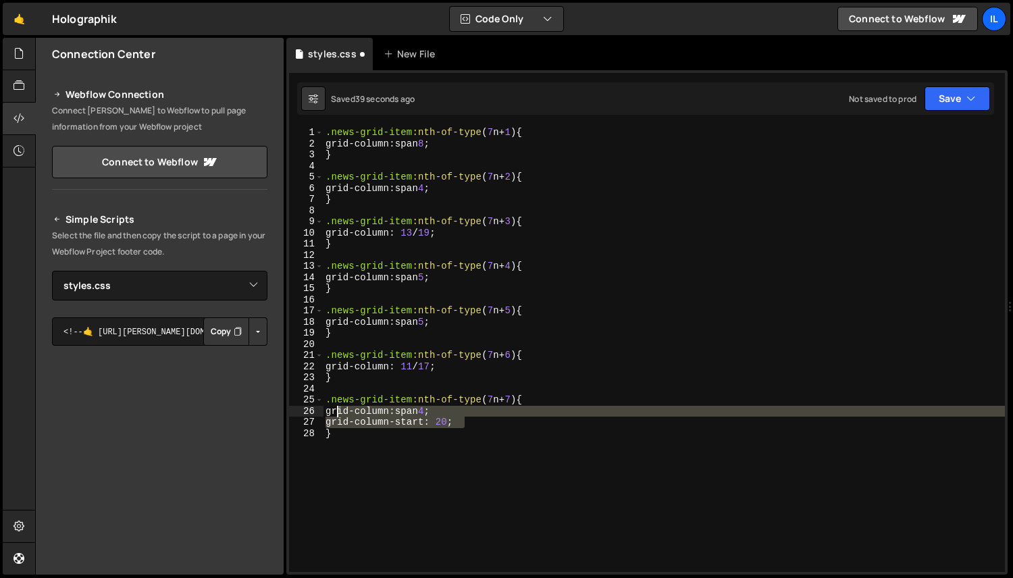
drag, startPoint x: 479, startPoint y: 419, endPoint x: 337, endPoint y: 413, distance: 142.0
click at [337, 413] on div ".news-grid-item :nth-of-type ( 7 n + 1 ) { grid-column : span 8 ; } .news-grid-…" at bounding box center [664, 360] width 682 height 467
paste textarea "13 / 19"
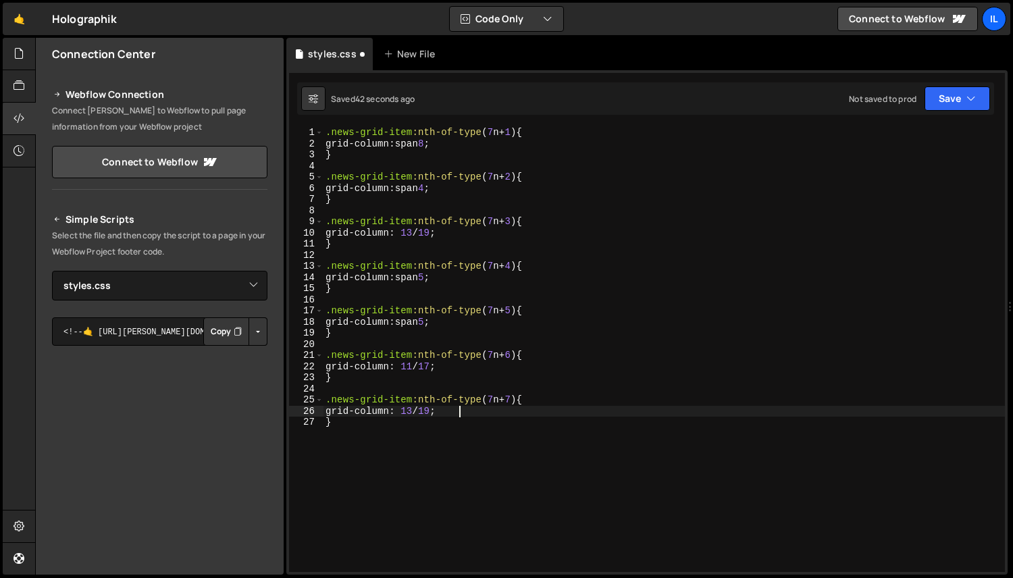
click at [417, 413] on div ".news-grid-item :nth-of-type ( 7 n + 1 ) { grid-column : span 8 ; } .news-grid-…" at bounding box center [664, 360] width 682 height 467
click at [454, 408] on div ".news-grid-item :nth-of-type ( 7 n + 1 ) { grid-column : span 8 ; } .news-grid-…" at bounding box center [664, 360] width 682 height 467
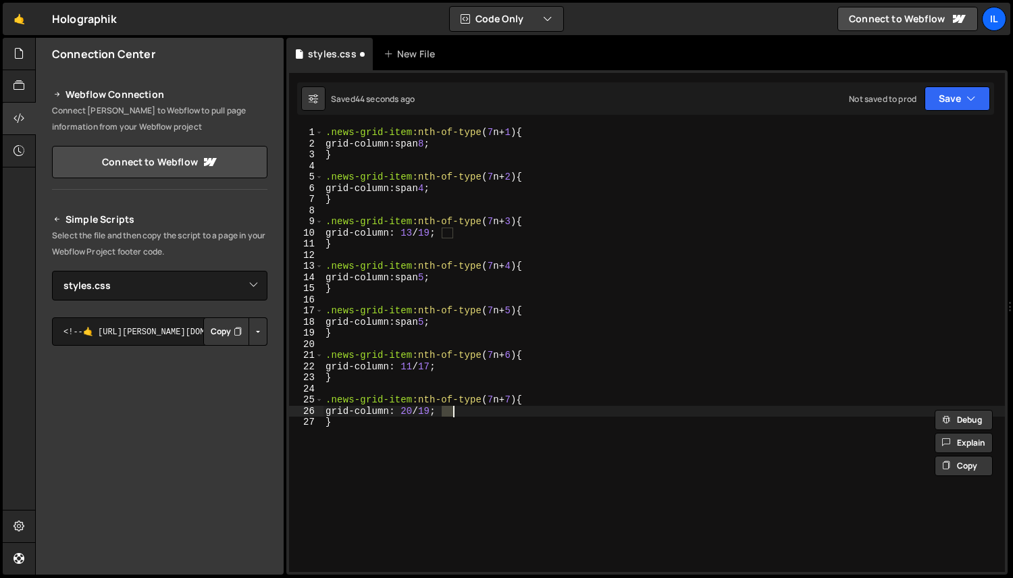
scroll to position [0, 8]
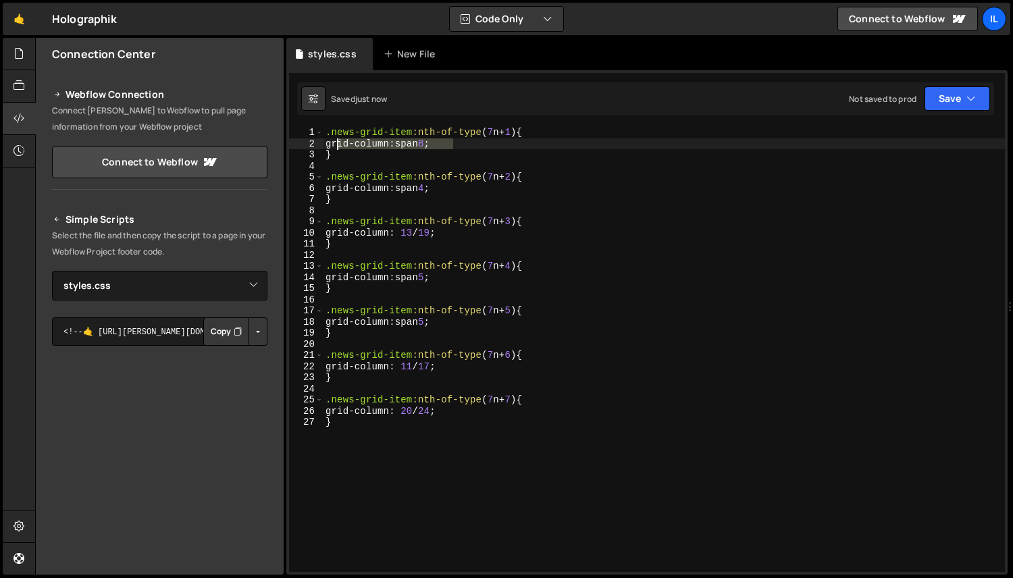
drag, startPoint x: 472, startPoint y: 145, endPoint x: 337, endPoint y: 144, distance: 134.4
click at [338, 144] on div ".news-grid-item :nth-of-type ( 7 n + 1 ) { grid-column : span 8 ; } .news-grid-…" at bounding box center [664, 360] width 682 height 467
paste textarea "13 / 19"
click at [416, 147] on div ".news-grid-item :nth-of-type ( 7 n + 1 ) { grid-column : 13 / 19 ; } .news-grid…" at bounding box center [664, 360] width 682 height 467
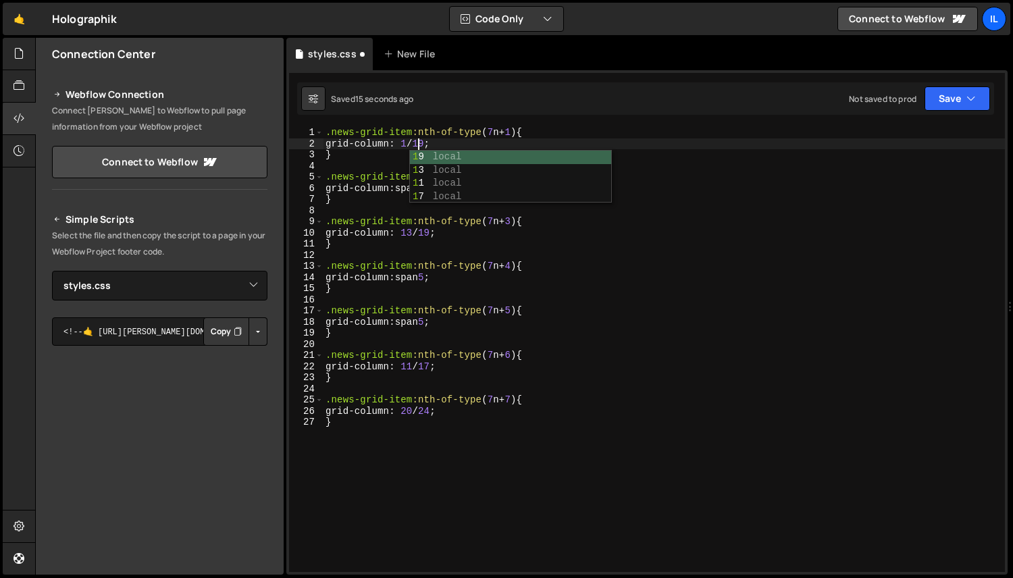
click at [444, 145] on div ".news-grid-item :nth-of-type ( 7 n + 1 ) { grid-column : 1 / 19 ; } .news-grid-…" at bounding box center [664, 360] width 682 height 467
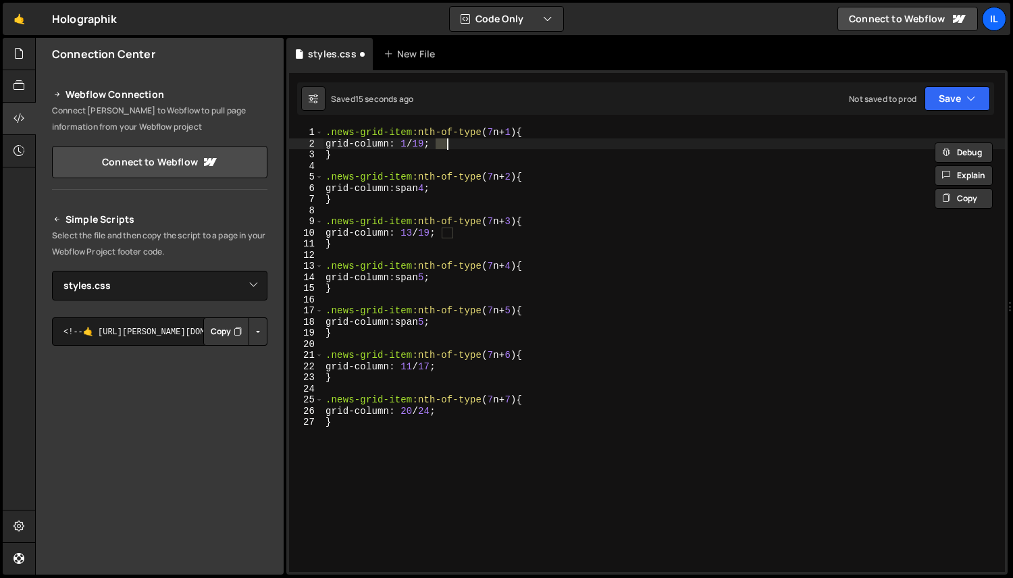
scroll to position [0, 7]
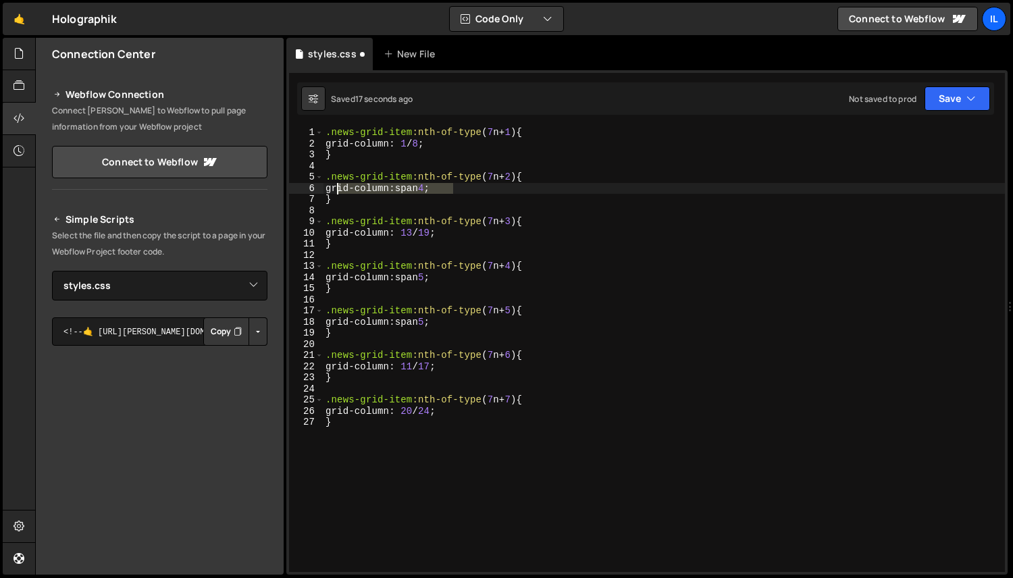
drag, startPoint x: 430, startPoint y: 186, endPoint x: 336, endPoint y: 186, distance: 93.2
click at [336, 186] on div ".news-grid-item :nth-of-type ( 7 n + 1 ) { grid-column : 1 / 8 ; } .news-grid-i…" at bounding box center [664, 360] width 682 height 467
paste textarea "13 / 19"
click at [422, 191] on div ".news-grid-item :nth-of-type ( 7 n + 1 ) { grid-column : 1 / 8 ; } .news-grid-i…" at bounding box center [664, 360] width 682 height 467
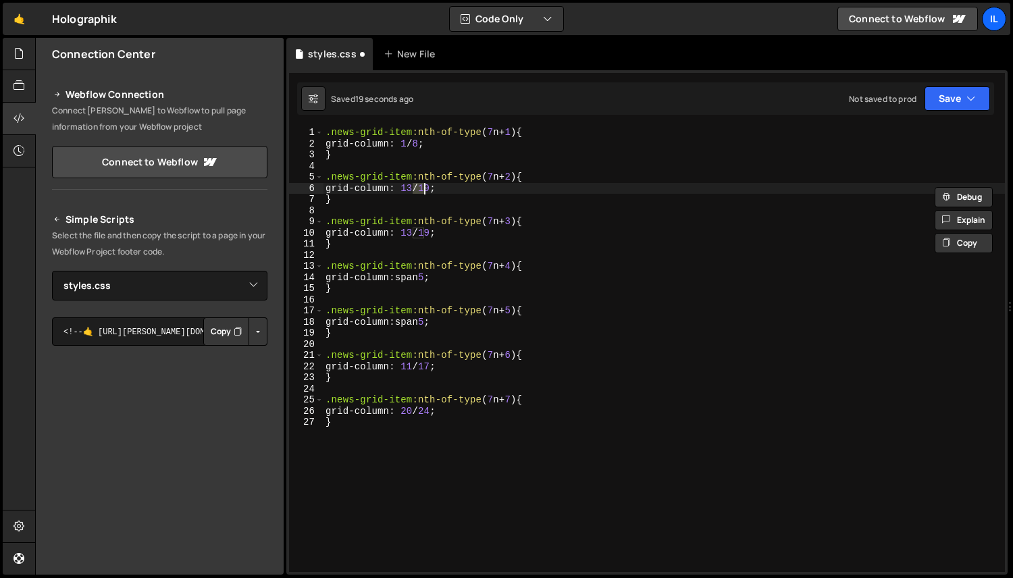
scroll to position [0, 7]
click at [443, 187] on div ".news-grid-item :nth-of-type ( 7 n + 1 ) { grid-column : 1 / 8 ; } .news-grid-i…" at bounding box center [664, 360] width 682 height 467
click at [492, 177] on div ".news-grid-item :nth-of-type ( 7 n + 1 ) { grid-column : 1 / 8 ; } .news-grid-i…" at bounding box center [664, 360] width 682 height 467
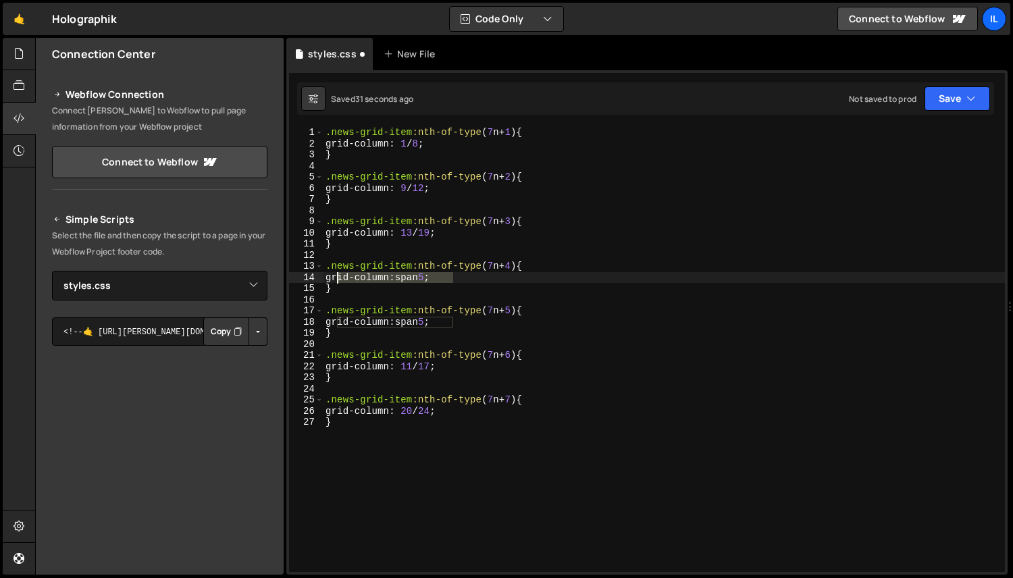
drag, startPoint x: 461, startPoint y: 280, endPoint x: 337, endPoint y: 275, distance: 123.7
click at [337, 275] on div ".news-grid-item :nth-of-type ( 7 n + 1 ) { grid-column : 1 / 8 ; } .news-grid-i…" at bounding box center [664, 360] width 682 height 467
paste textarea "13 / 19"
click at [420, 278] on div ".news-grid-item :nth-of-type ( 7 n + 1 ) { grid-column : 1 / 8 ; } .news-grid-i…" at bounding box center [664, 360] width 682 height 467
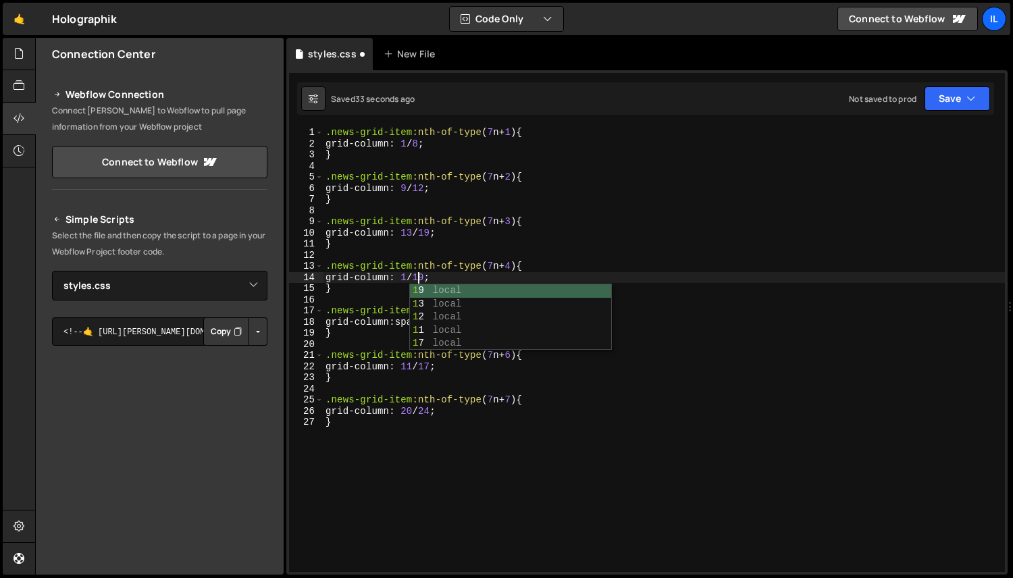
click at [442, 276] on div ".news-grid-item :nth-of-type ( 7 n + 1 ) { grid-column : 1 / 8 ; } .news-grid-i…" at bounding box center [664, 360] width 682 height 467
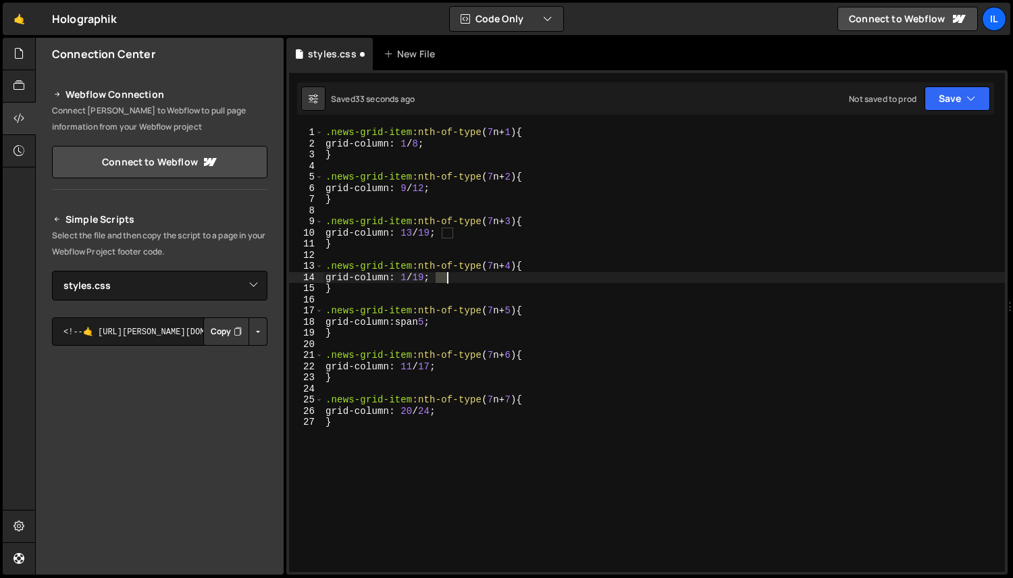
click at [442, 276] on div ".news-grid-item :nth-of-type ( 7 n + 1 ) { grid-column : 1 / 8 ; } .news-grid-i…" at bounding box center [664, 360] width 682 height 467
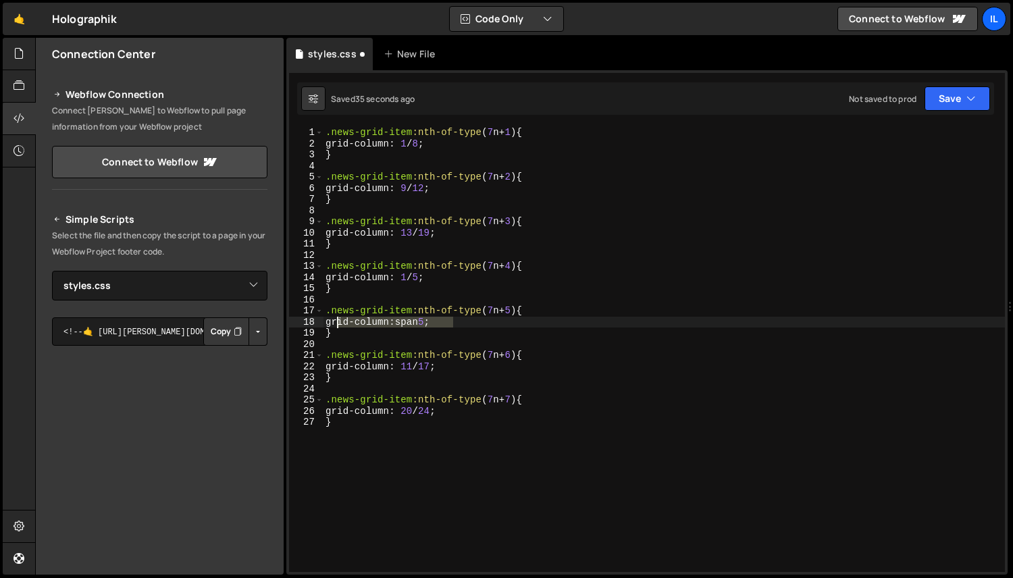
drag, startPoint x: 455, startPoint y: 326, endPoint x: 337, endPoint y: 324, distance: 118.2
click at [337, 324] on div ".news-grid-item :nth-of-type ( 7 n + 1 ) { grid-column : 1 / 8 ; } .news-grid-i…" at bounding box center [664, 360] width 682 height 467
paste textarea "13 / 19"
click at [422, 324] on div ".news-grid-item :nth-of-type ( 7 n + 1 ) { grid-column : 1 / 8 ; } .news-grid-i…" at bounding box center [664, 360] width 682 height 467
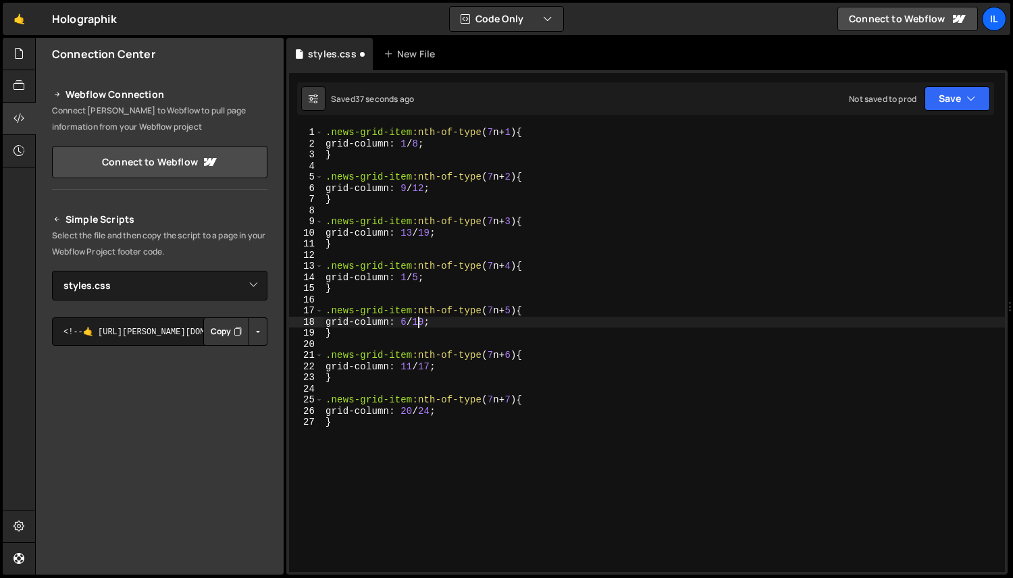
click at [442, 322] on div ".news-grid-item :nth-of-type ( 7 n + 1 ) { grid-column : 1 / 8 ; } .news-grid-i…" at bounding box center [664, 360] width 682 height 467
click at [409, 185] on div ".news-grid-item :nth-of-type ( 7 n + 1 ) { grid-column : 1 / 8 ; } .news-grid-i…" at bounding box center [664, 360] width 682 height 467
click at [420, 185] on div ".news-grid-item :nth-of-type ( 7 n + 1 ) { grid-column : 1 / 8 ; } .news-grid-i…" at bounding box center [664, 360] width 682 height 467
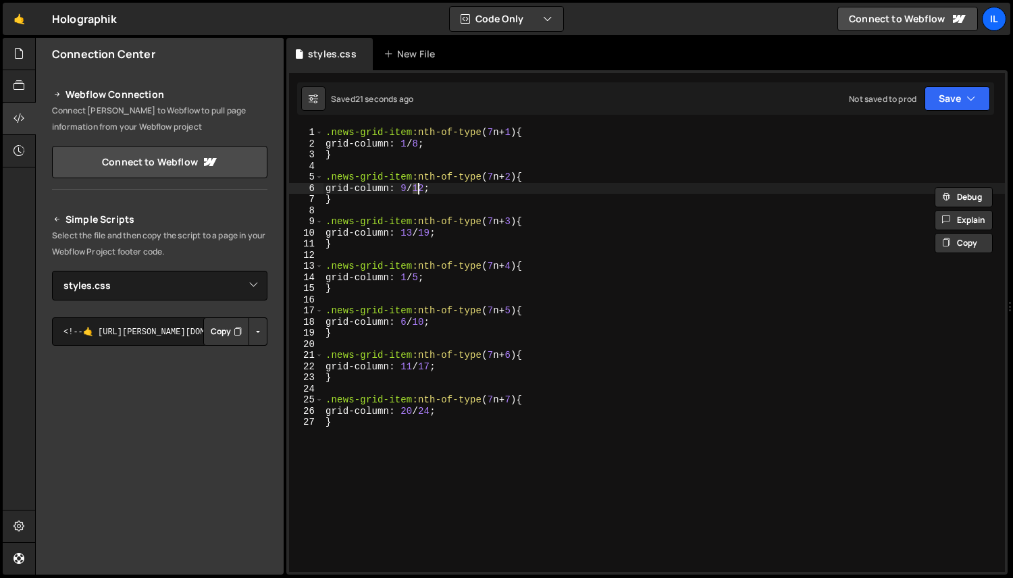
scroll to position [0, 7]
click at [441, 141] on div ".news-grid-item :nth-of-type ( 7 n + 1 ) { grid-column : 1 / 8 ; } .news-grid-i…" at bounding box center [664, 360] width 682 height 467
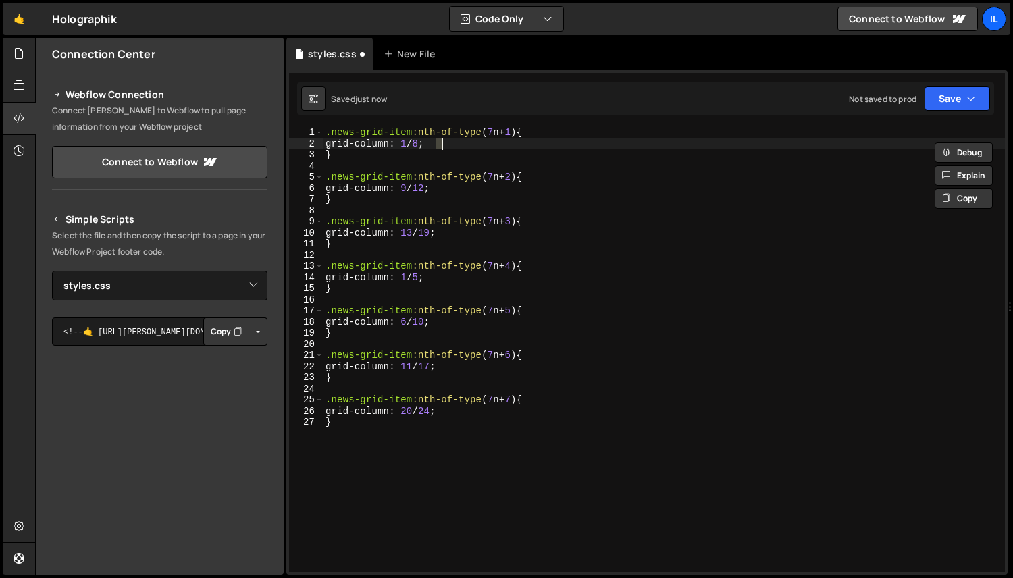
scroll to position [0, 7]
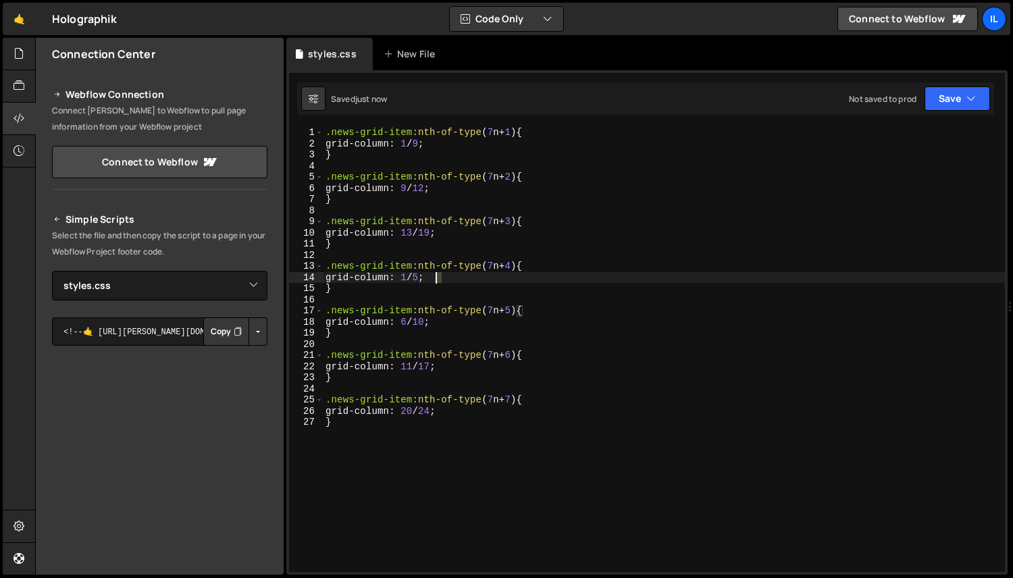
click at [435, 275] on div ".news-grid-item :nth-of-type ( 7 n + 1 ) { grid-column : 1 / 9 ; } .news-grid-i…" at bounding box center [664, 360] width 682 height 467
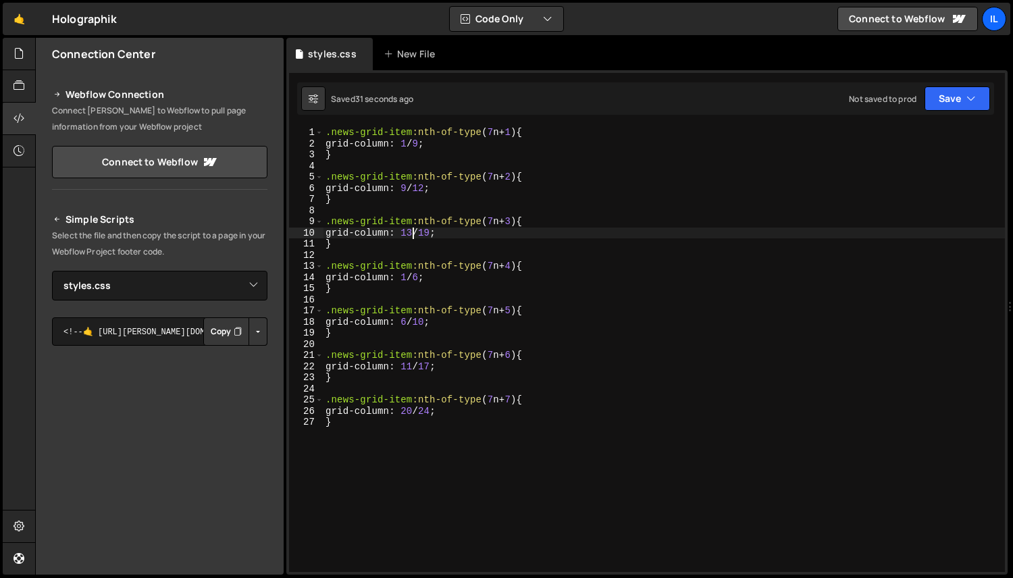
click at [415, 234] on div ".news-grid-item :nth-of-type ( 7 n + 1 ) { grid-column : 1 / 9 ; } .news-grid-i…" at bounding box center [664, 360] width 682 height 467
click at [448, 230] on div ".news-grid-item :nth-of-type ( 7 n + 1 ) { grid-column : 1 / 9 ; } .news-grid-i…" at bounding box center [664, 360] width 682 height 467
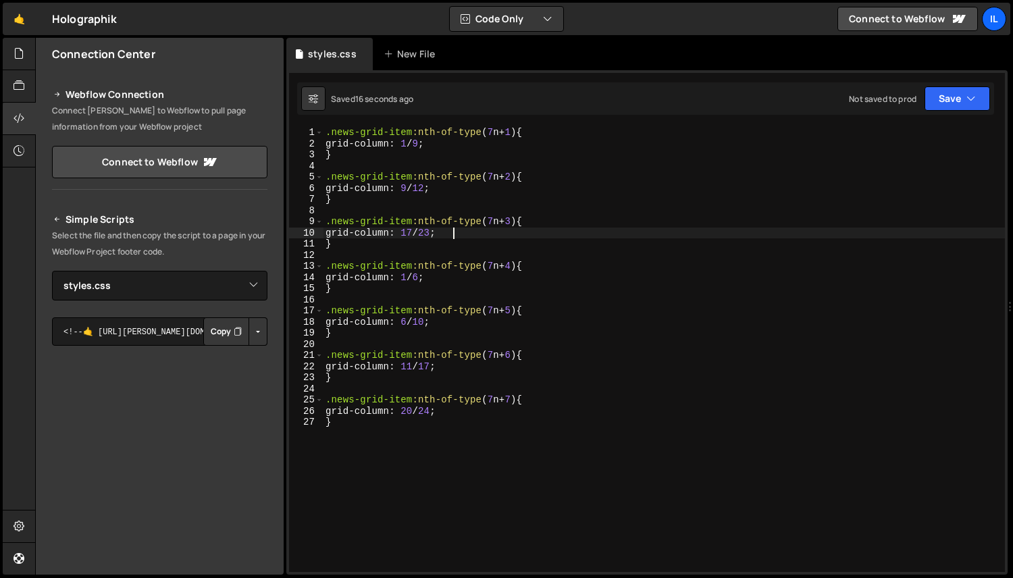
click at [442, 318] on div ".news-grid-item :nth-of-type ( 7 n + 1 ) { grid-column : 1 / 9 ; } .news-grid-i…" at bounding box center [664, 360] width 682 height 467
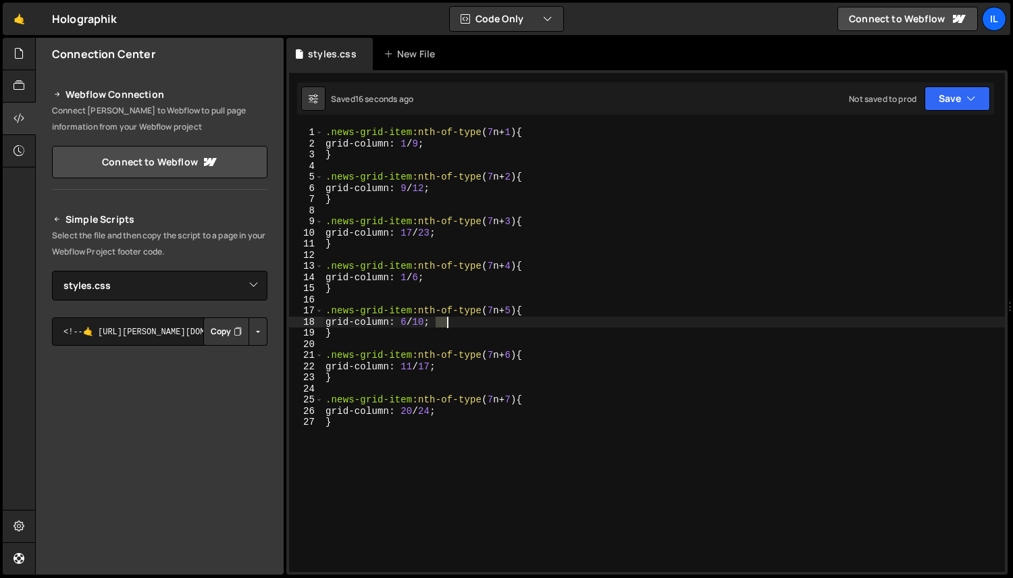
click at [442, 318] on div ".news-grid-item :nth-of-type ( 7 n + 1 ) { grid-column : 1 / 9 ; } .news-grid-i…" at bounding box center [664, 360] width 682 height 467
click at [418, 365] on div ".news-grid-item :nth-of-type ( 7 n + 1 ) { grid-column : 1 / 9 ; } .news-grid-i…" at bounding box center [664, 360] width 682 height 467
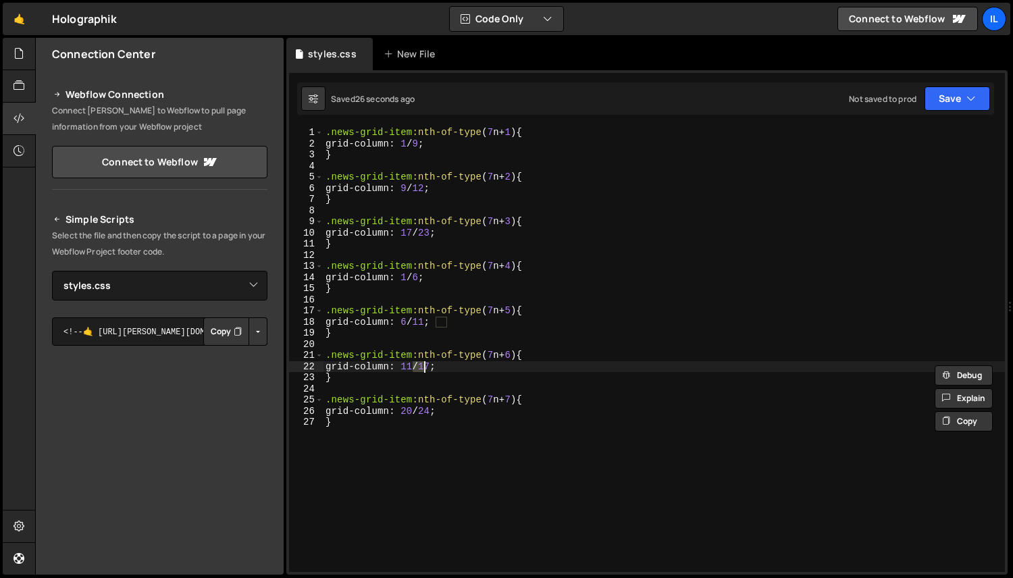
click at [439, 370] on div ".news-grid-item :nth-of-type ( 7 n + 1 ) { grid-column : 1 / 9 ; } .news-grid-i…" at bounding box center [664, 360] width 682 height 467
click at [446, 368] on div ".news-grid-item :nth-of-type ( 7 n + 1 ) { grid-column : 1 / 9 ; } .news-grid-i…" at bounding box center [664, 360] width 682 height 467
click at [416, 369] on div ".news-grid-item :nth-of-type ( 7 n + 1 ) { grid-column : 1 / 9 ; } .news-grid-i…" at bounding box center [664, 360] width 682 height 467
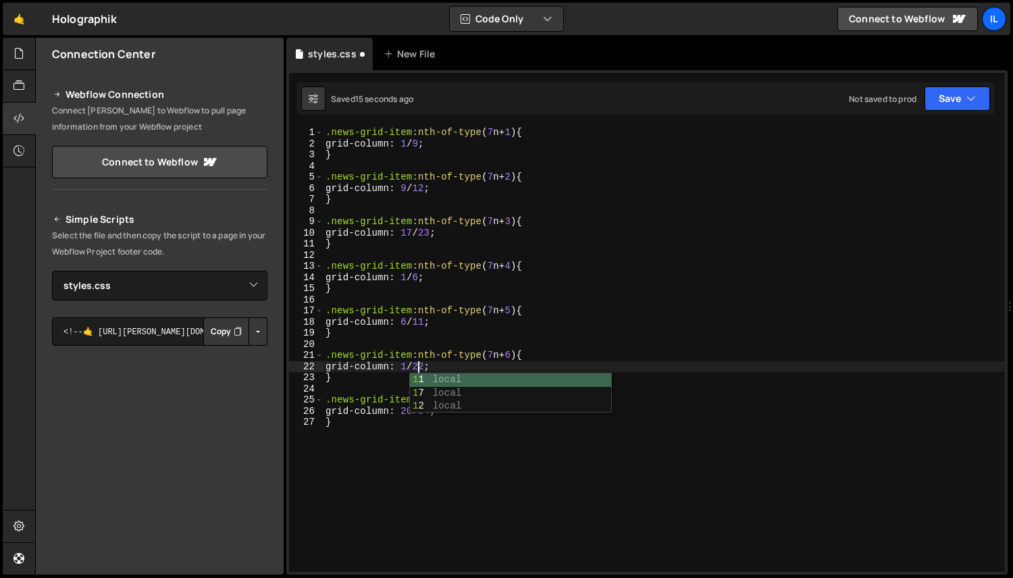
scroll to position [0, 7]
click at [443, 363] on div ".news-grid-item :nth-of-type ( 7 n + 1 ) { grid-column : 1 / 9 ; } .news-grid-i…" at bounding box center [664, 360] width 682 height 467
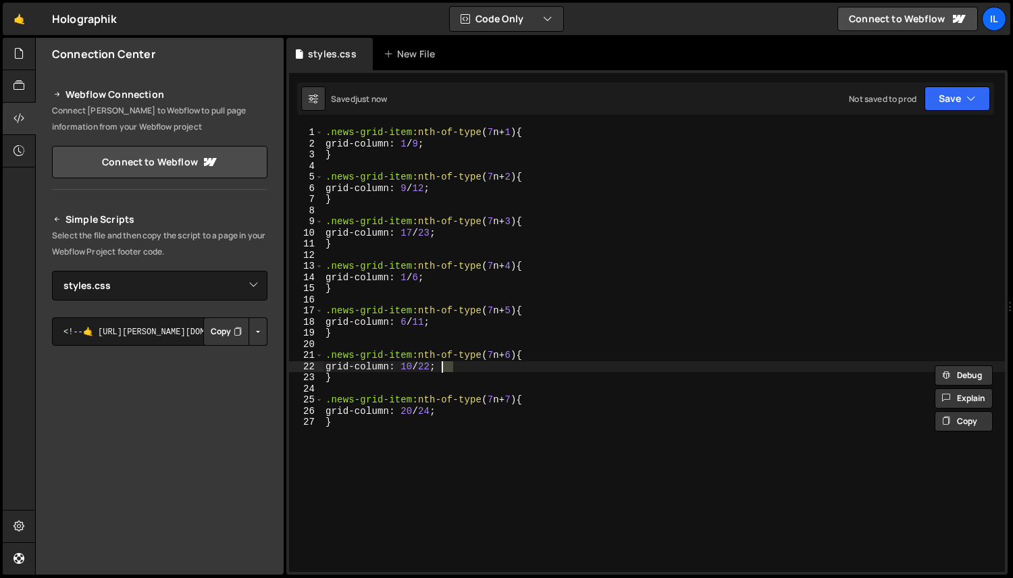
scroll to position [0, 8]
click at [433, 271] on div ".news-grid-item :nth-of-type ( 7 n + 1 ) { grid-column : 1 / 9 ; } .news-grid-i…" at bounding box center [664, 360] width 682 height 467
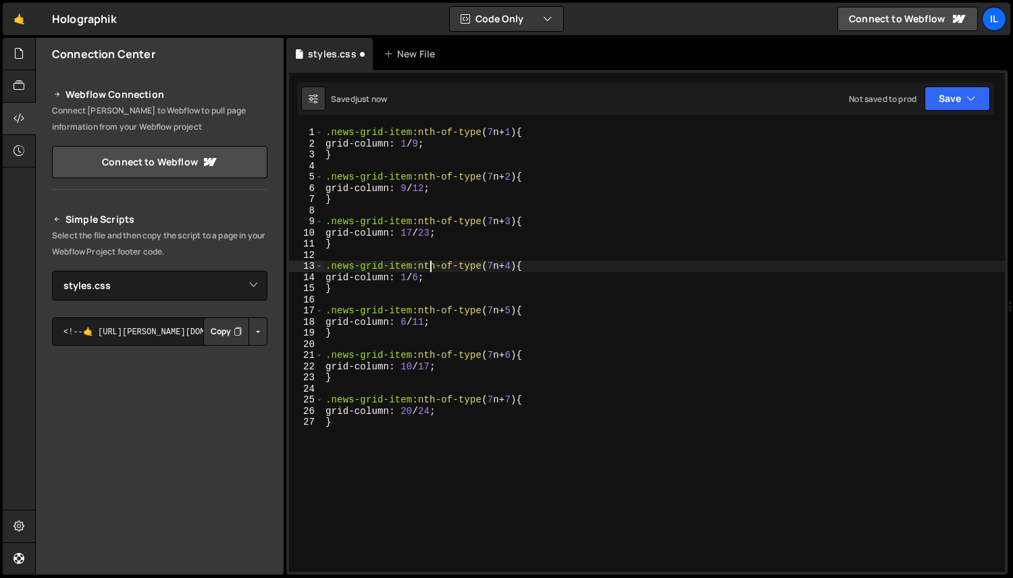
click at [413, 362] on div ".news-grid-item :nth-of-type ( 7 n + 1 ) { grid-column : 1 / 9 ; } .news-grid-i…" at bounding box center [664, 360] width 682 height 467
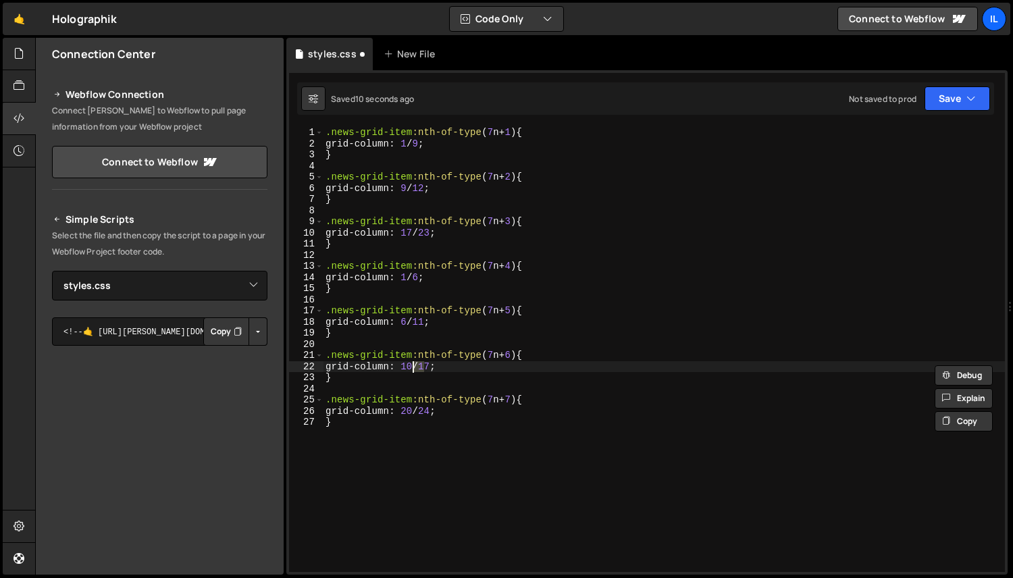
scroll to position [0, 7]
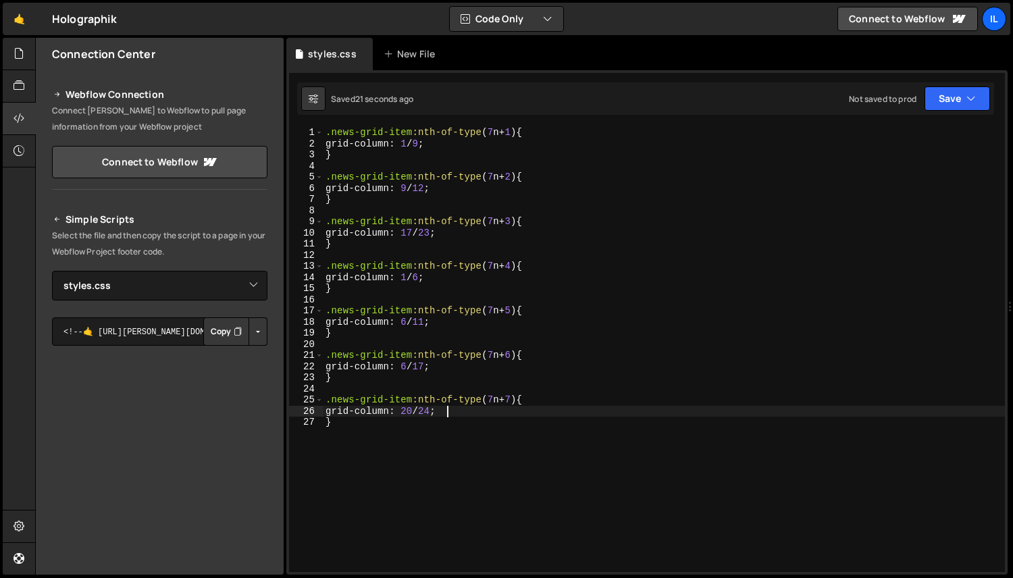
click at [449, 412] on div ".news-grid-item :nth-of-type ( 7 n + 1 ) { grid-column : 1 / 9 ; } .news-grid-i…" at bounding box center [664, 360] width 682 height 467
click at [420, 409] on div ".news-grid-item :nth-of-type ( 7 n + 1 ) { grid-column : 1 / 9 ; } .news-grid-i…" at bounding box center [664, 360] width 682 height 467
type textarea "grid-column: 21 / 25;"
